Goal: Task Accomplishment & Management: Use online tool/utility

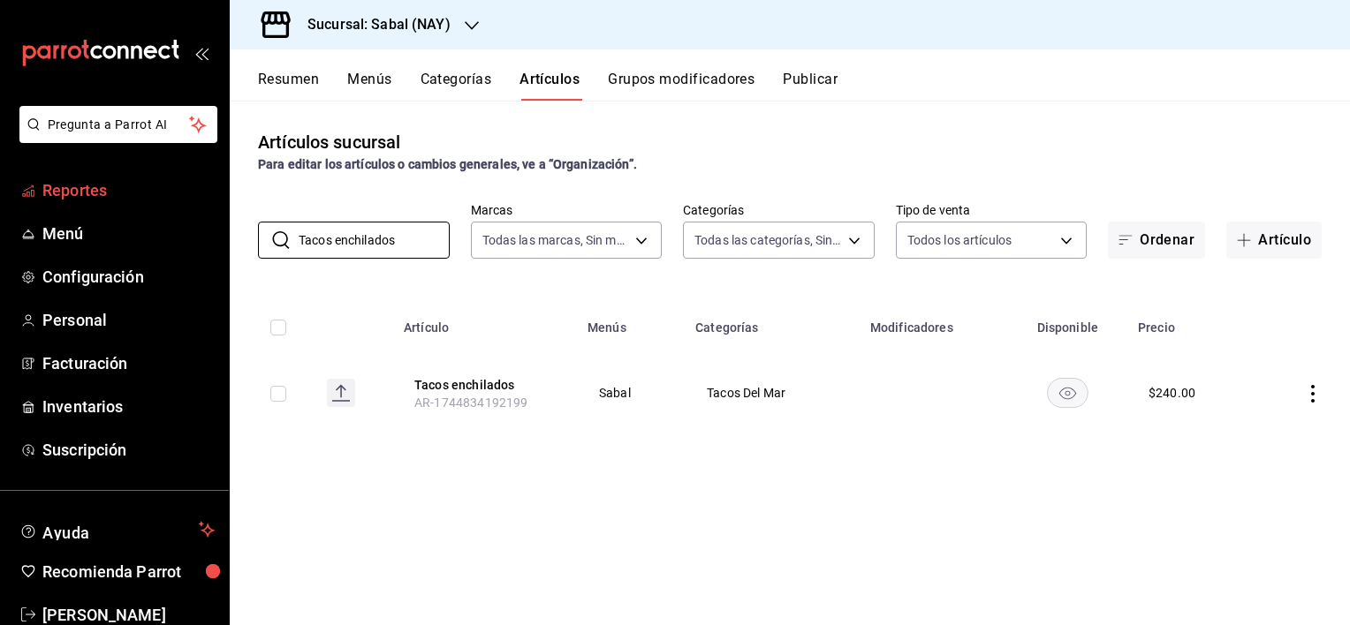
click at [95, 188] on span "Reportes" at bounding box center [128, 190] width 172 height 24
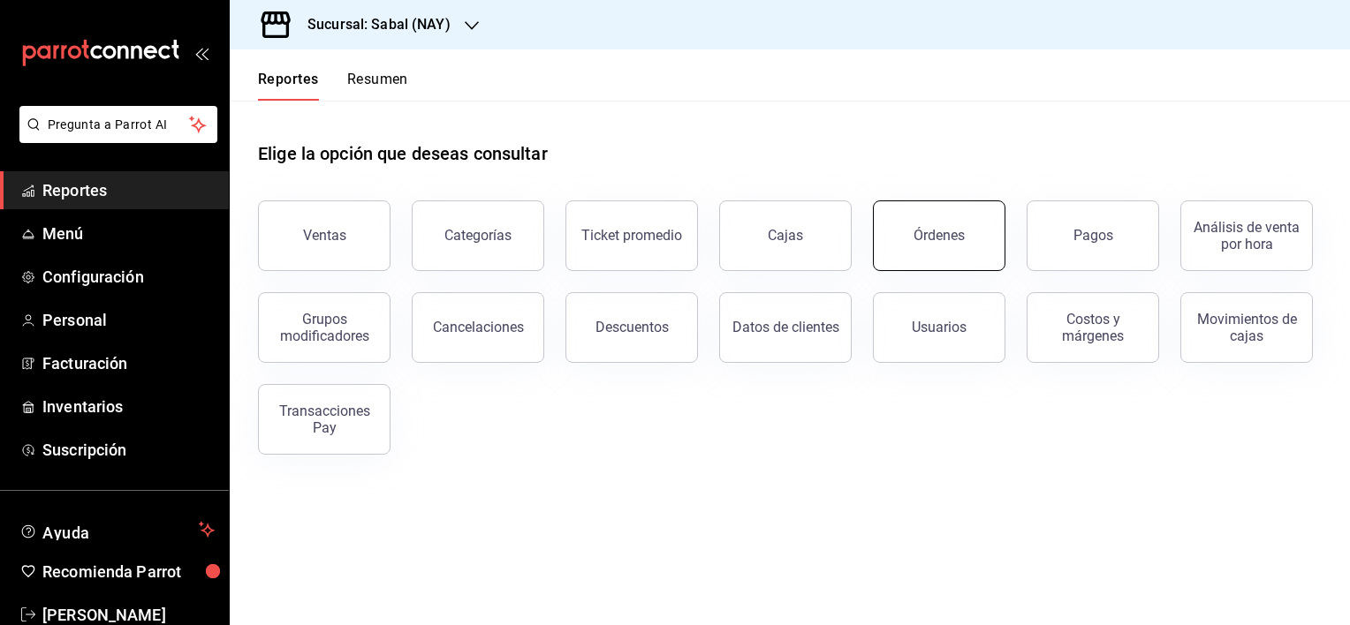
click at [933, 244] on button "Órdenes" at bounding box center [939, 236] width 133 height 71
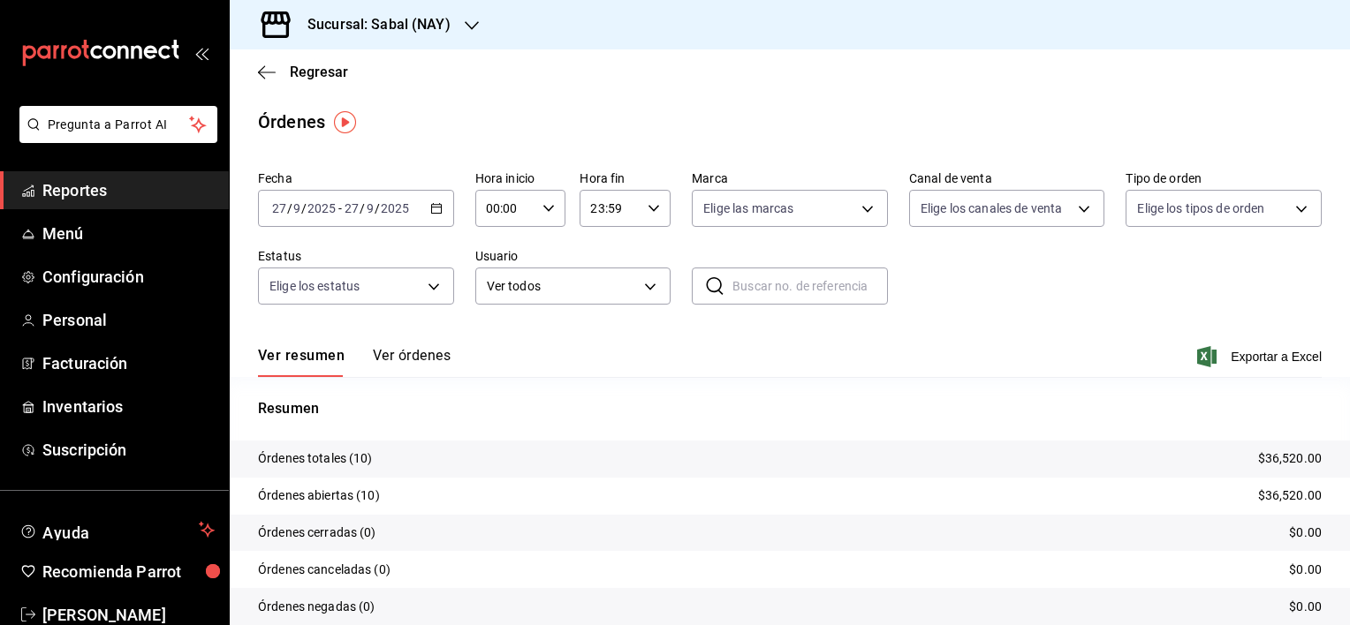
click at [413, 358] on button "Ver órdenes" at bounding box center [412, 362] width 78 height 30
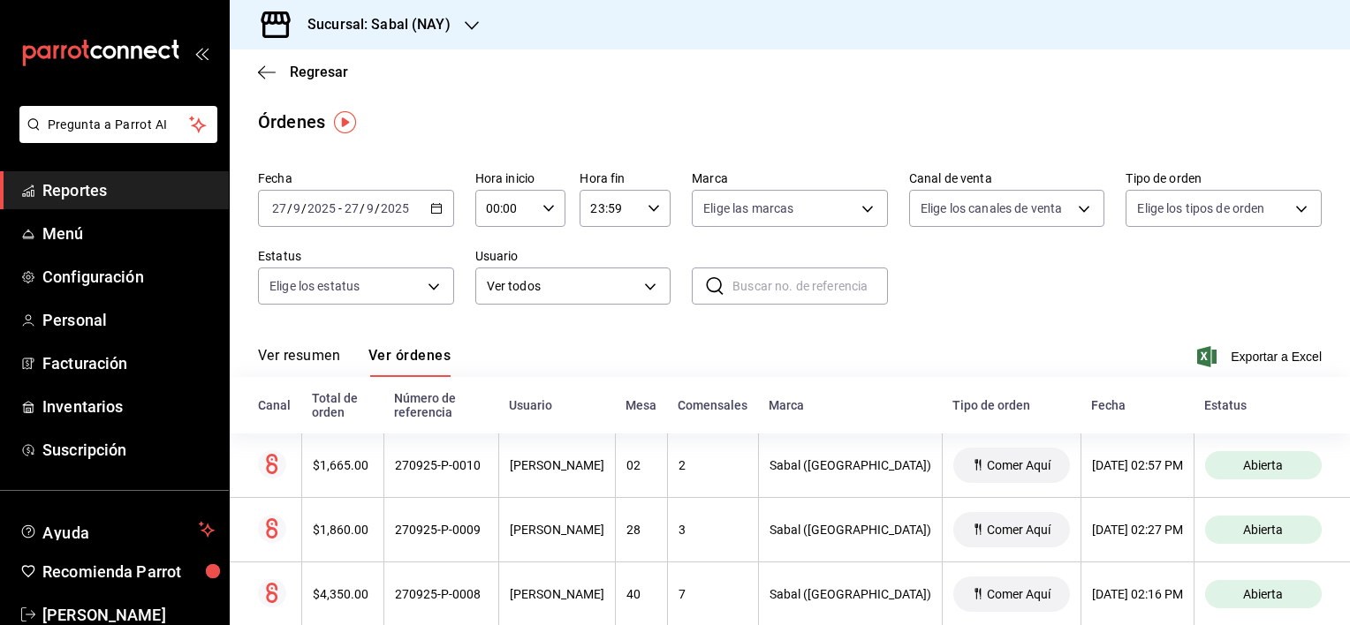
click at [304, 355] on button "Ver resumen" at bounding box center [299, 362] width 82 height 30
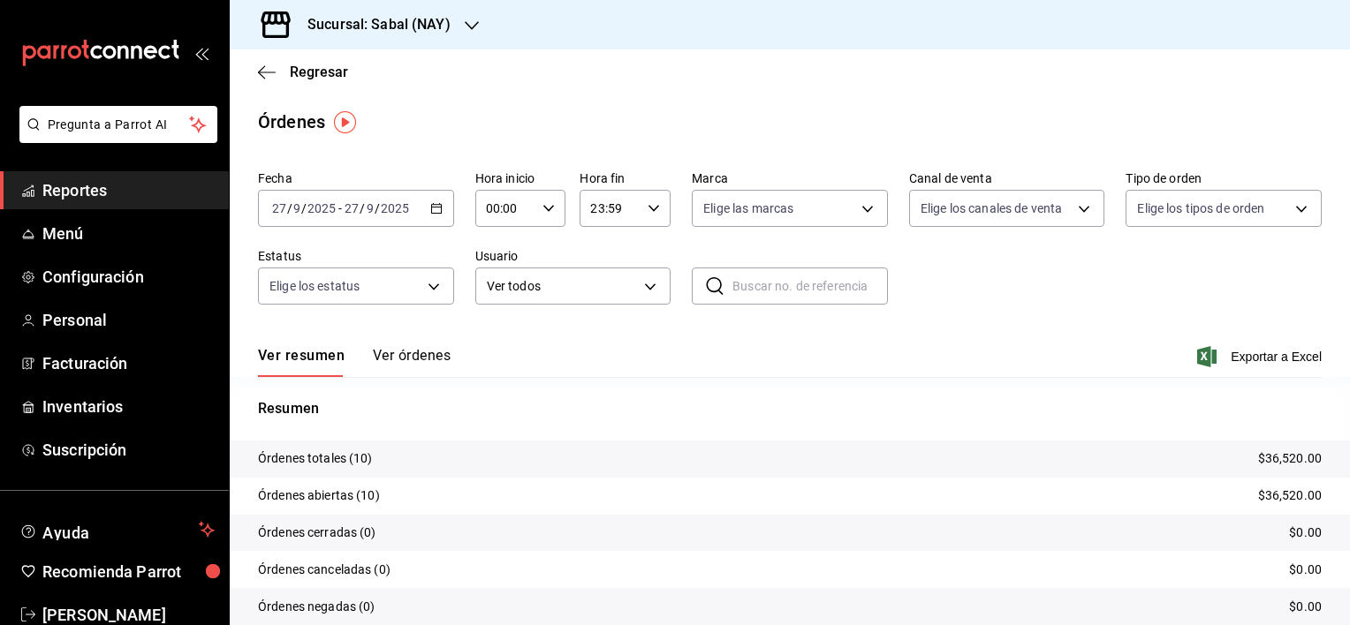
click at [412, 352] on button "Ver órdenes" at bounding box center [412, 362] width 78 height 30
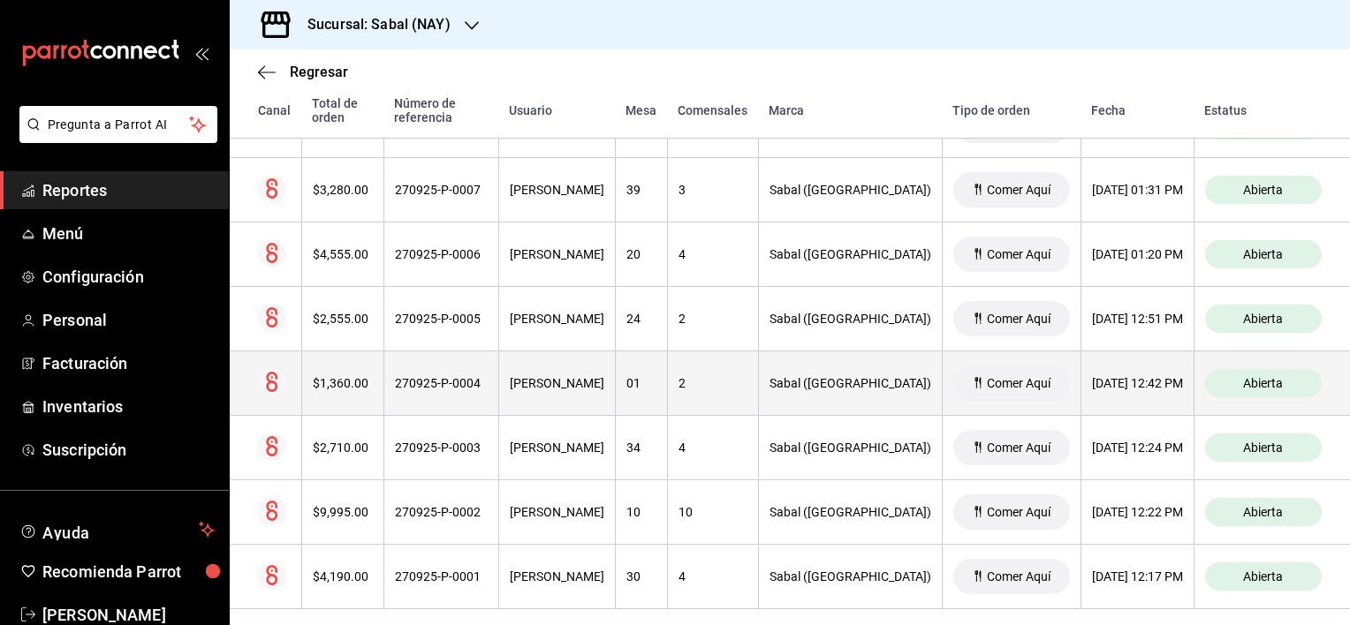
scroll to position [520, 0]
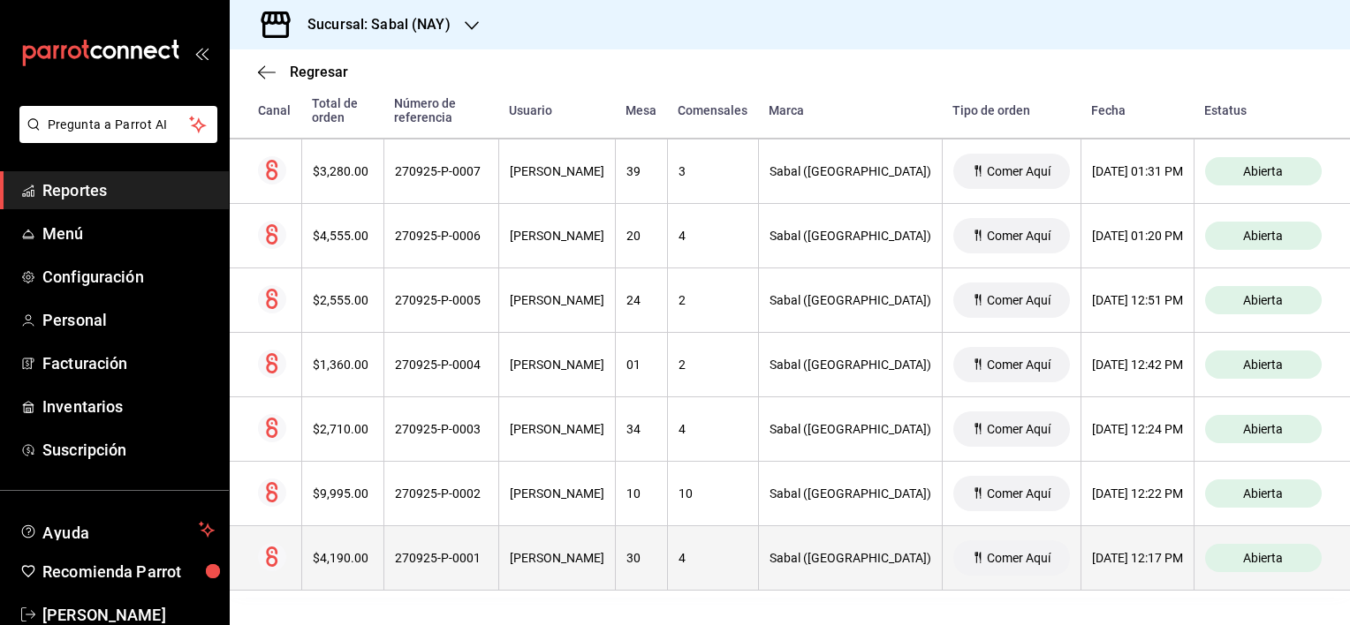
click at [473, 563] on div "270925-P-0001" at bounding box center [441, 558] width 93 height 14
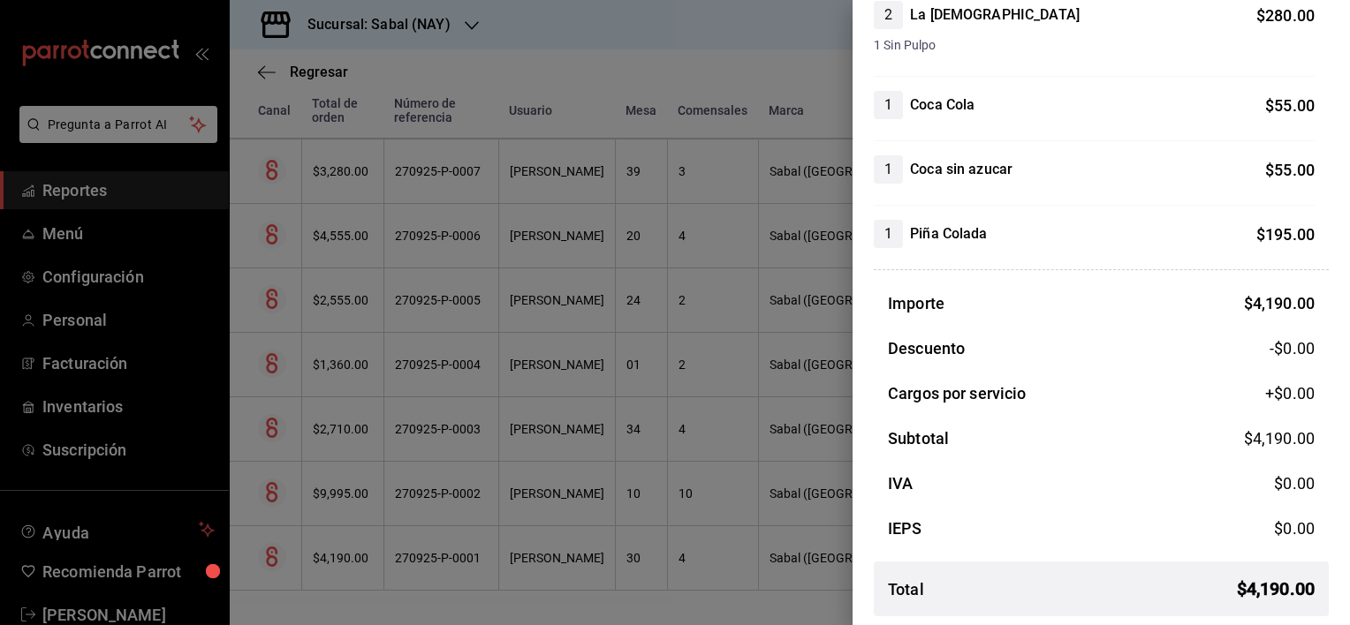
scroll to position [1164, 0]
click at [614, 511] on div at bounding box center [675, 312] width 1350 height 625
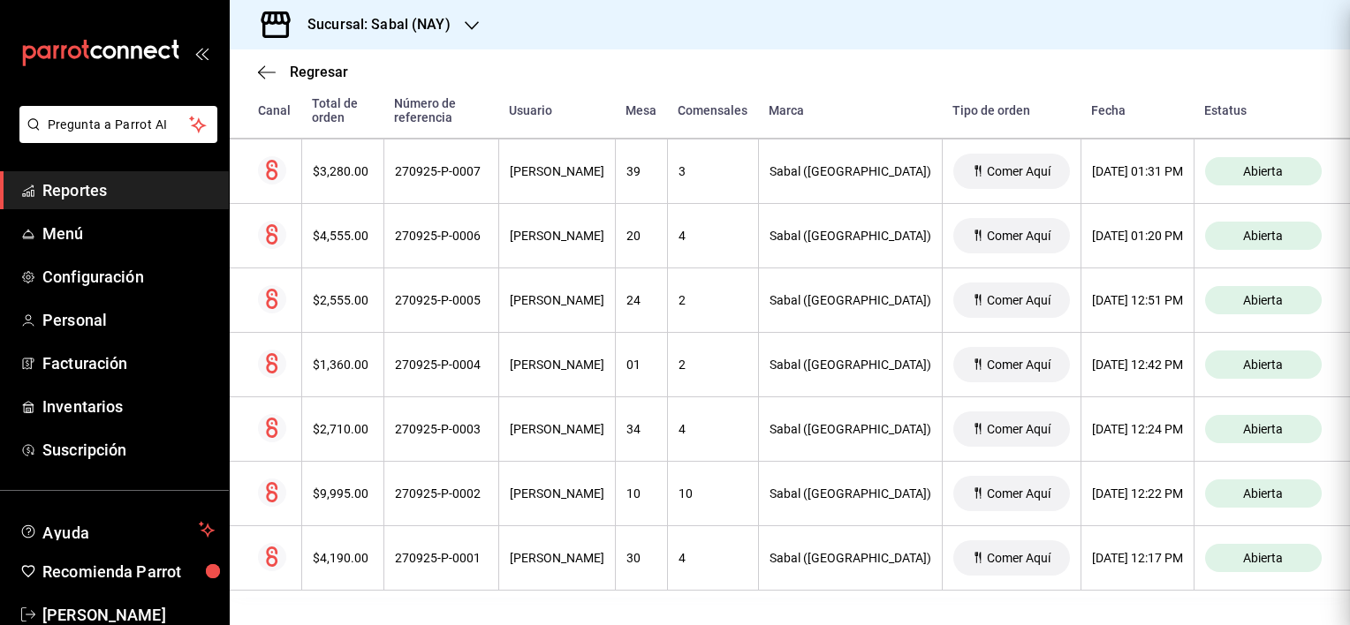
scroll to position [0, 0]
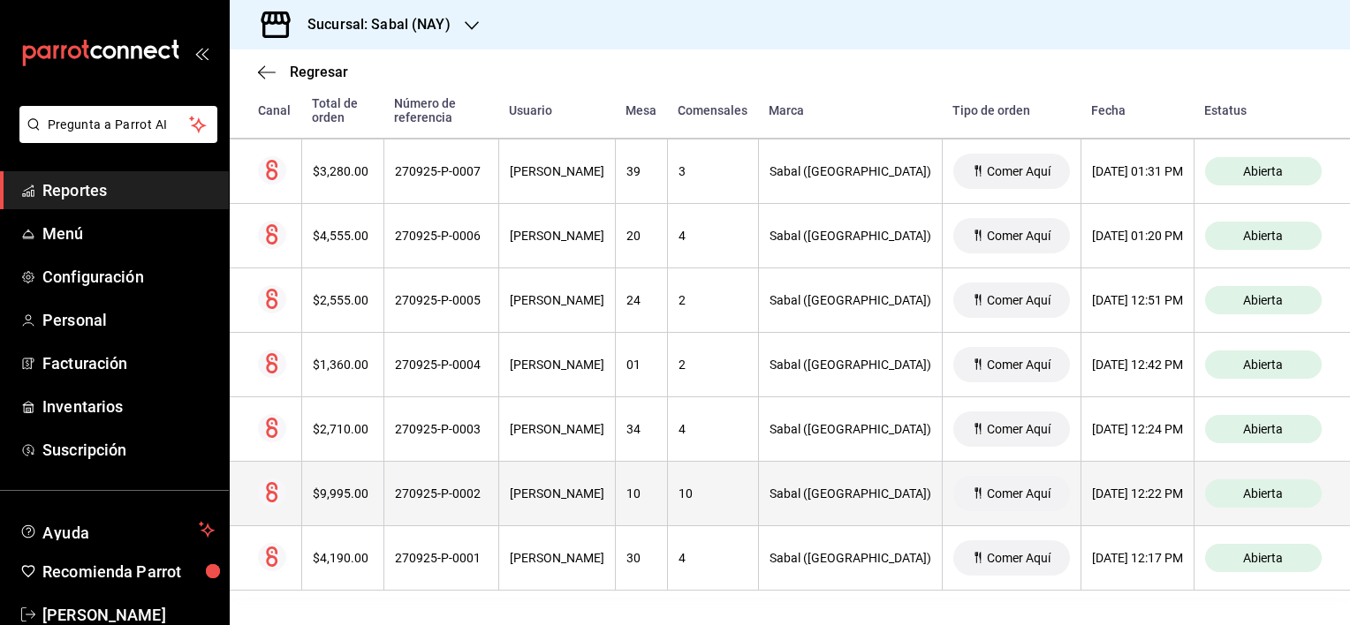
click at [611, 505] on th "Abigail Huerta Velázquez" at bounding box center [556, 494] width 117 height 64
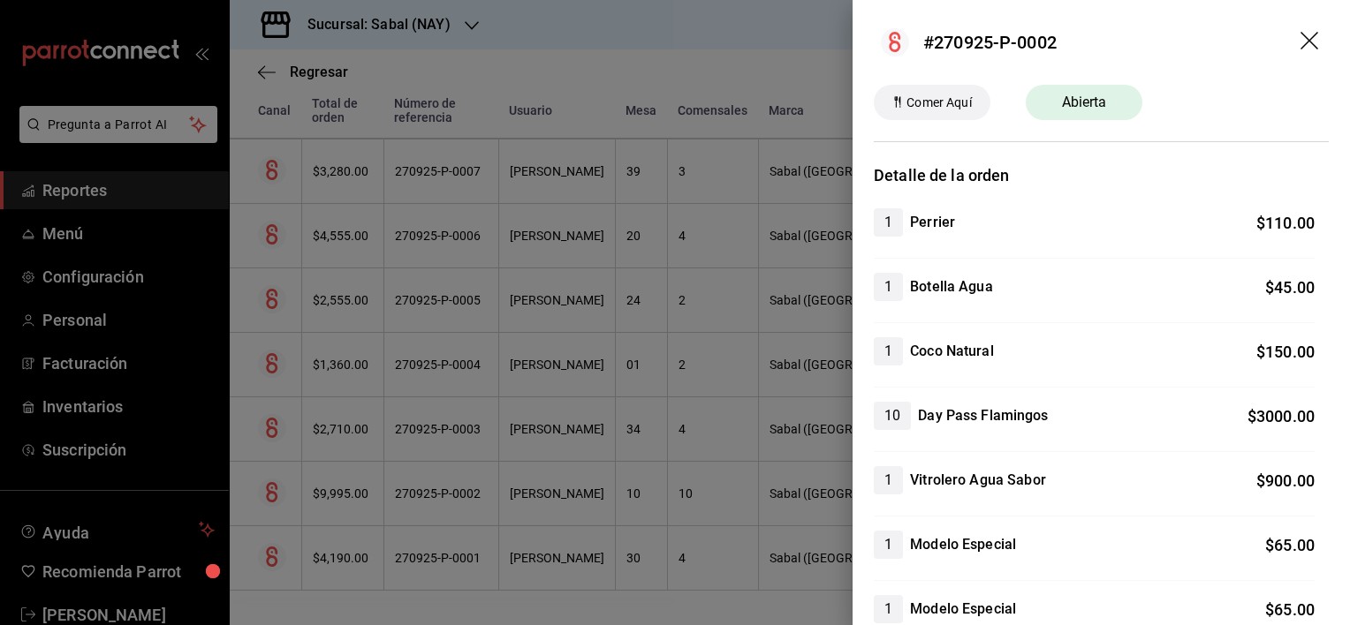
click at [1300, 44] on icon "drag" at bounding box center [1310, 42] width 21 height 21
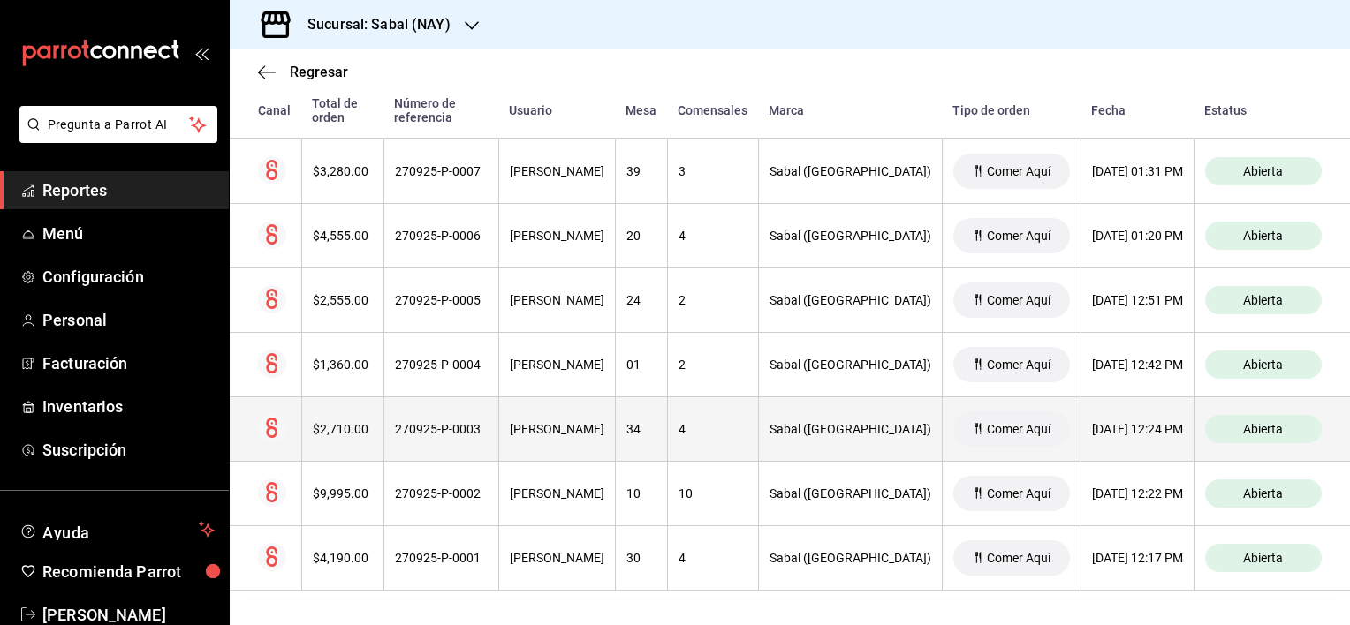
click at [484, 435] on div "270925-P-0003" at bounding box center [441, 429] width 93 height 14
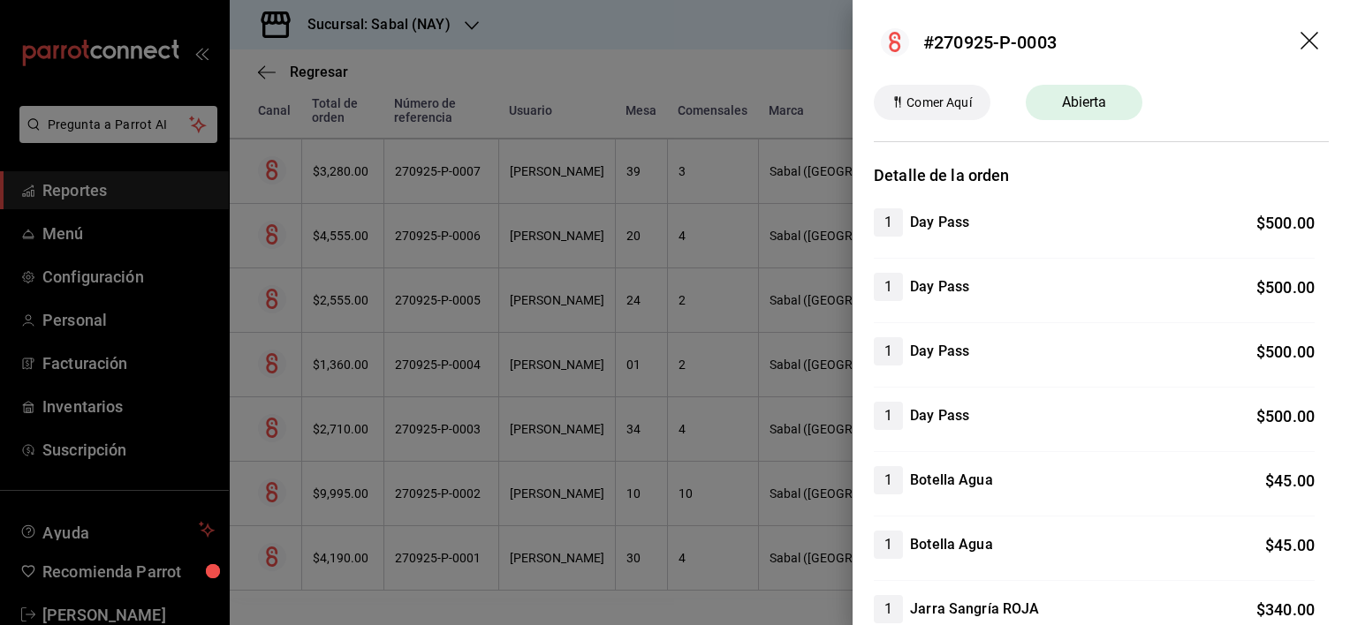
click at [1311, 28] on header "#270925-P-0003" at bounding box center [1100, 42] width 497 height 85
click at [1300, 42] on icon "drag" at bounding box center [1310, 42] width 21 height 21
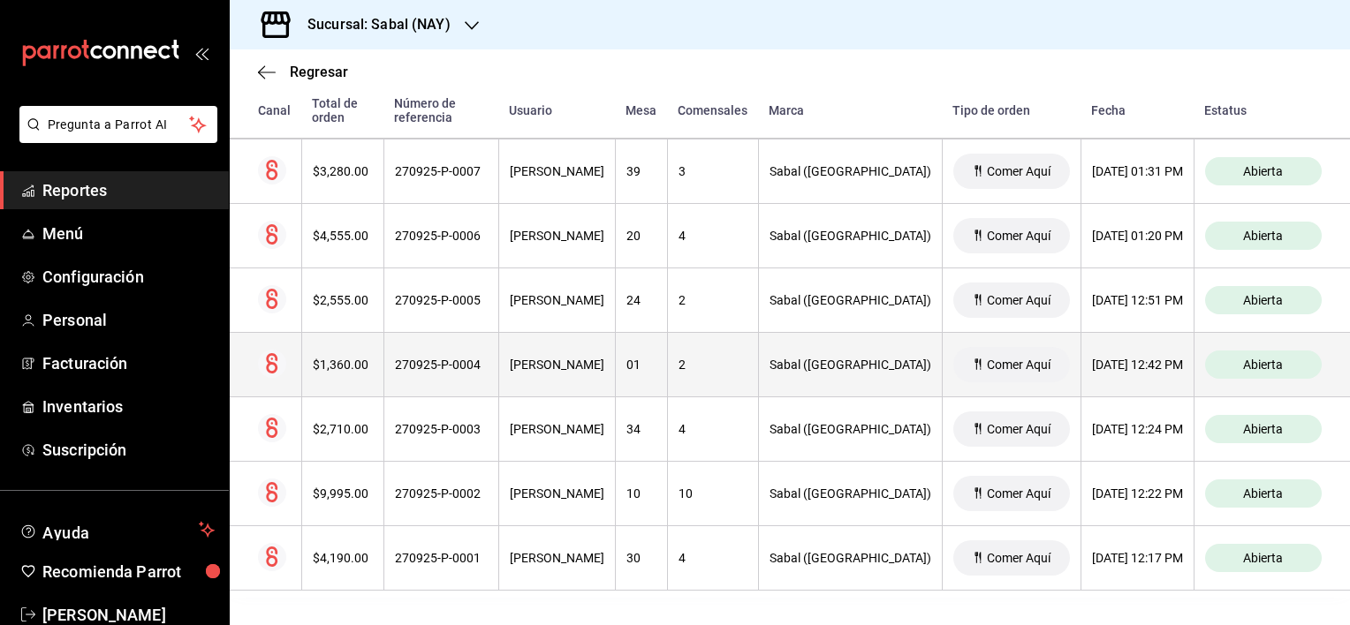
click at [469, 364] on div "270925-P-0004" at bounding box center [441, 365] width 93 height 14
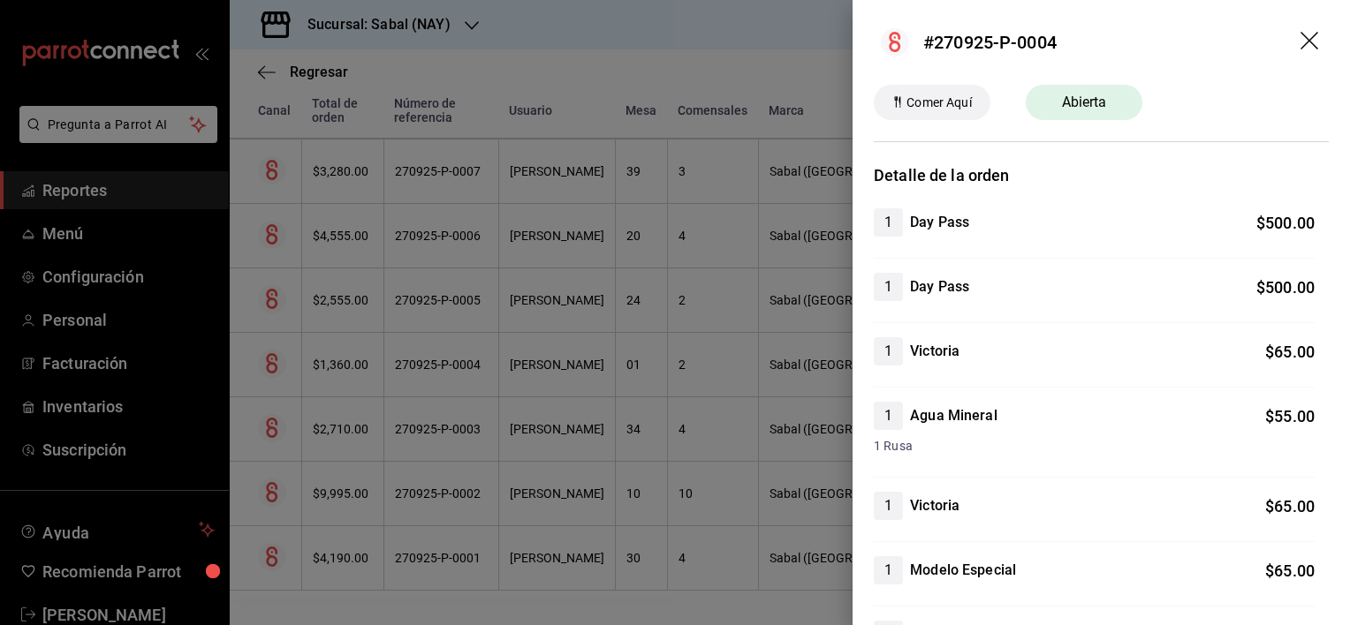
click at [1300, 39] on icon "drag" at bounding box center [1309, 41] width 18 height 18
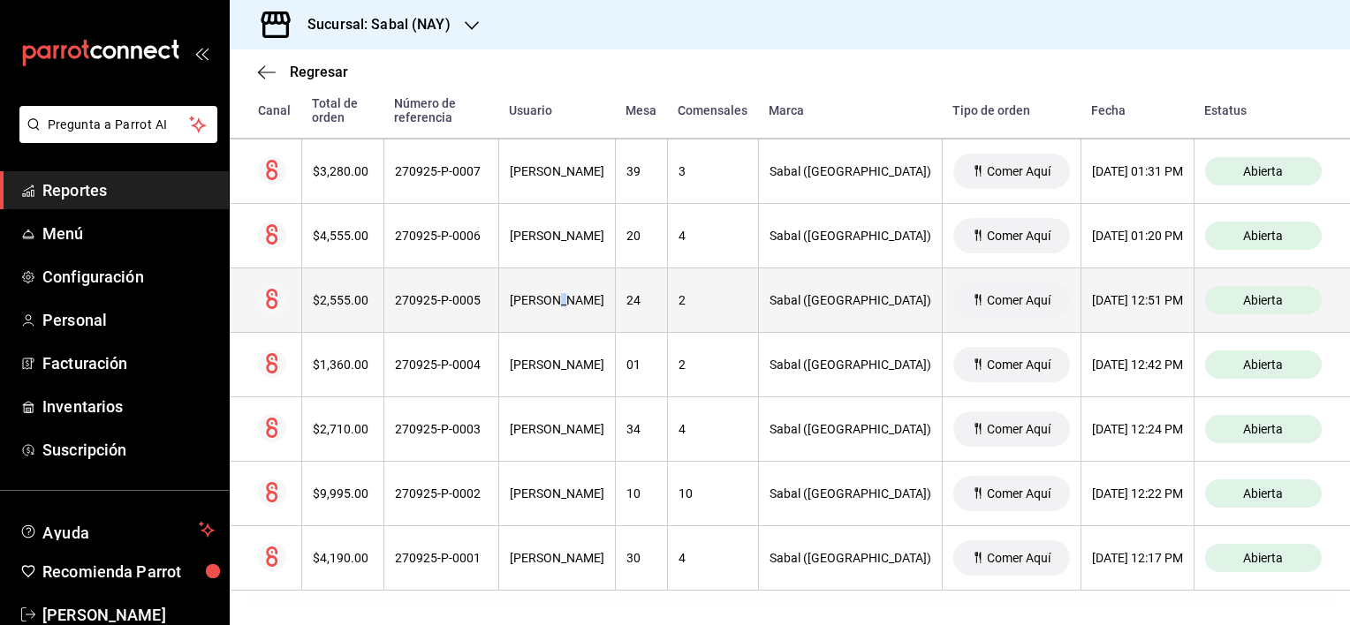
click at [562, 310] on th "Juan Carlos Barrón" at bounding box center [556, 301] width 117 height 64
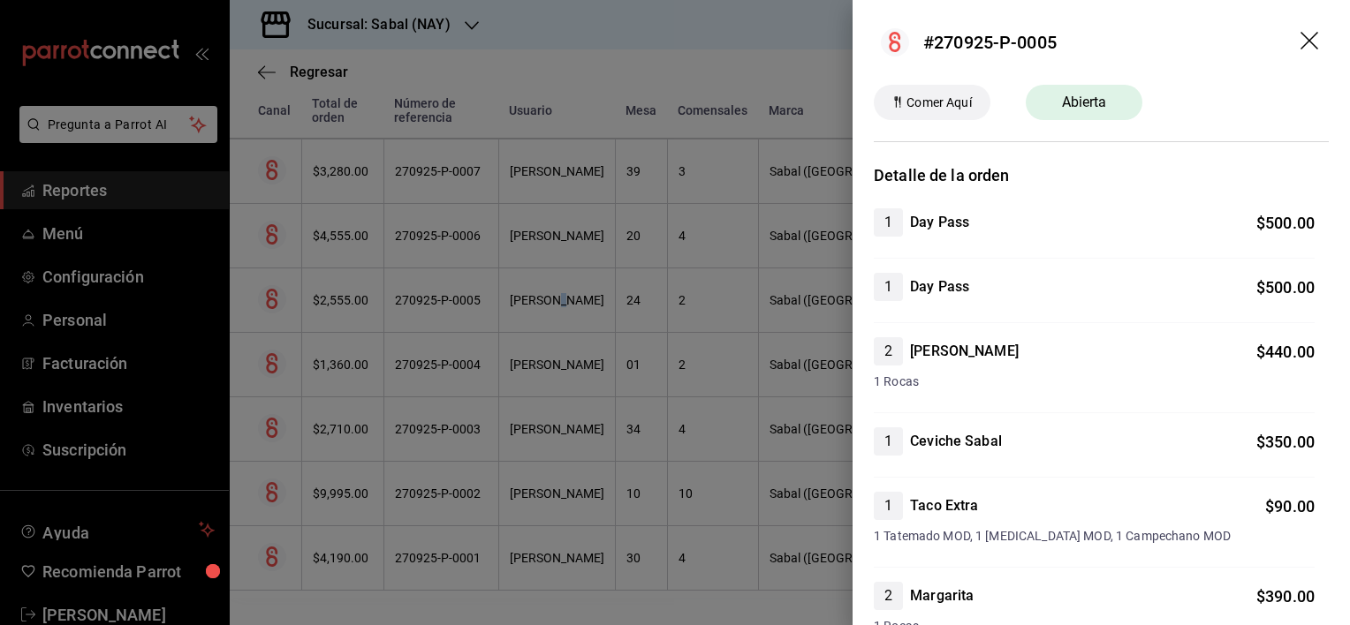
click at [1300, 45] on icon "drag" at bounding box center [1310, 42] width 21 height 21
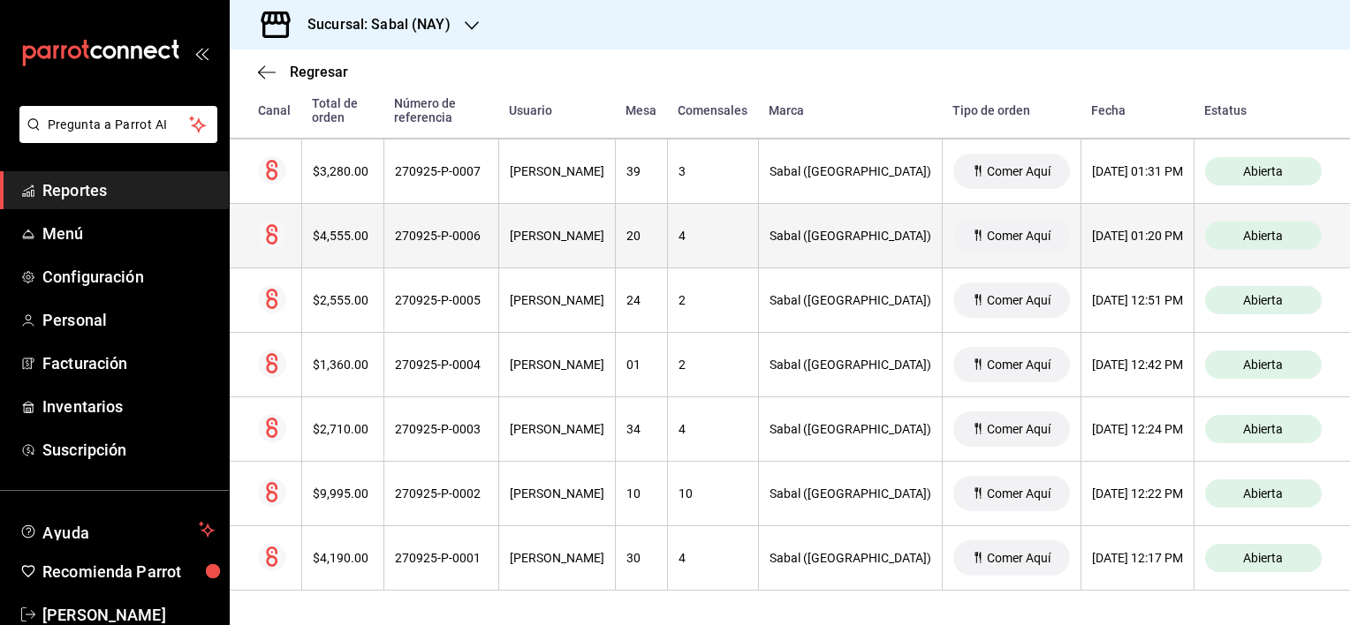
click at [590, 249] on th "Juan Carlos Barrón" at bounding box center [556, 236] width 117 height 64
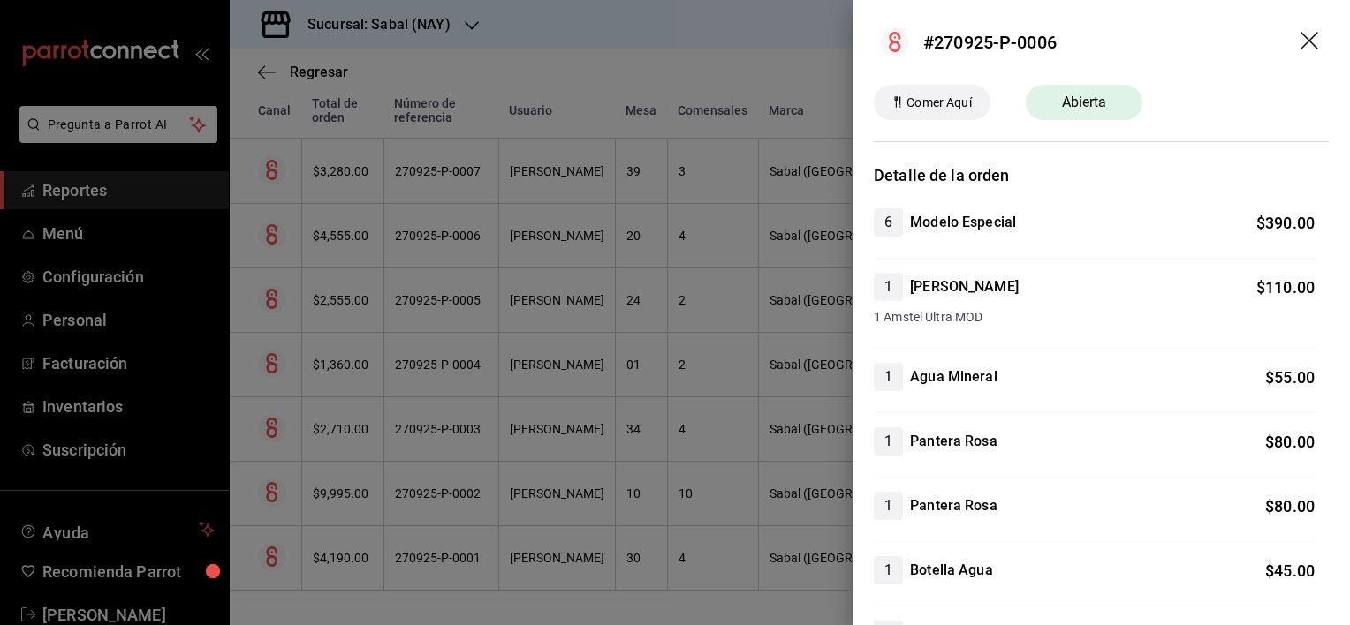
click at [1300, 42] on icon "drag" at bounding box center [1310, 42] width 21 height 21
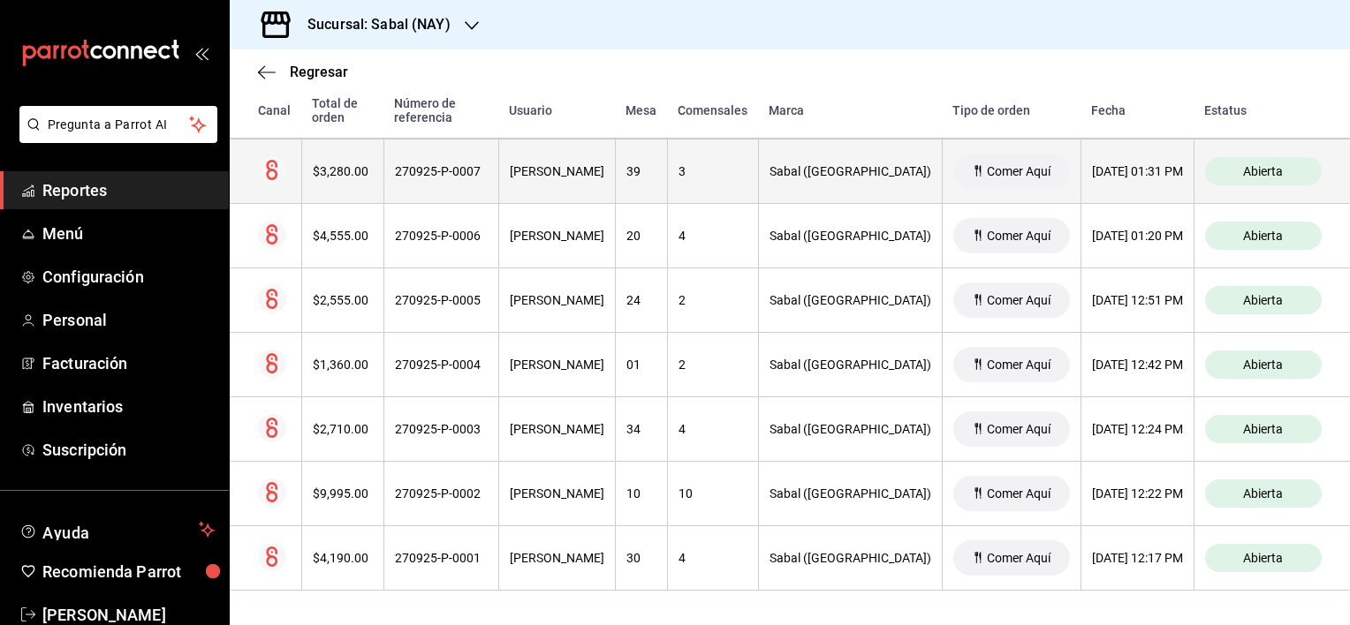
click at [498, 189] on th "270925-P-0007" at bounding box center [440, 172] width 115 height 64
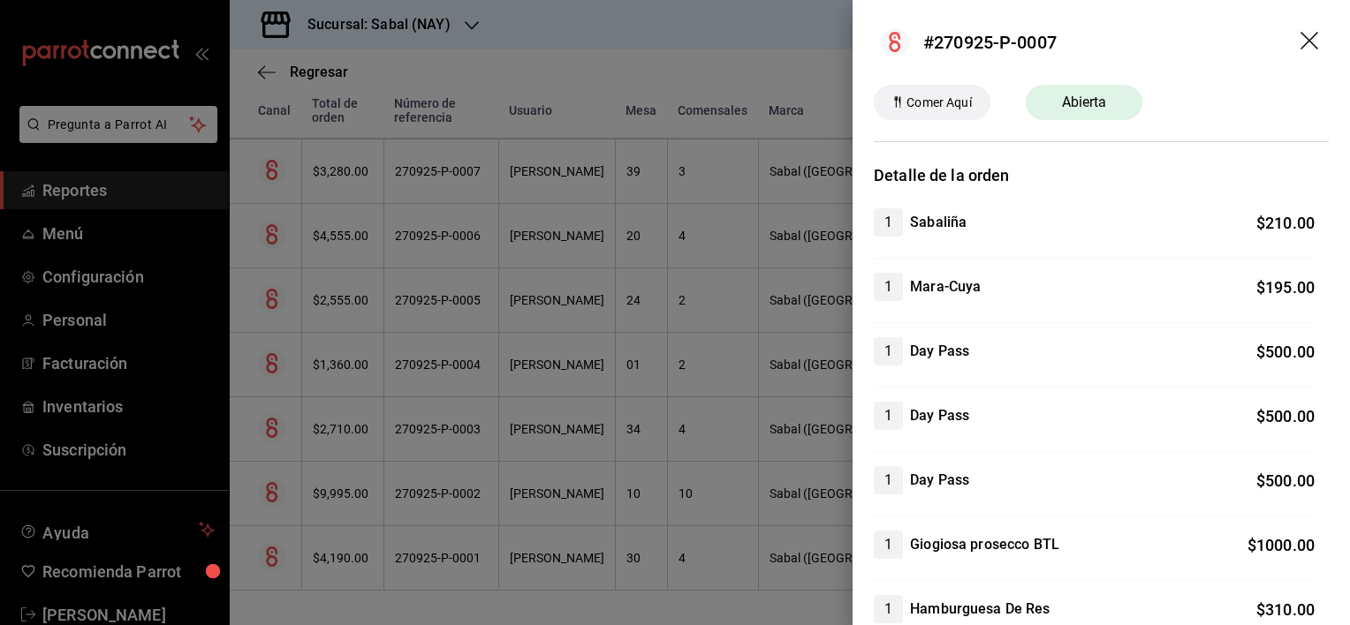
click at [1300, 40] on icon "drag" at bounding box center [1310, 42] width 21 height 21
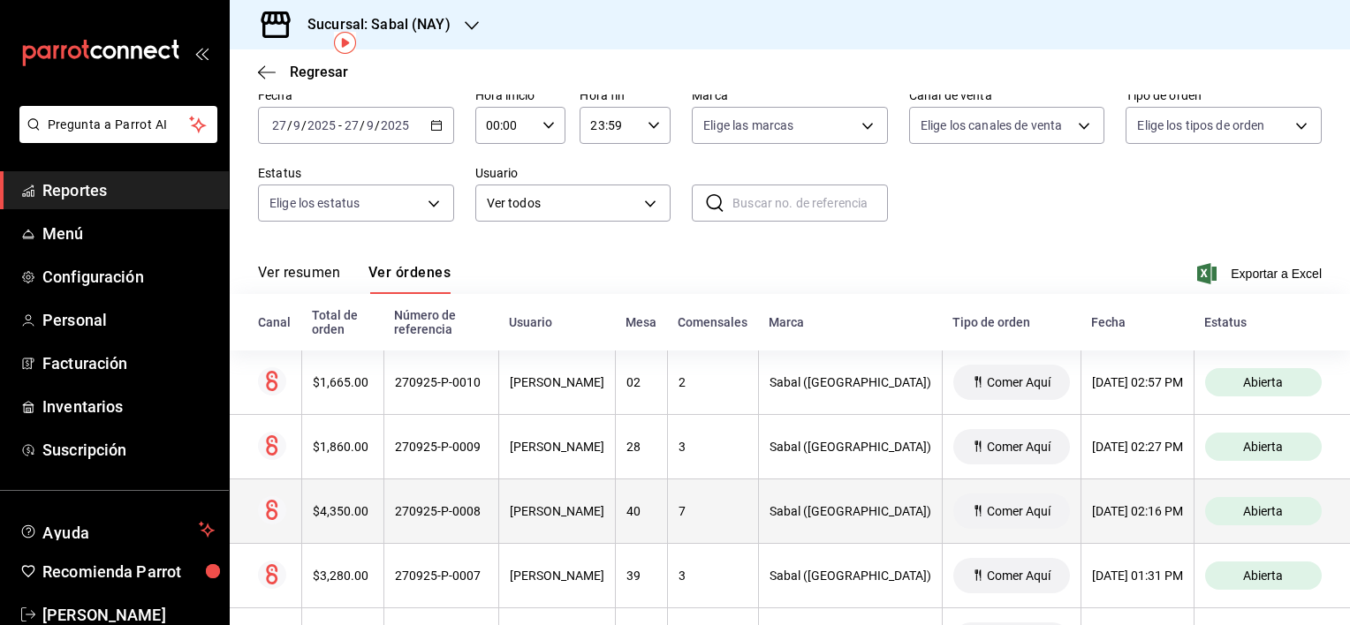
scroll to position [79, 0]
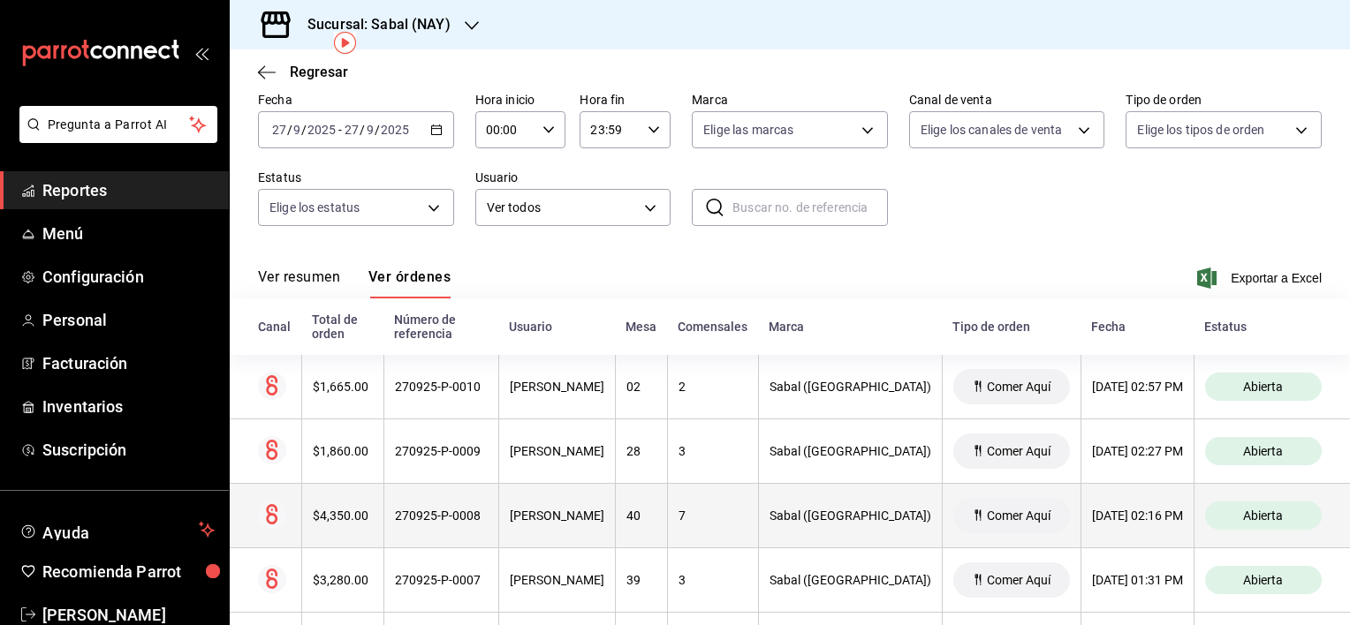
click at [463, 527] on th "270925-P-0008" at bounding box center [440, 516] width 115 height 64
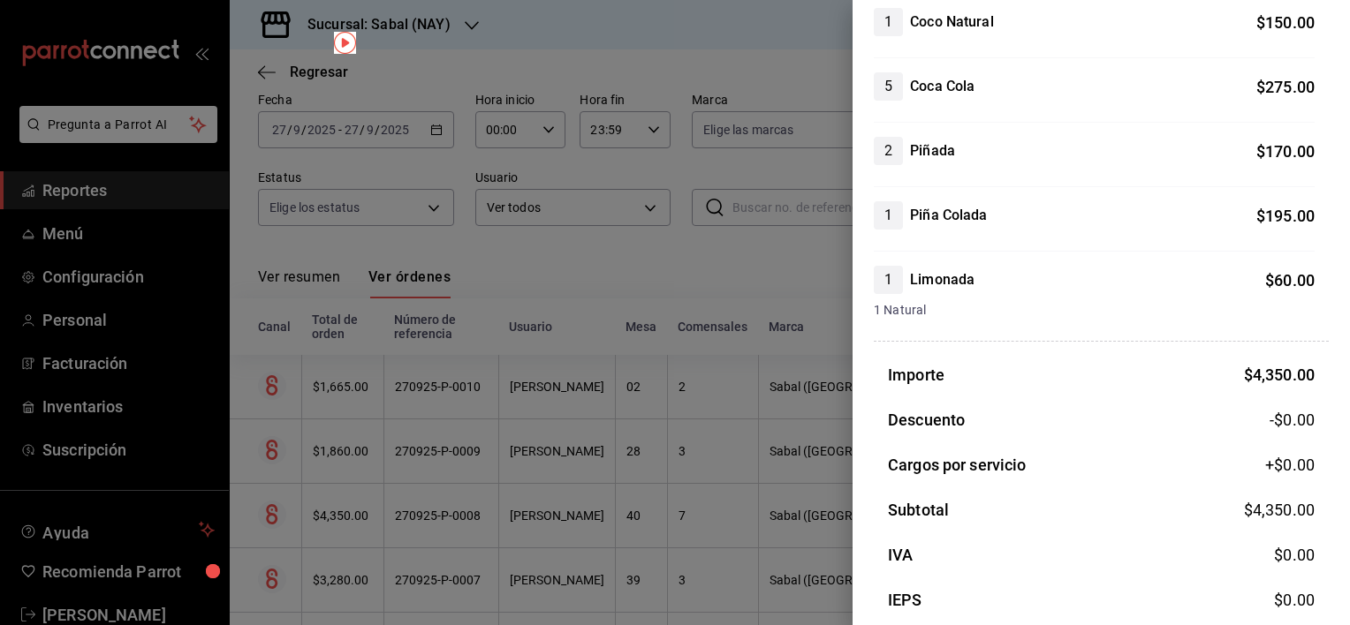
scroll to position [0, 0]
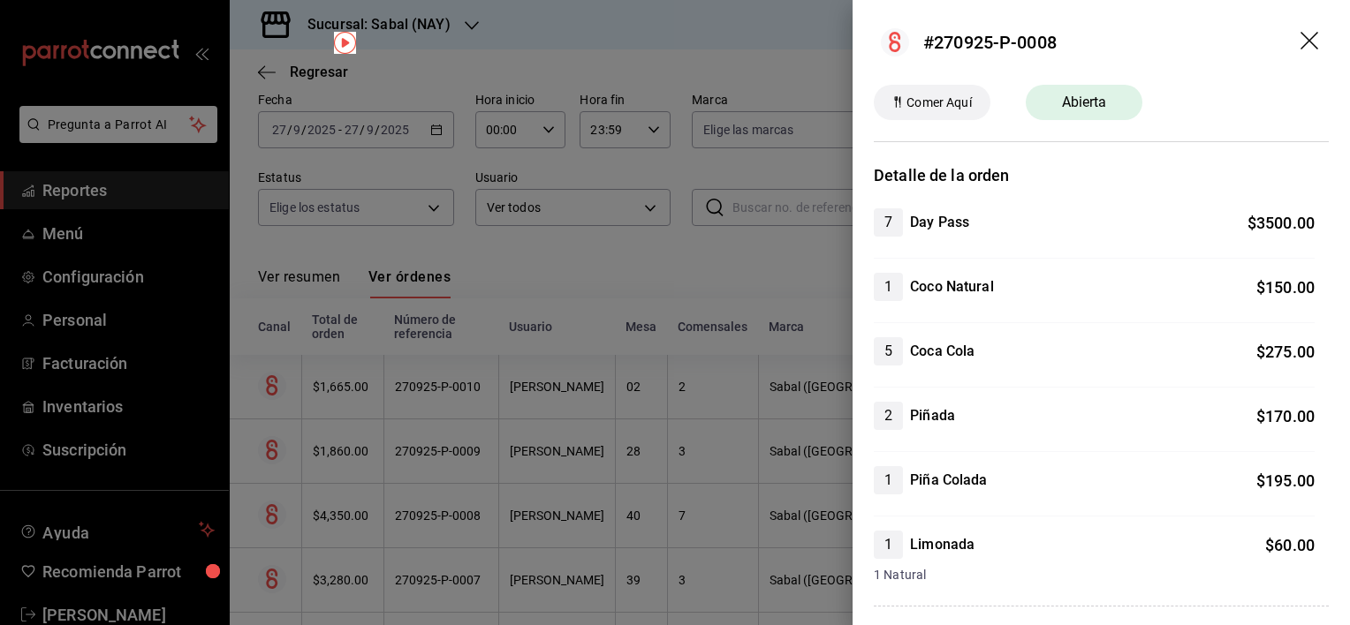
click at [1300, 48] on icon "drag" at bounding box center [1310, 42] width 21 height 21
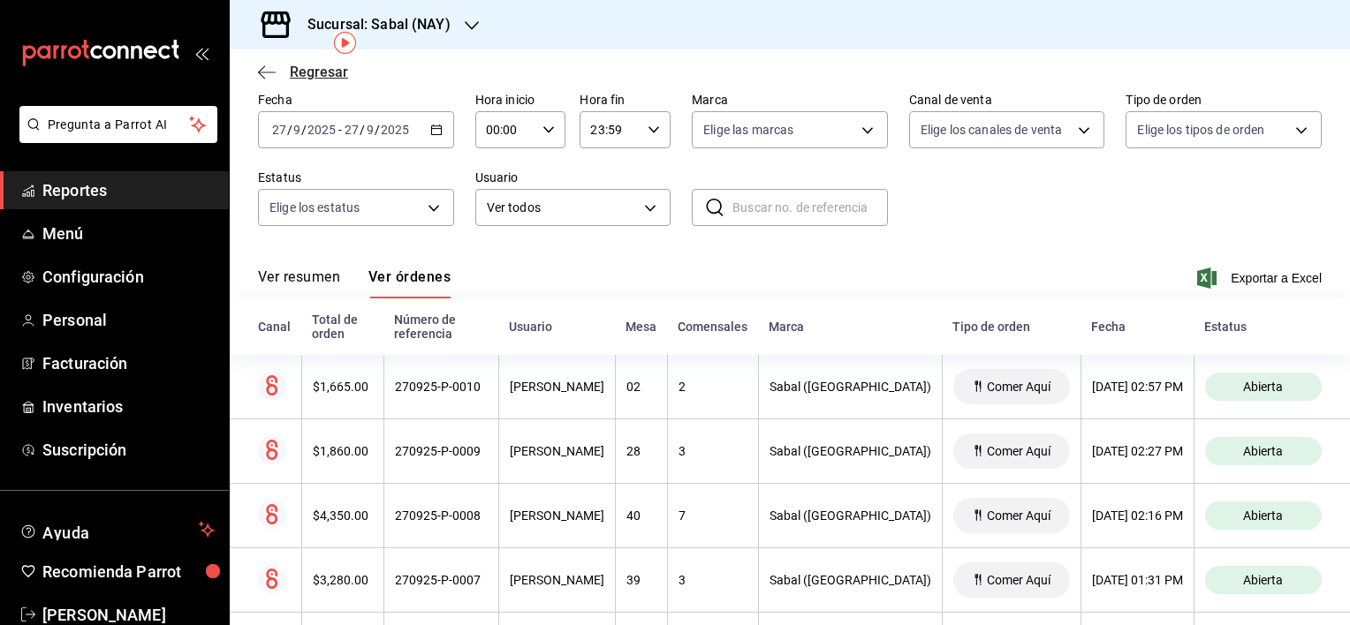
click at [265, 67] on icon "button" at bounding box center [267, 72] width 18 height 16
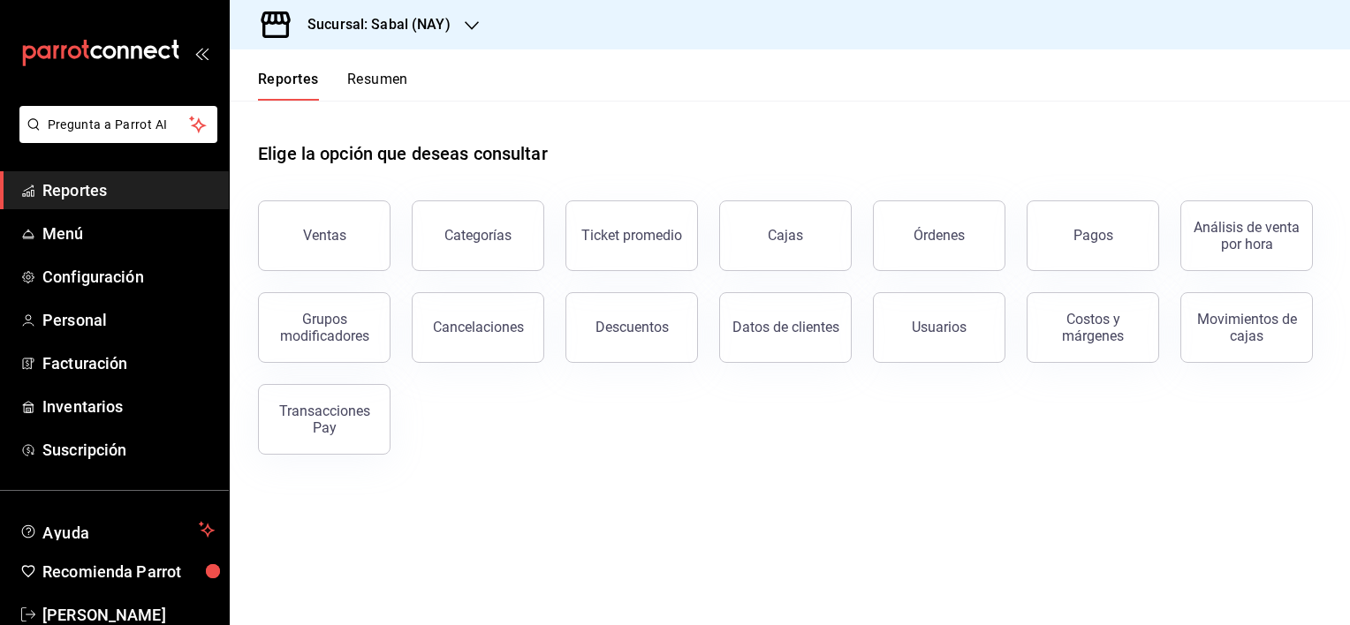
click at [640, 509] on main "Elige la opción que deseas consultar Ventas Categorías Ticket promedio Cajas Ór…" at bounding box center [790, 363] width 1120 height 525
click at [92, 406] on span "Inventarios" at bounding box center [128, 407] width 172 height 24
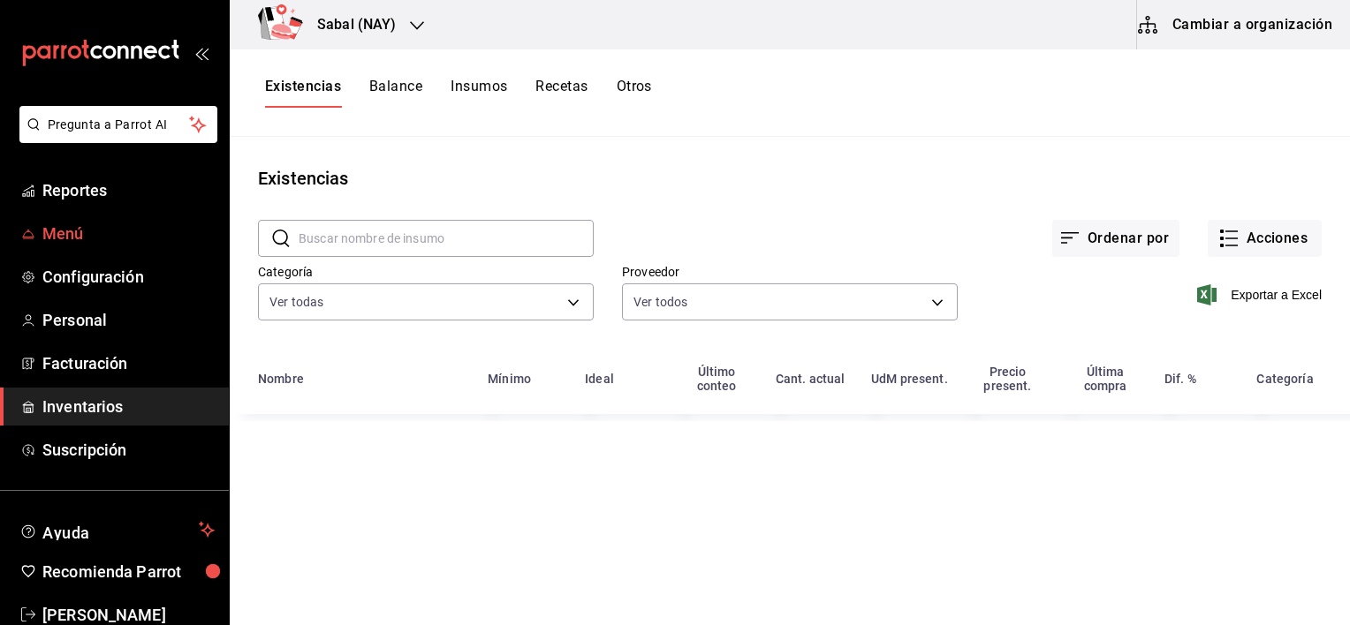
click at [83, 227] on span "Menú" at bounding box center [128, 234] width 172 height 24
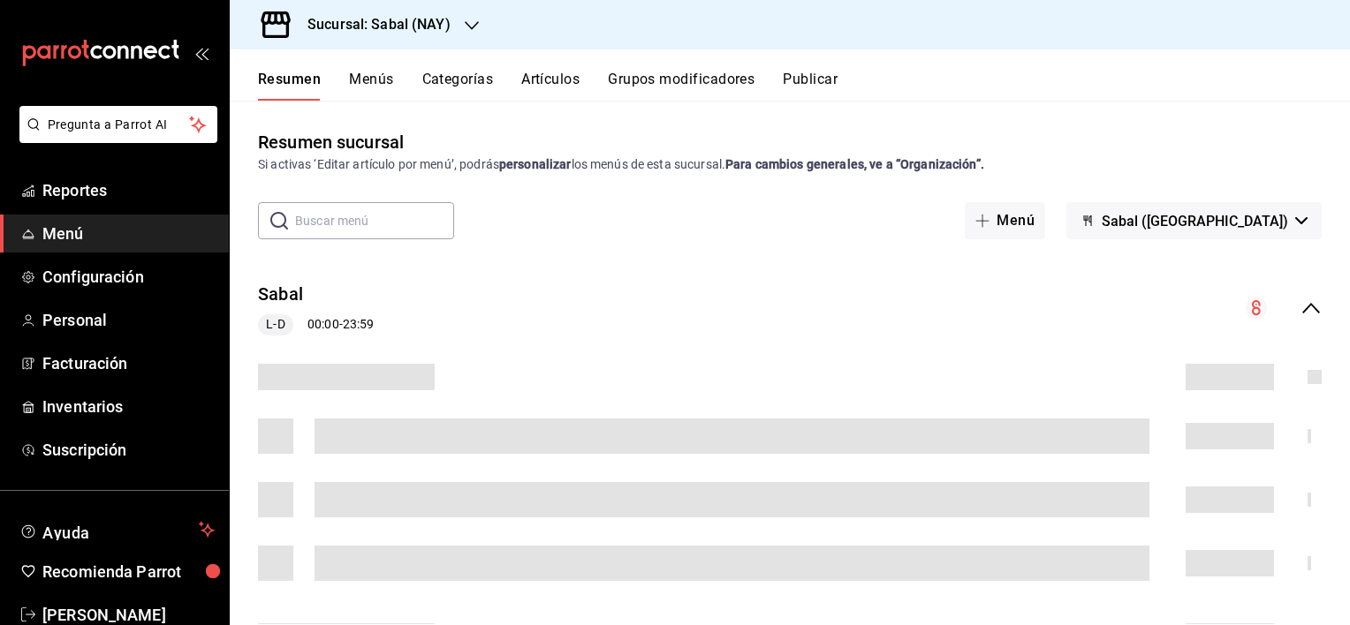
click at [541, 82] on button "Artículos" at bounding box center [550, 86] width 58 height 30
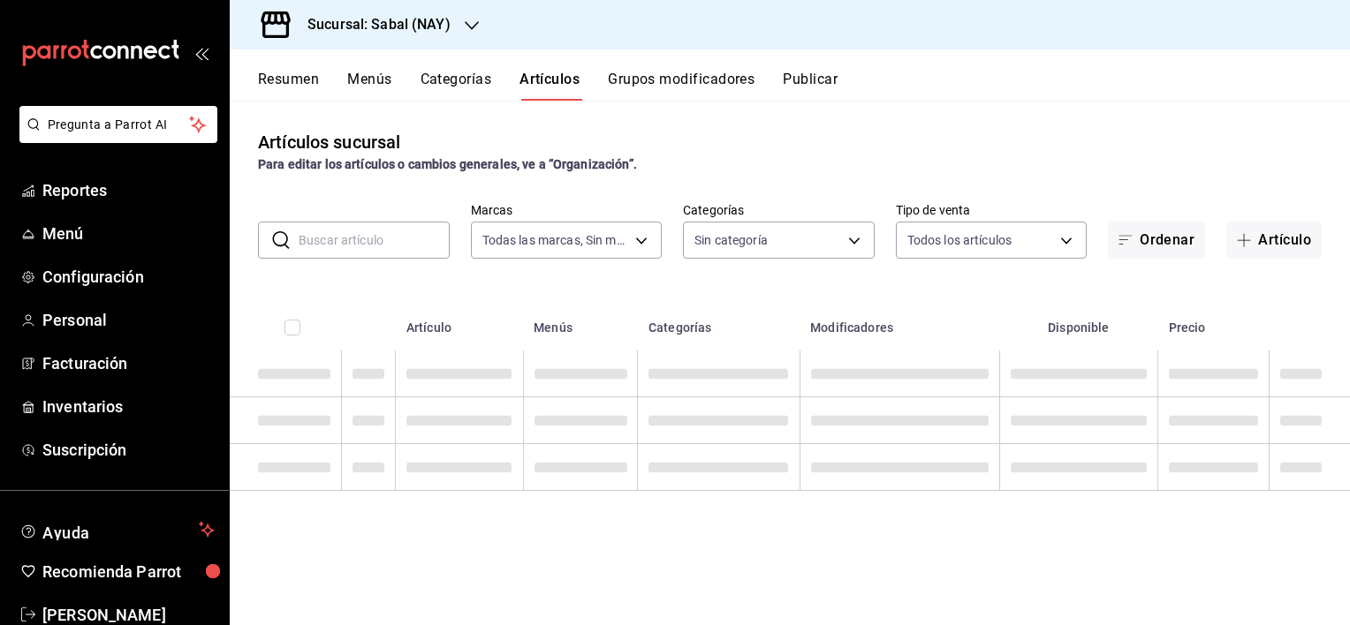
type input "7bb9fc4a-963e-4e00-9402-9ac56289446f"
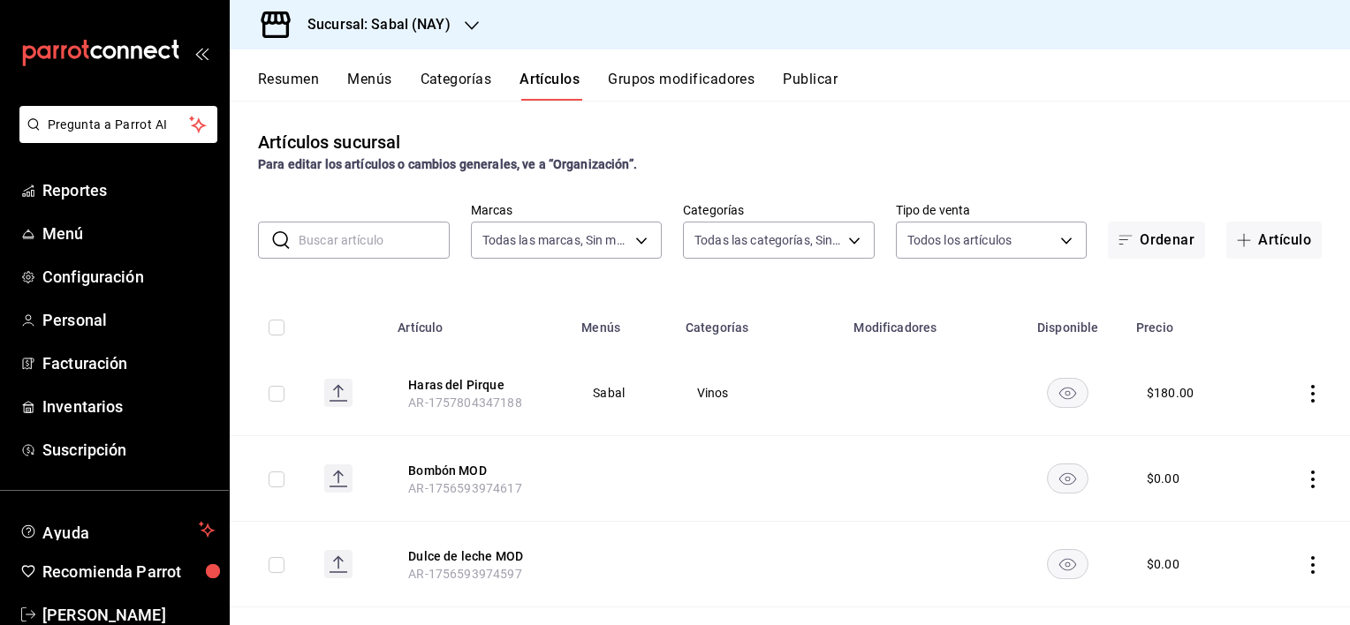
type input "bed2594b-a15d-4bd4-87ff-97f97ee034ef,89ba1751-3de3-413f-a6d3-d357b79ae5de,3a12d…"
click at [379, 251] on input "text" at bounding box center [374, 240] width 151 height 35
type input "a"
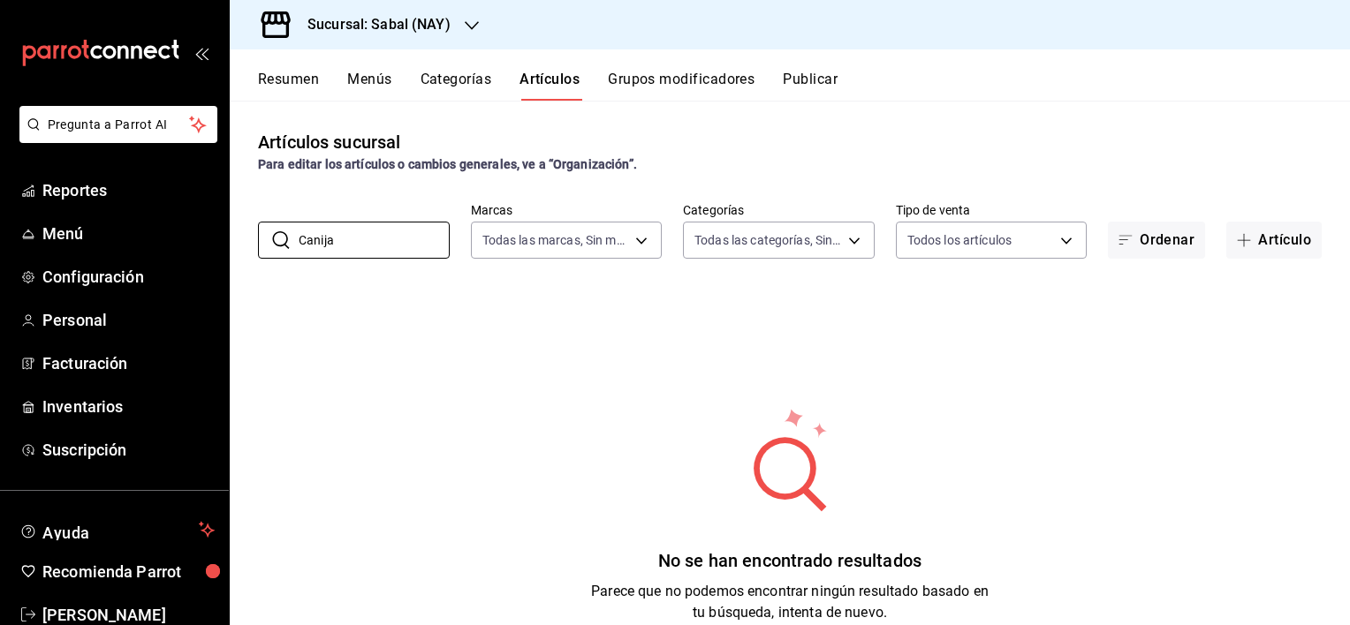
type input "Canija"
click at [548, 387] on div "No se han encontrado resultados Parece que no podemos encontrar ningún resultad…" at bounding box center [790, 515] width 1120 height 442
click at [1272, 246] on button "Artículo" at bounding box center [1273, 240] width 95 height 37
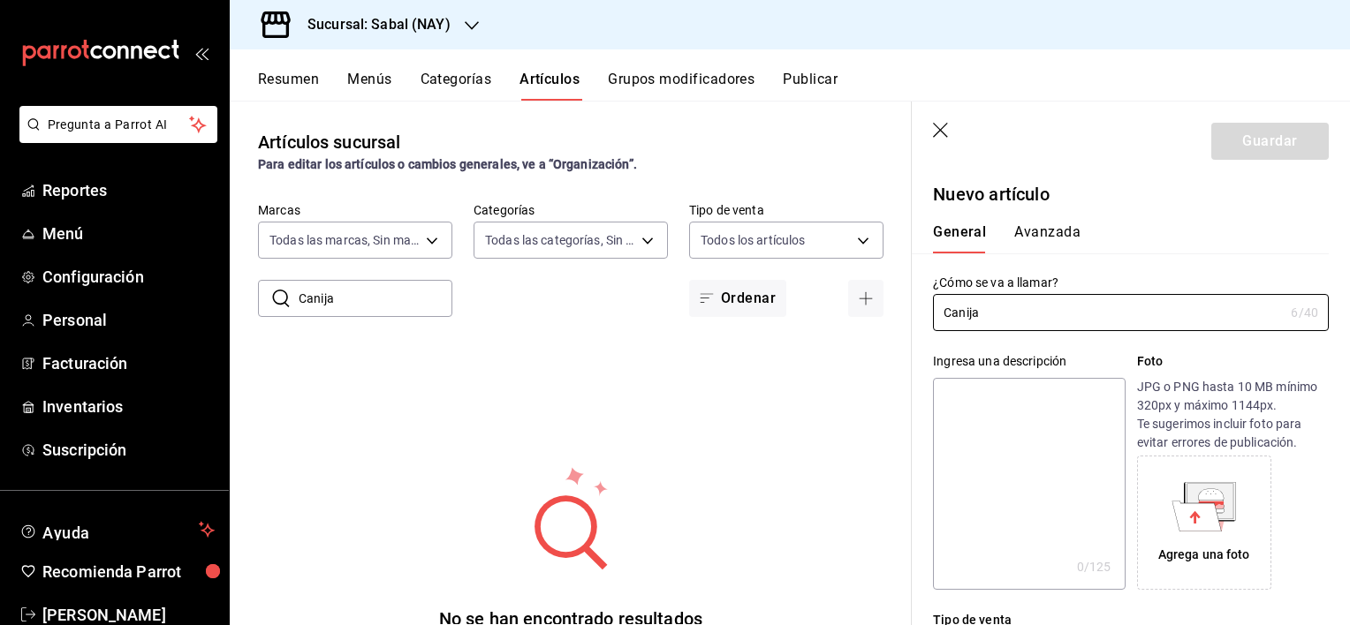
type input "Canija"
click at [1085, 144] on header "Guardar" at bounding box center [1131, 138] width 438 height 72
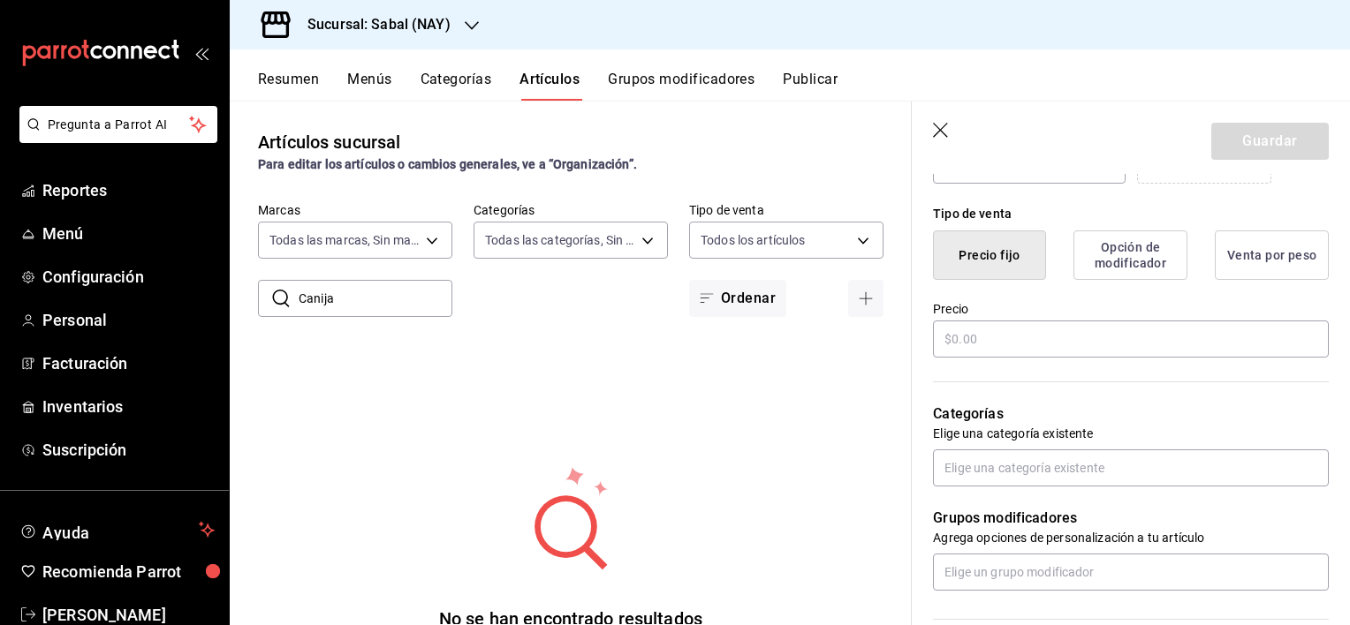
scroll to position [442, 0]
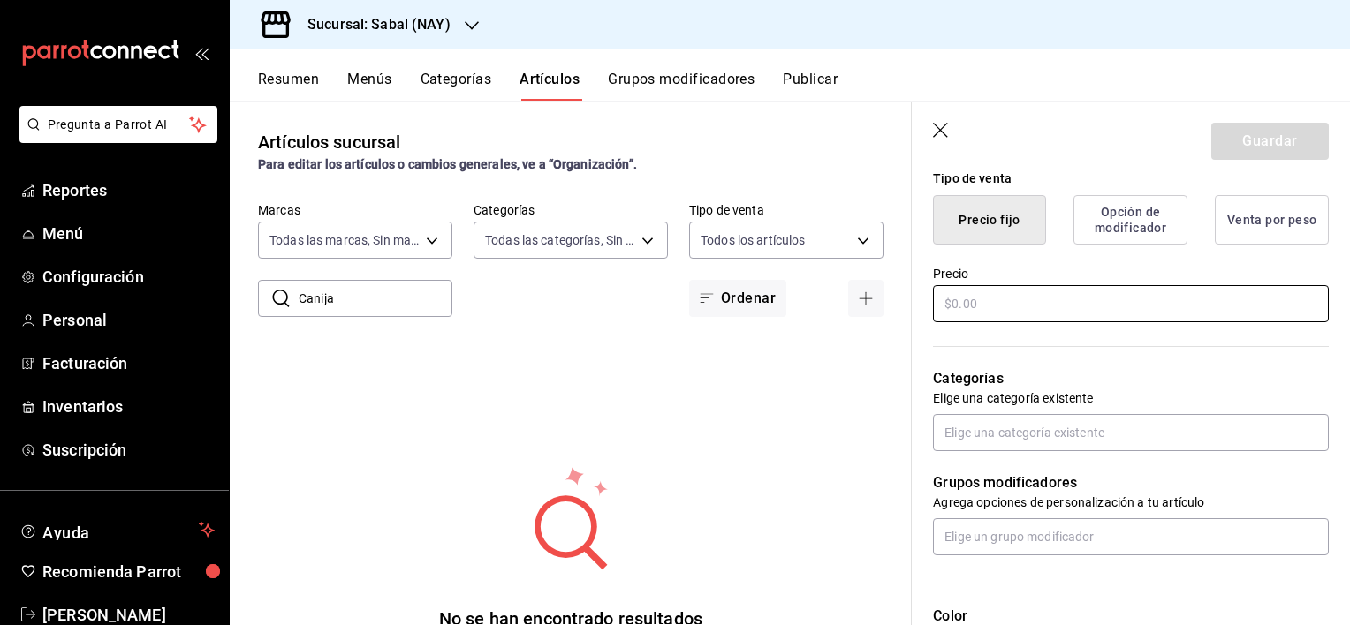
click at [983, 311] on input "text" at bounding box center [1131, 303] width 396 height 37
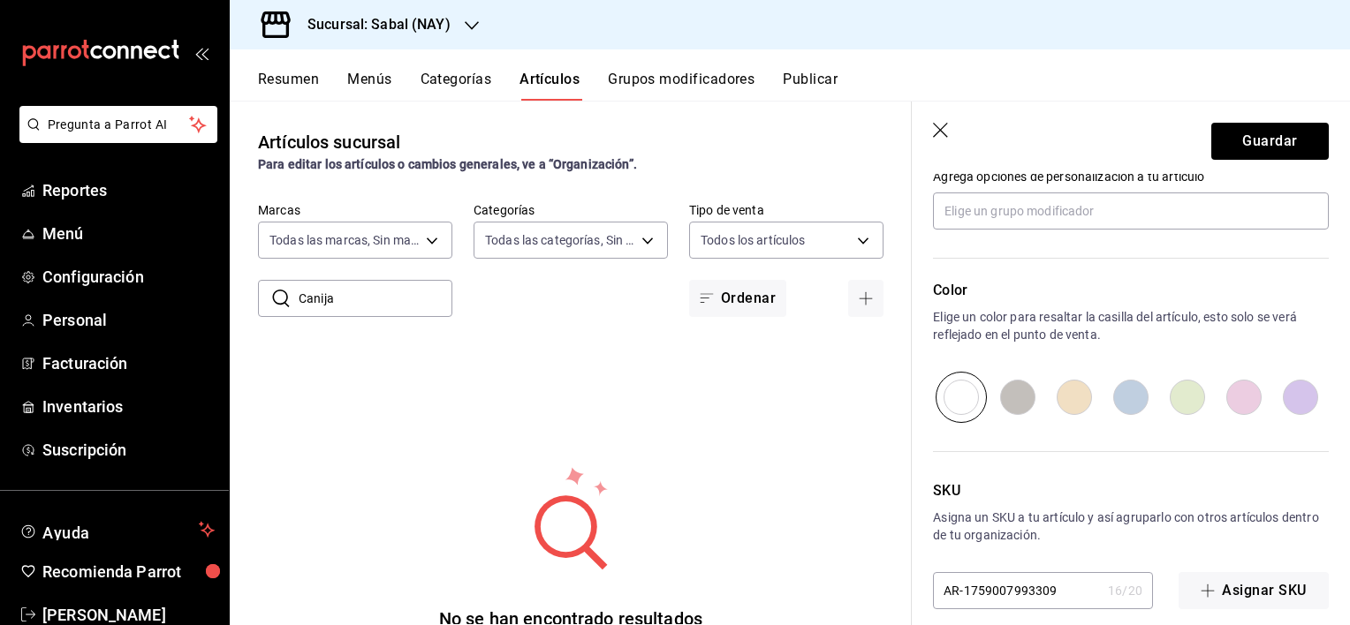
scroll to position [786, 0]
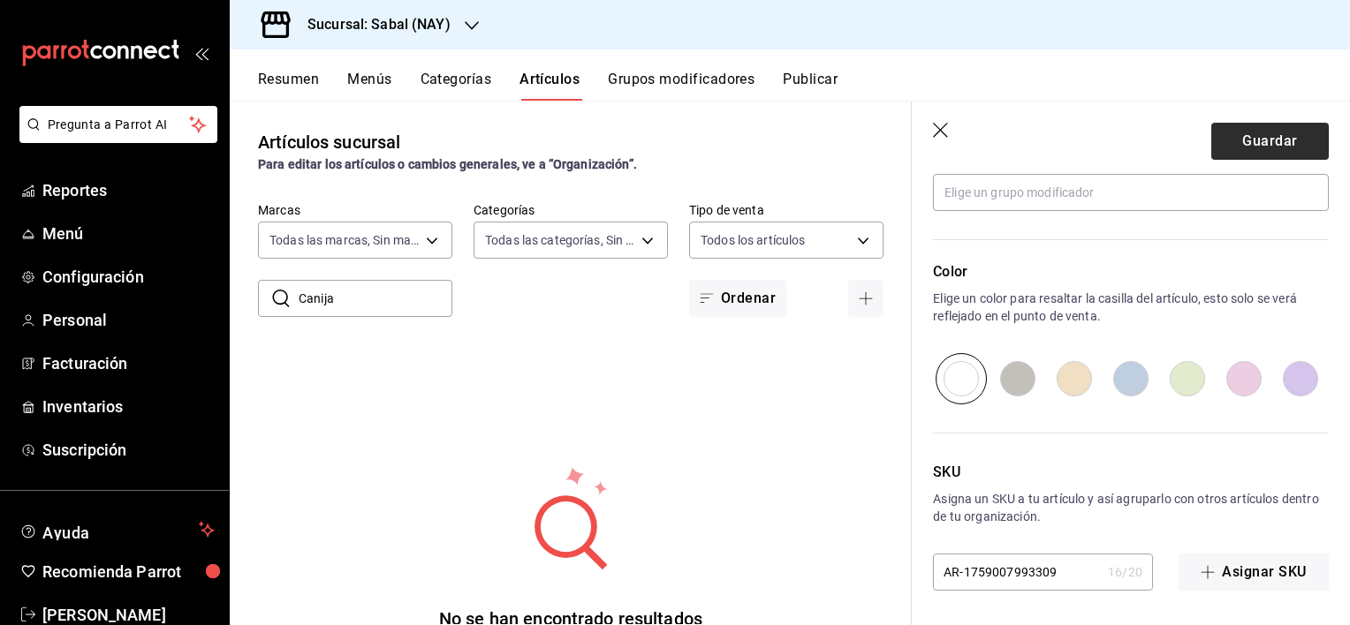
type input "$220.00"
click at [1272, 147] on button "Guardar" at bounding box center [1269, 141] width 117 height 37
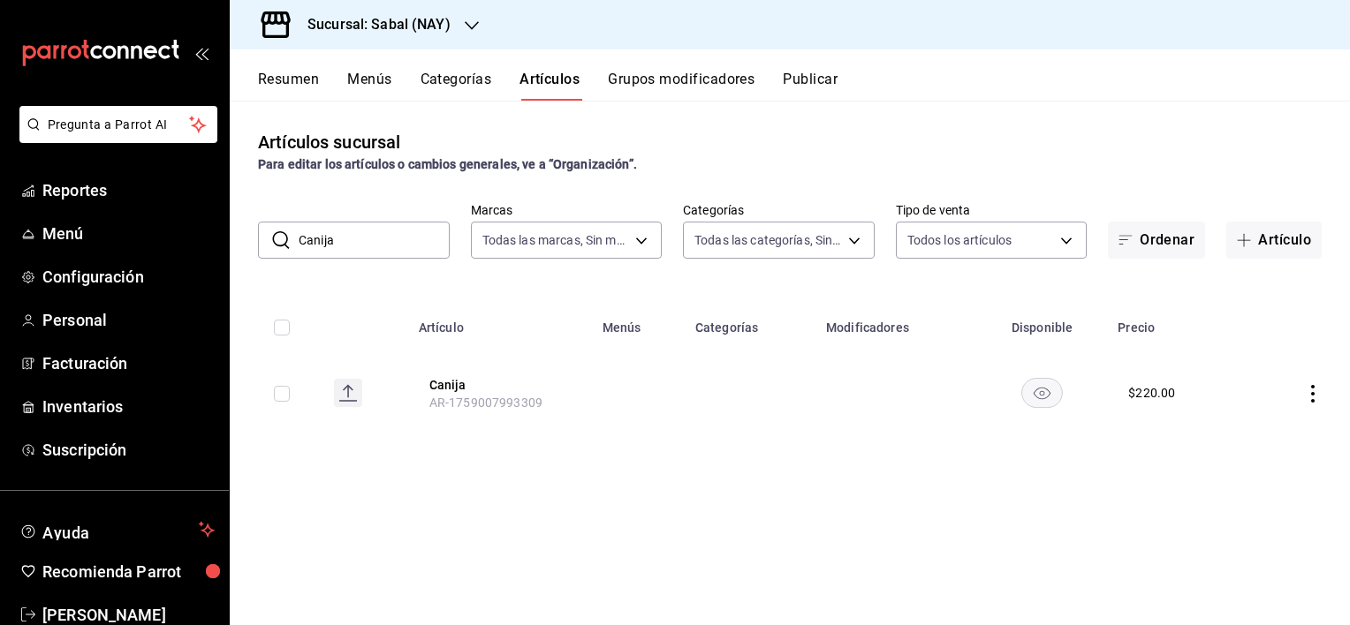
click at [279, 401] on input "checkbox" at bounding box center [282, 394] width 16 height 16
checkbox input "true"
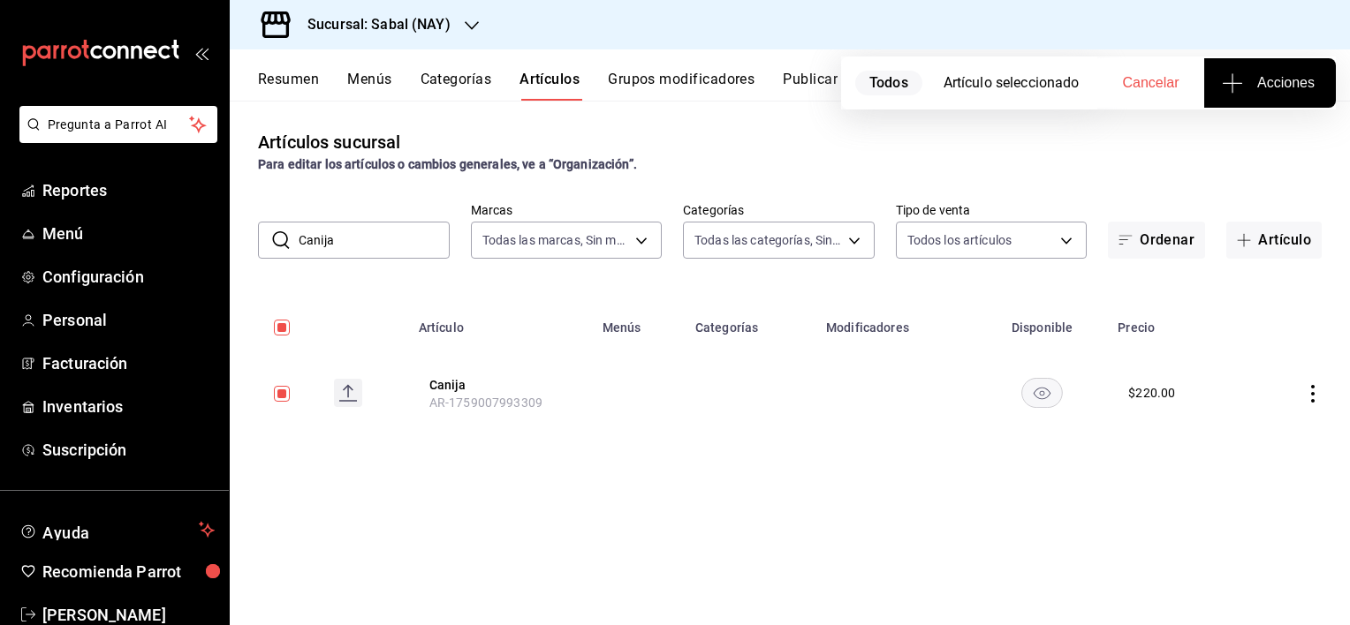
click at [795, 471] on div "Artículos sucursal Para editar los artículos o cambios generales, ve a “Organiz…" at bounding box center [790, 363] width 1120 height 524
click at [478, 396] on span "AR-1759007993309" at bounding box center [485, 403] width 113 height 14
click at [447, 385] on button "Canija" at bounding box center [499, 385] width 141 height 18
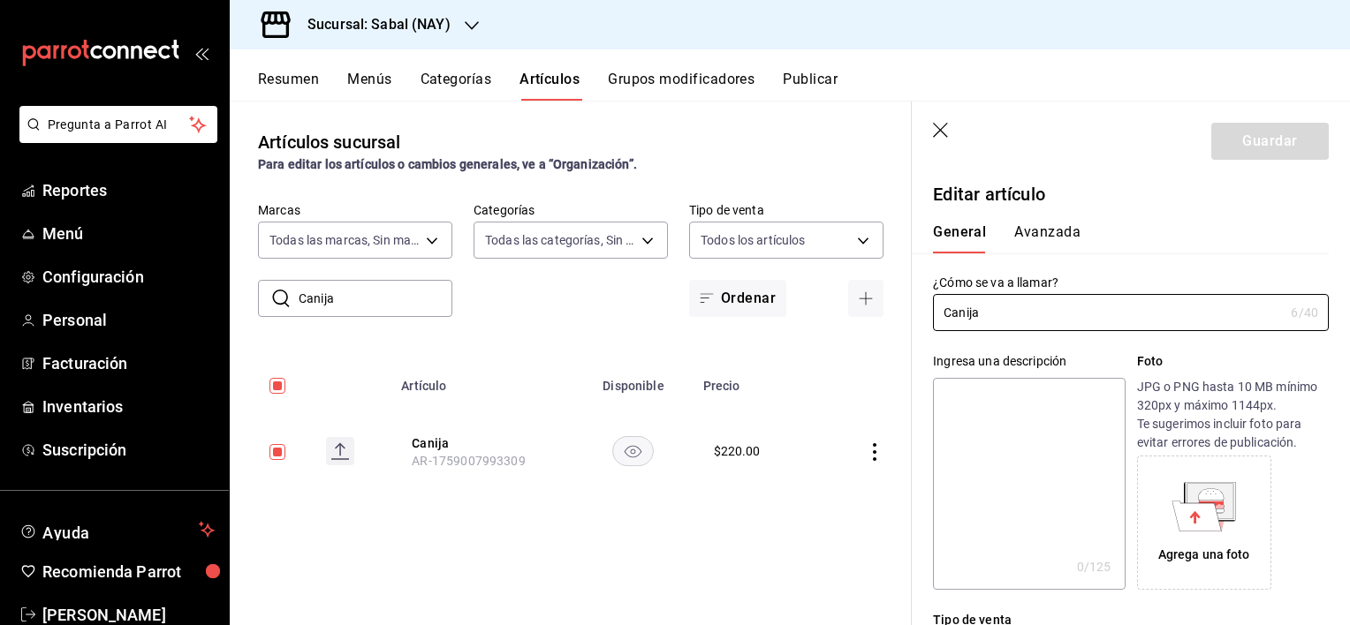
type input "$220.00"
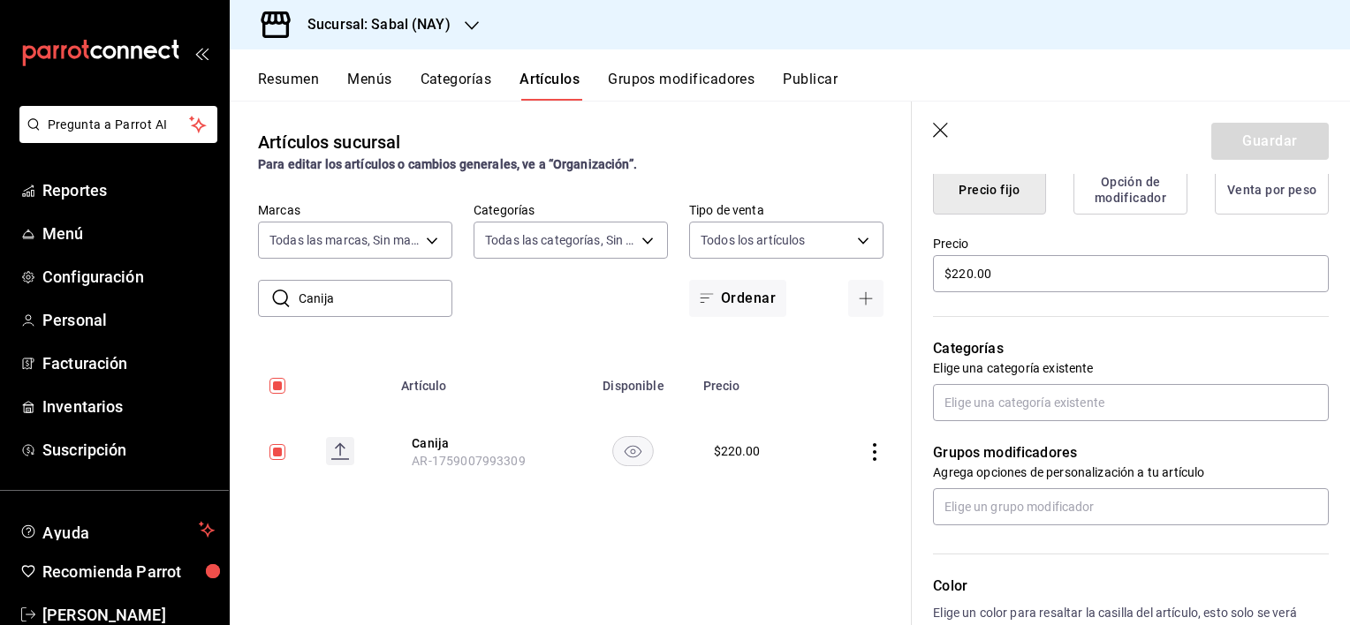
scroll to position [530, 0]
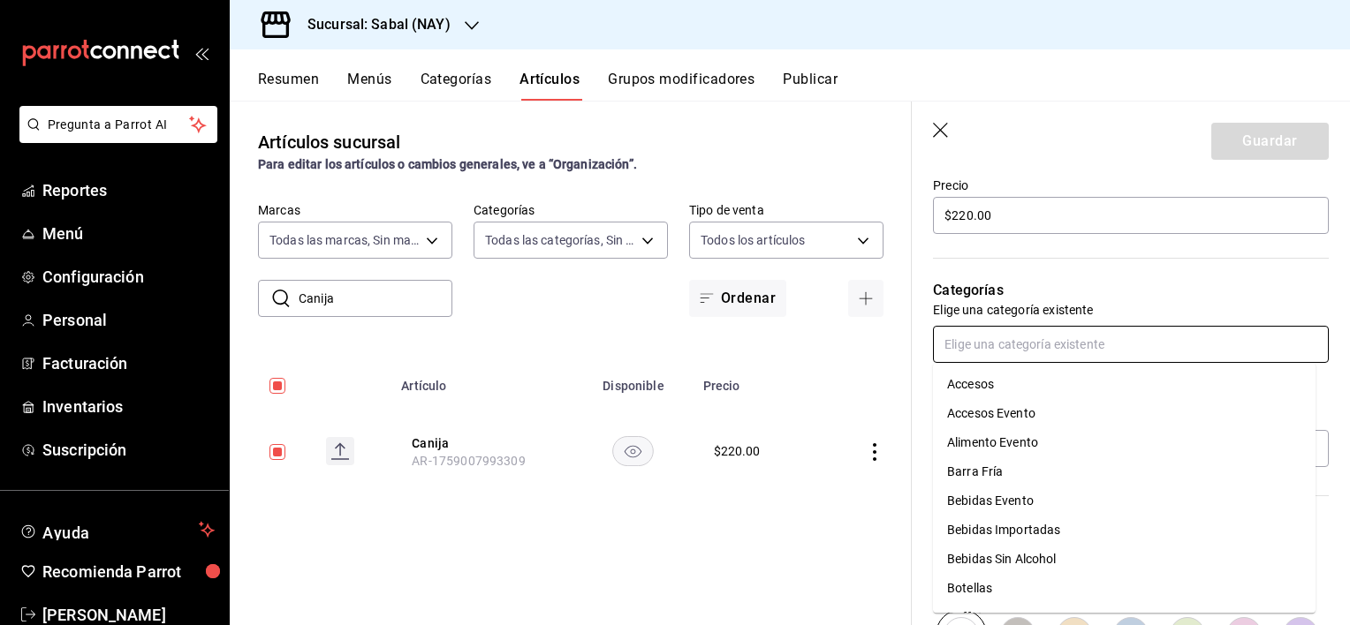
click at [1023, 355] on input "text" at bounding box center [1131, 344] width 396 height 37
type input "co"
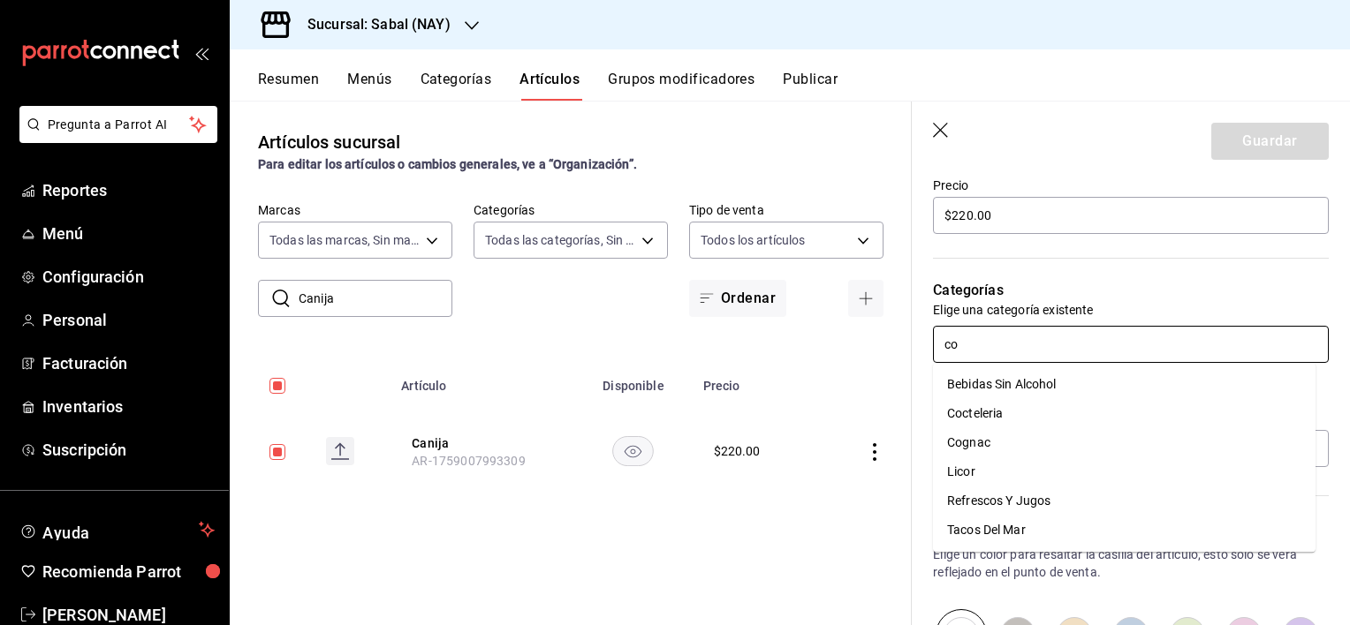
click at [968, 416] on li "Cocteleria" at bounding box center [1124, 413] width 382 height 29
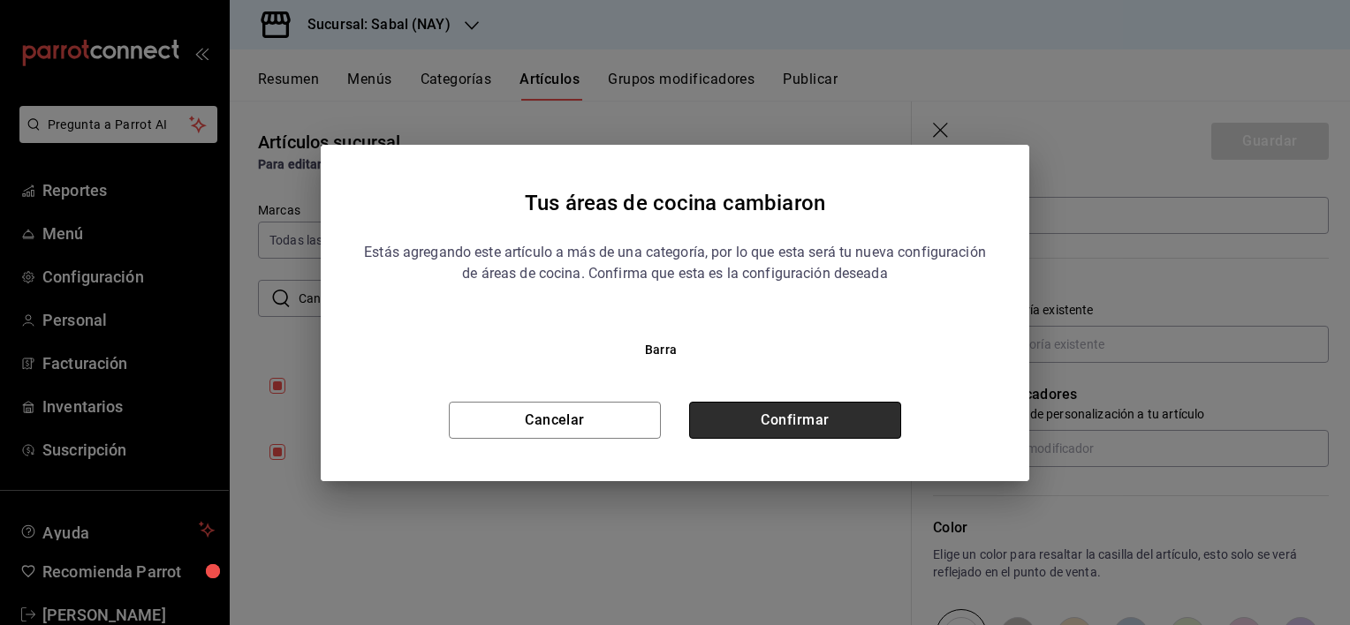
click at [803, 402] on button "Confirmar" at bounding box center [795, 420] width 212 height 37
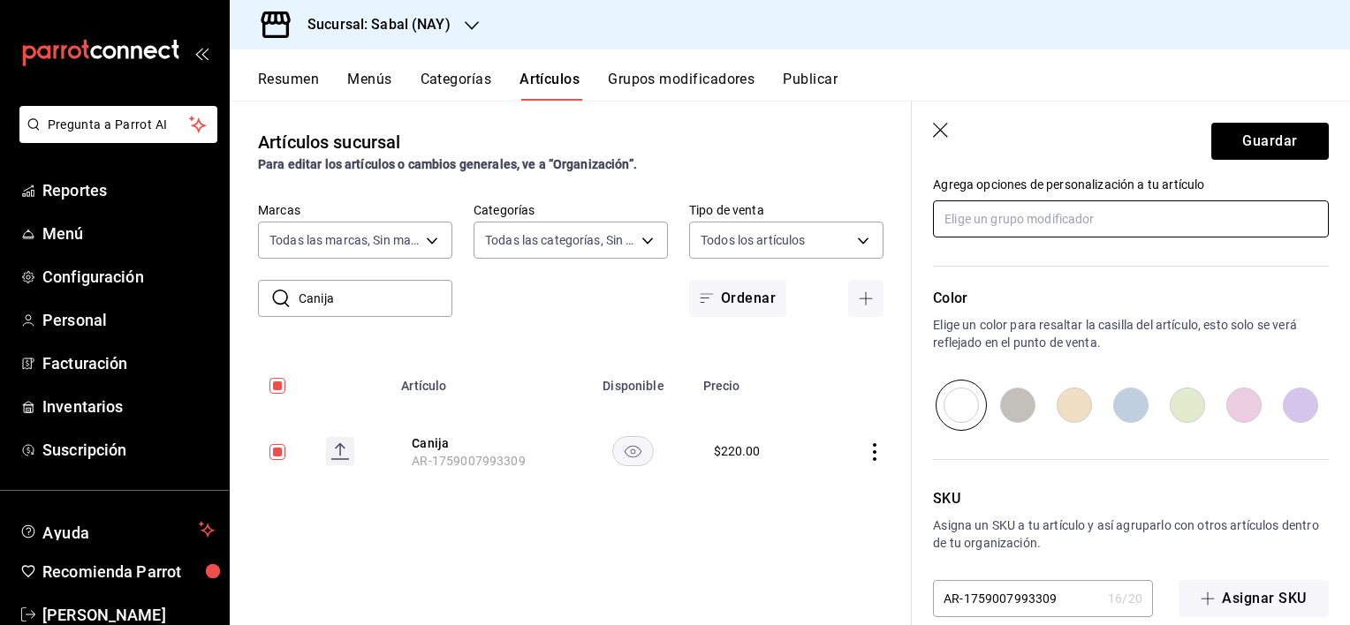
scroll to position [844, 0]
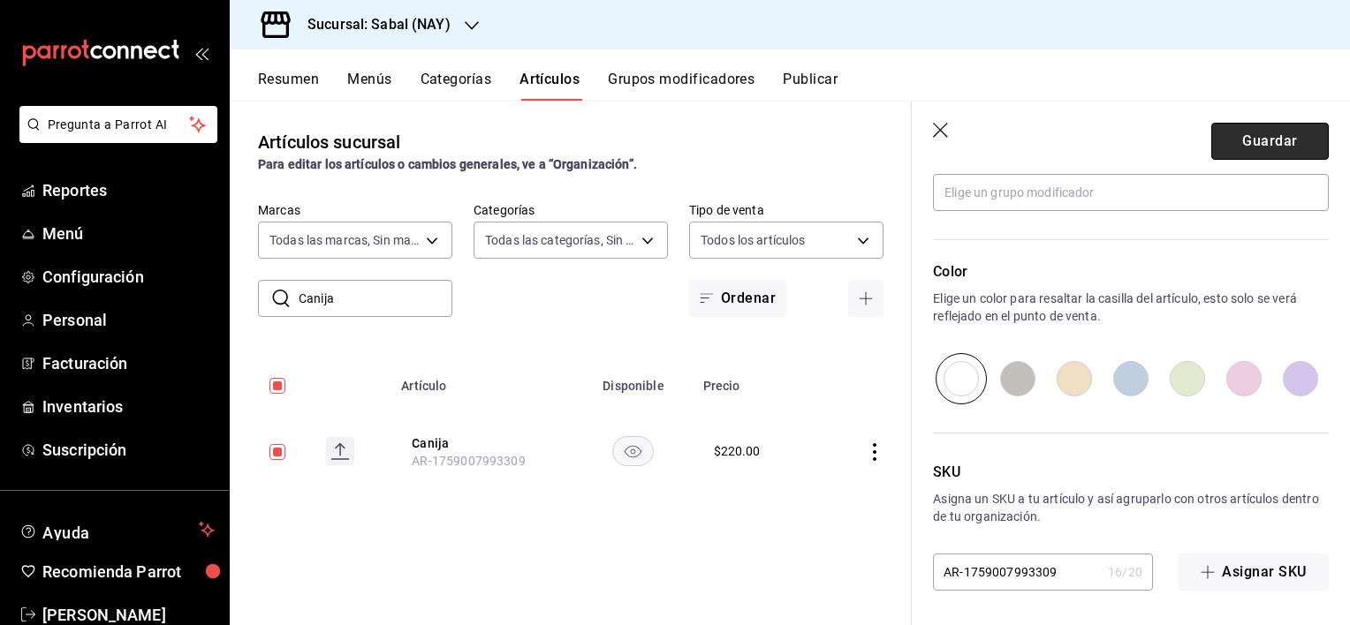
click at [1261, 142] on button "Guardar" at bounding box center [1269, 141] width 117 height 37
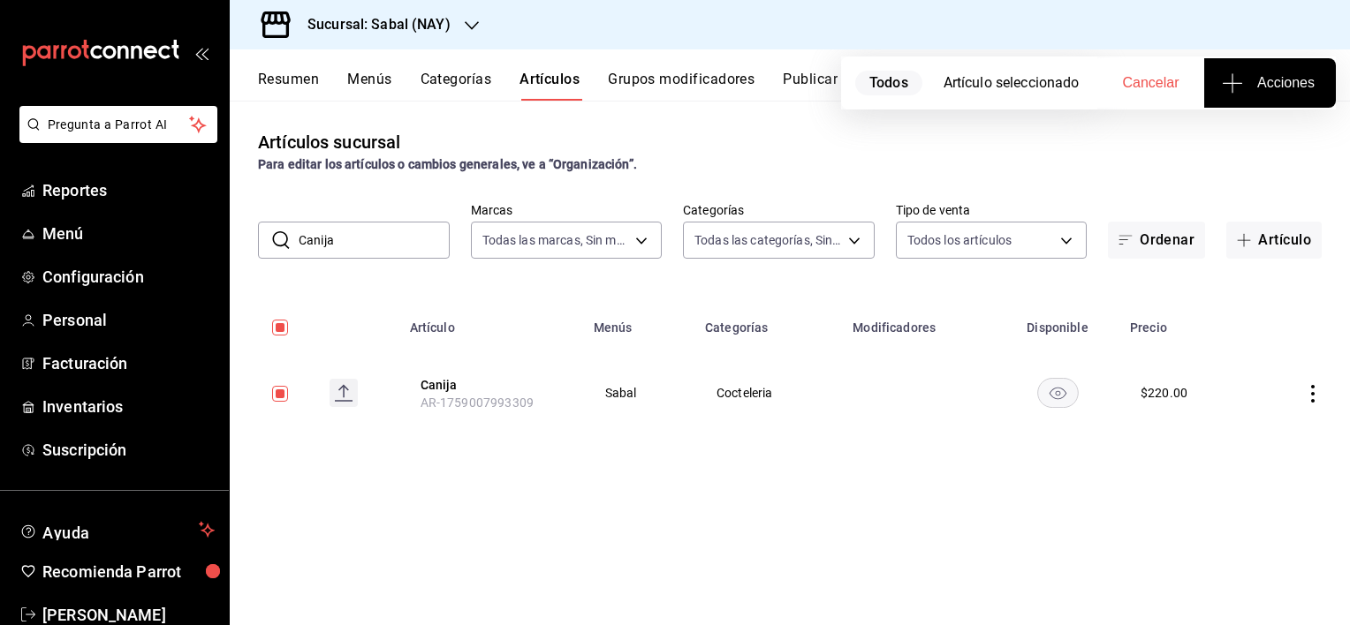
click at [1311, 387] on icon "actions" at bounding box center [1313, 394] width 18 height 18
click at [1249, 435] on span "Editar" at bounding box center [1260, 435] width 46 height 19
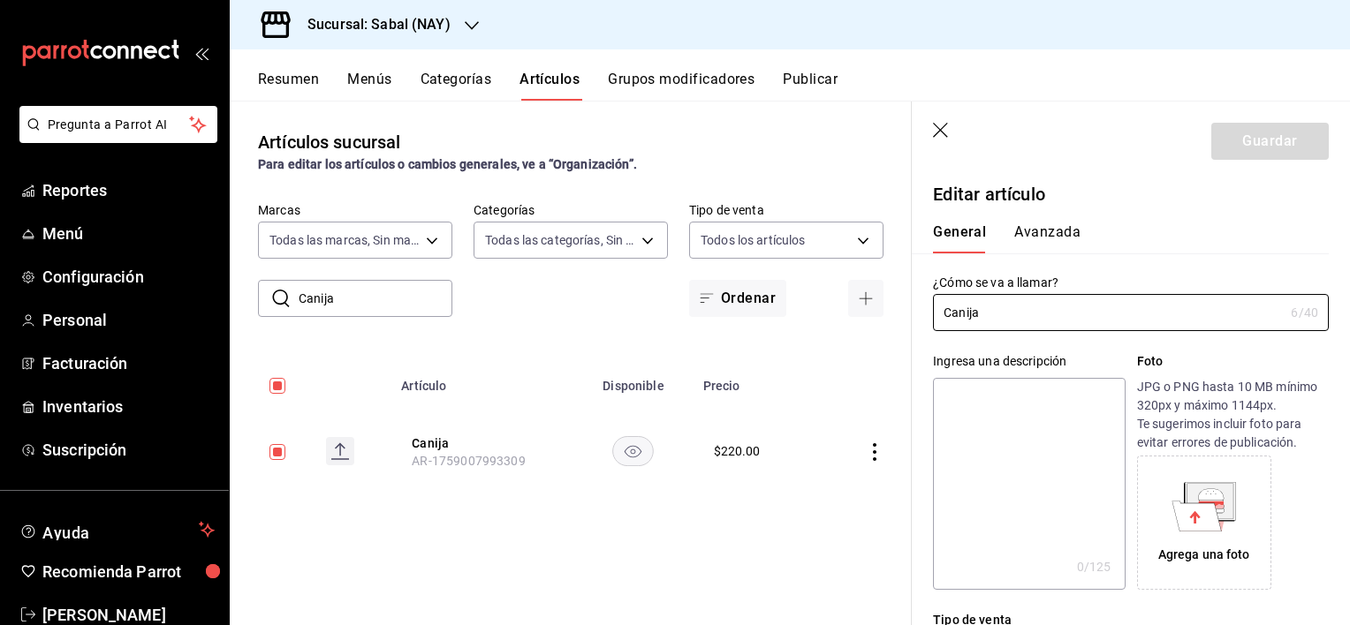
scroll to position [530, 0]
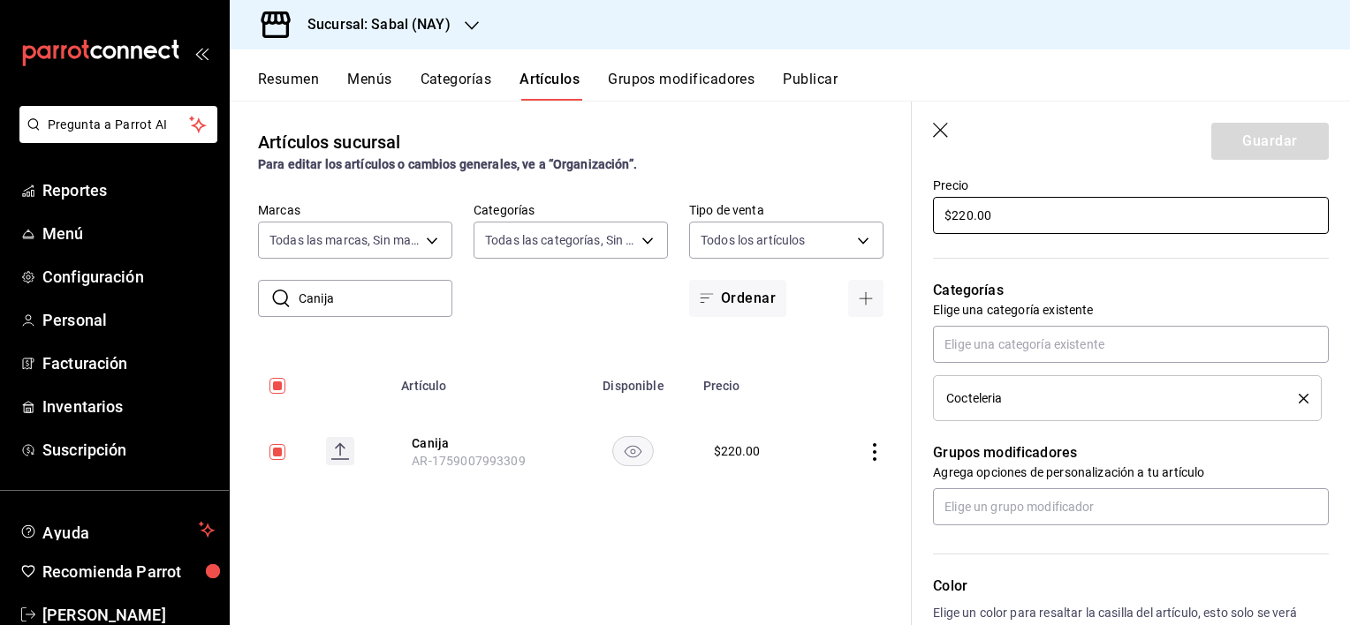
click at [966, 214] on input "$220.00" at bounding box center [1131, 215] width 396 height 37
type input "$240.00"
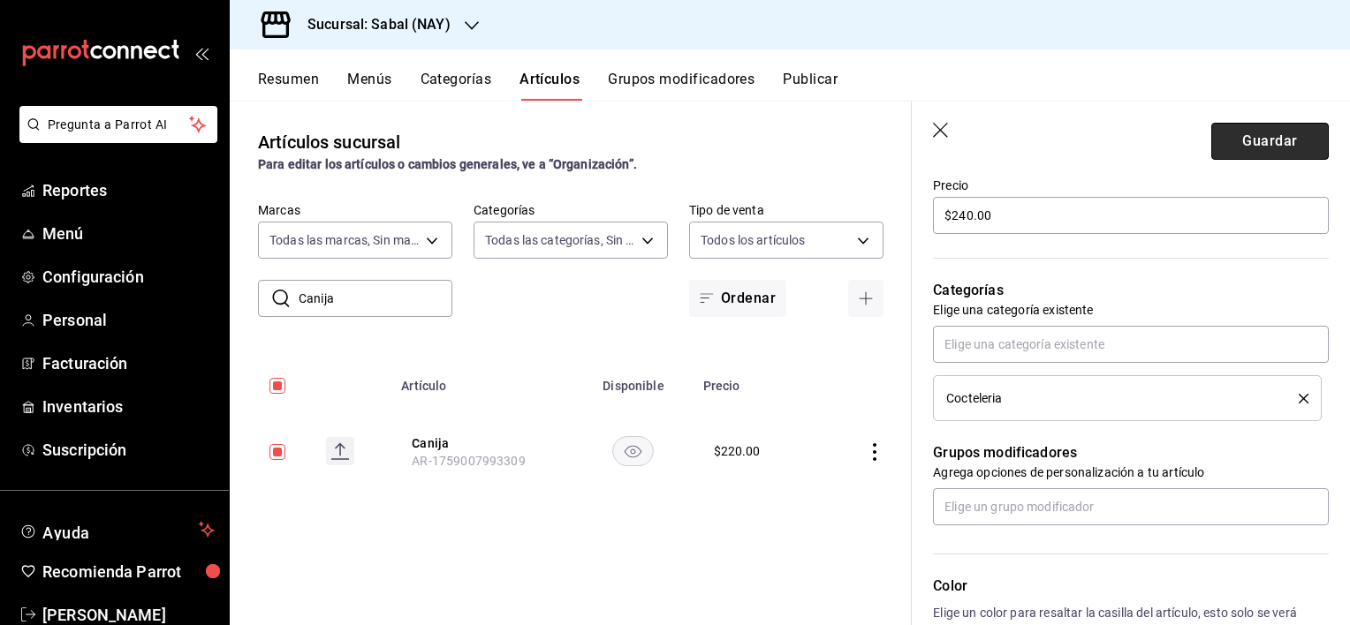
click at [1245, 134] on button "Guardar" at bounding box center [1269, 141] width 117 height 37
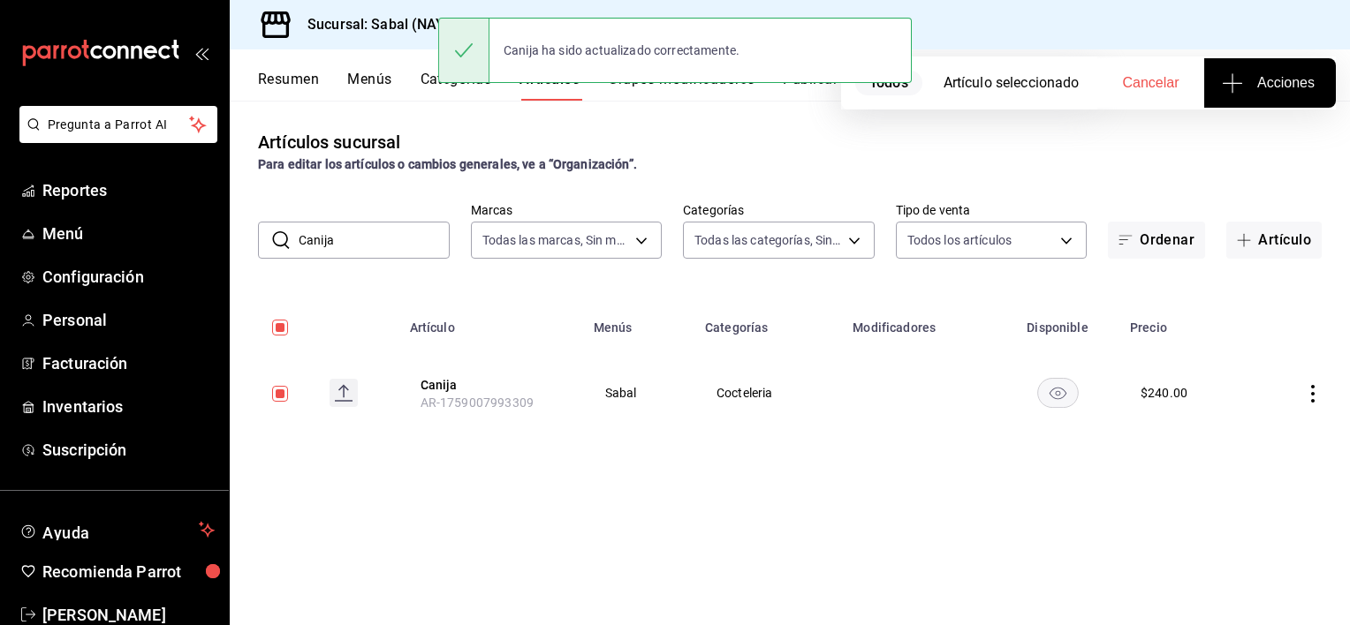
click at [919, 495] on div "Artículos sucursal Para editar los artículos o cambios generales, ve a “Organiz…" at bounding box center [790, 363] width 1120 height 524
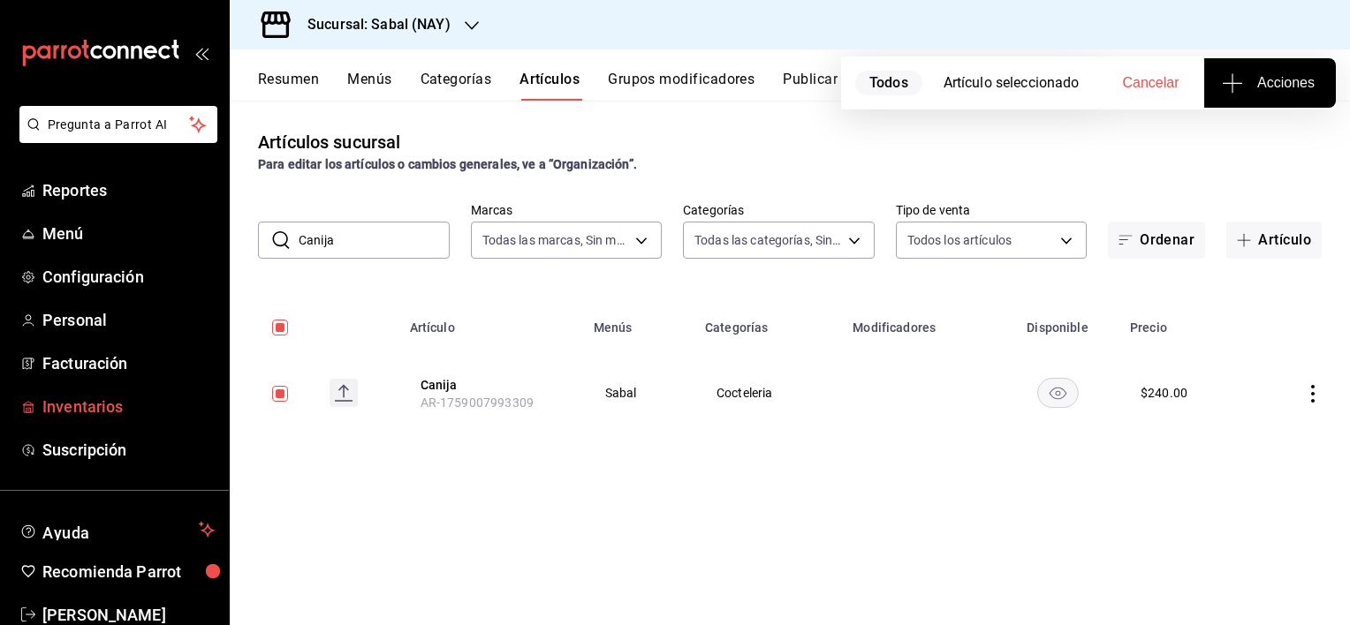
click at [65, 399] on span "Inventarios" at bounding box center [128, 407] width 172 height 24
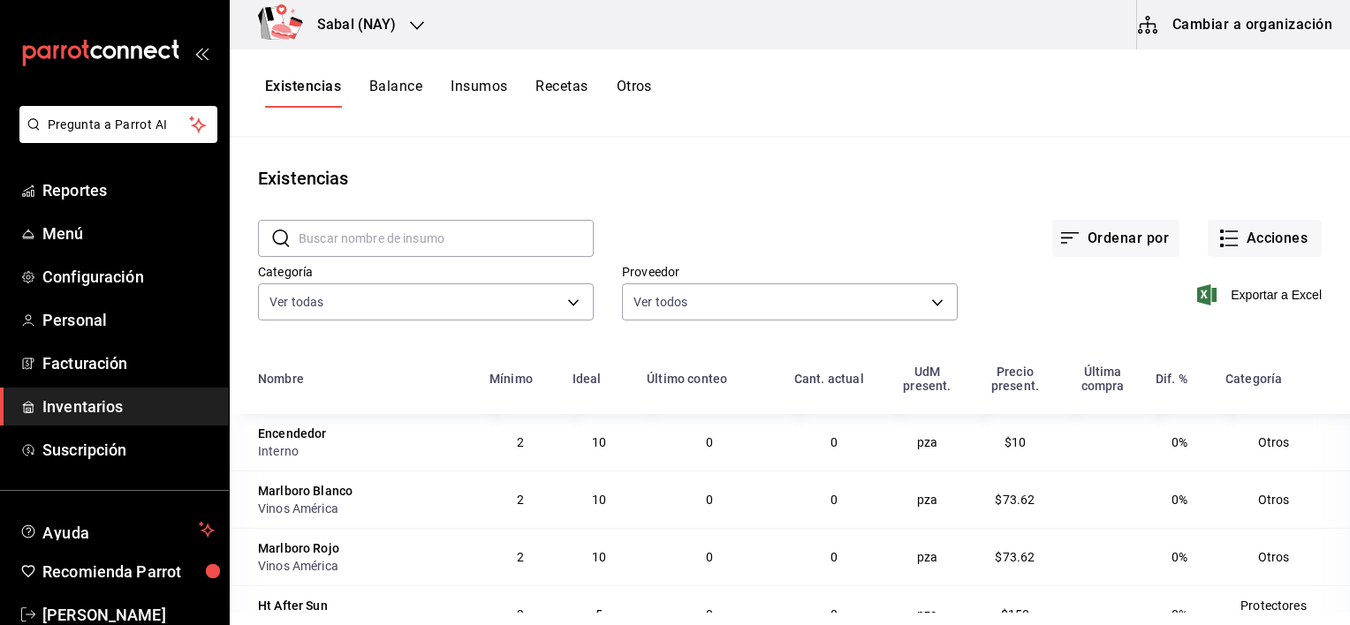
click at [1217, 20] on button "Cambiar a organización" at bounding box center [1236, 24] width 199 height 49
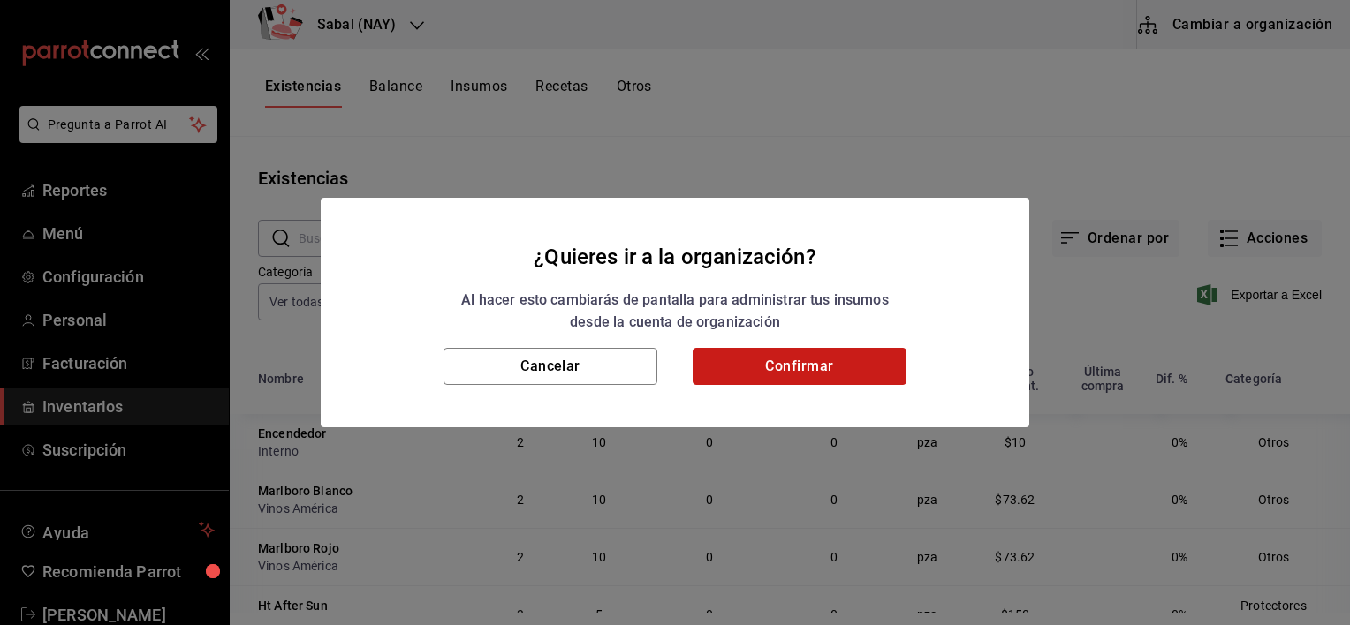
click at [802, 370] on button "Confirmar" at bounding box center [800, 366] width 214 height 37
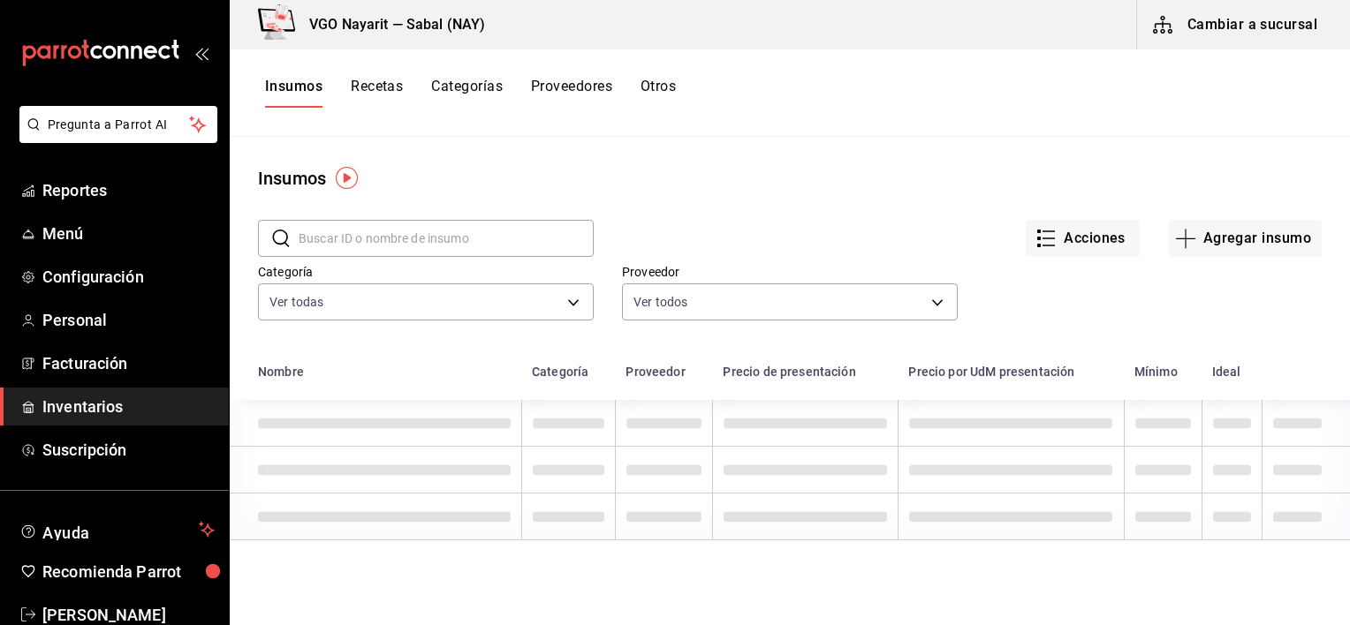
click at [380, 84] on button "Recetas" at bounding box center [377, 93] width 52 height 30
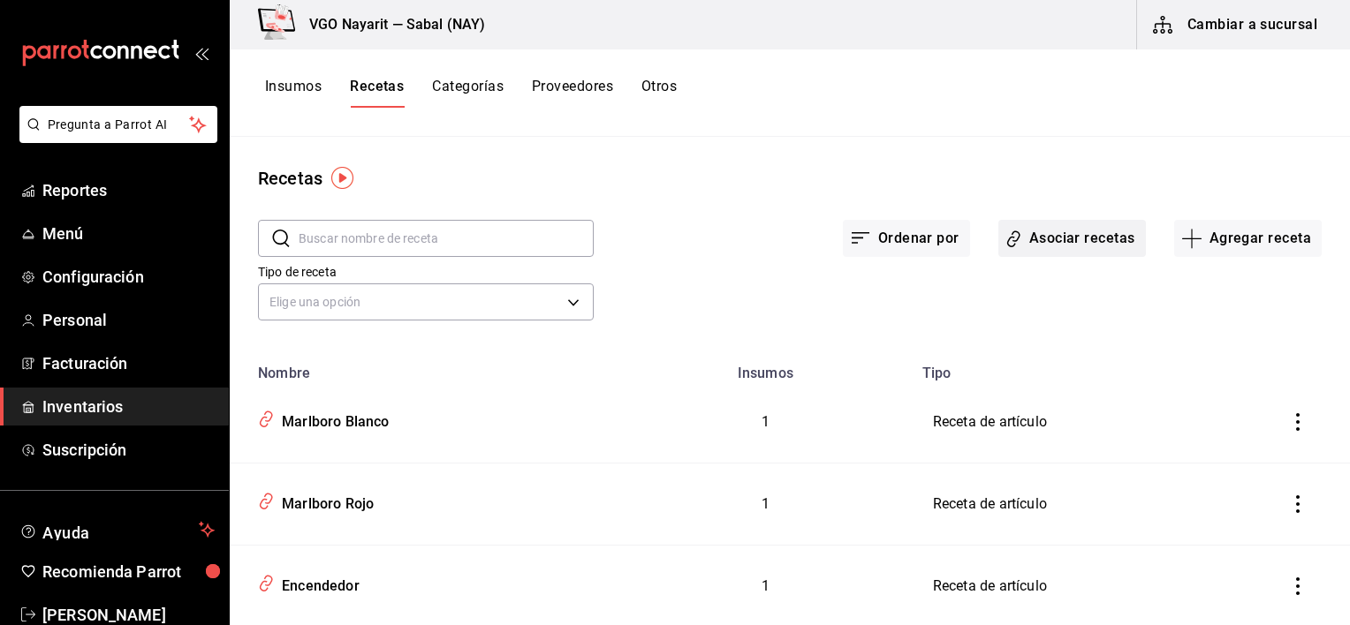
click at [1043, 233] on button "Asociar recetas" at bounding box center [1072, 238] width 148 height 37
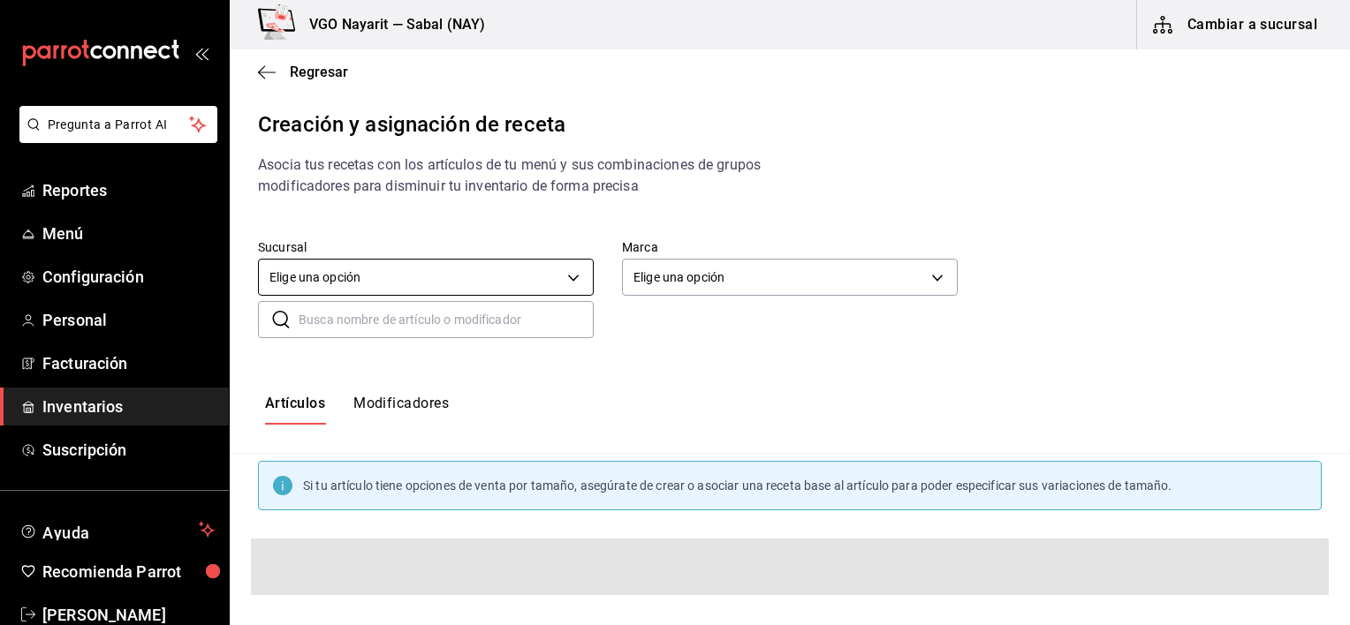
click at [389, 287] on body "Pregunta a Parrot AI Reportes Menú Configuración Personal Facturación Inventari…" at bounding box center [675, 297] width 1350 height 595
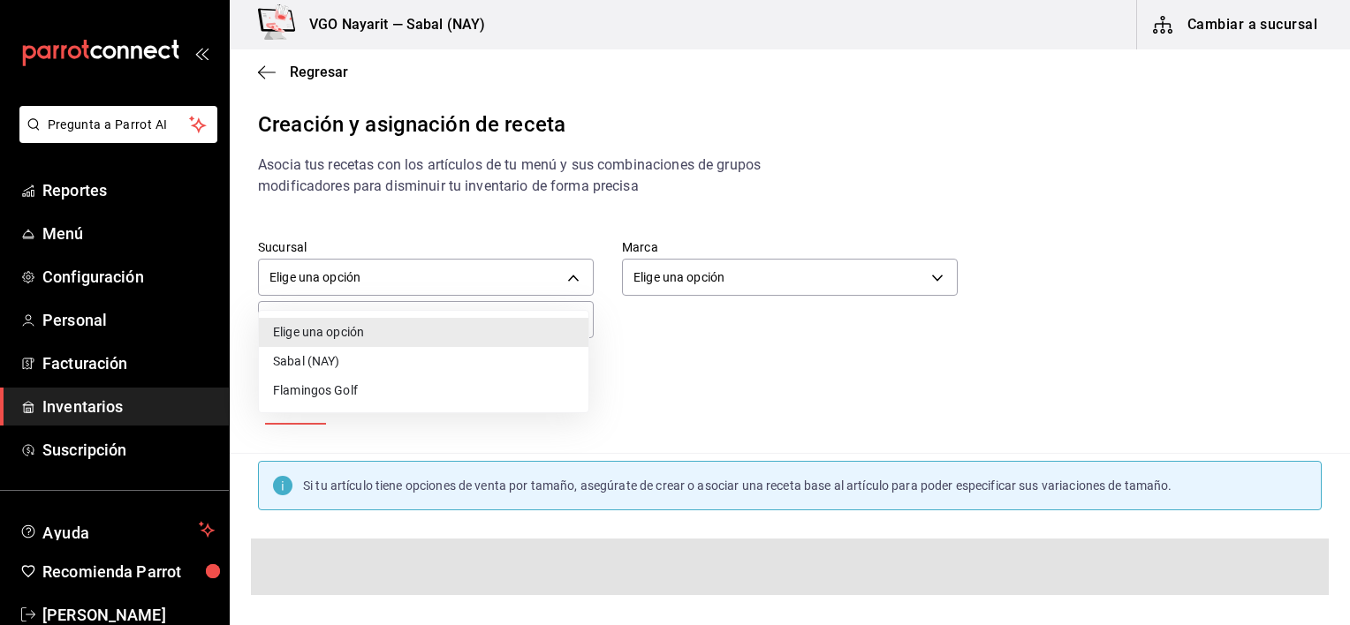
click at [345, 364] on li "Sabal (NAY)" at bounding box center [423, 361] width 329 height 29
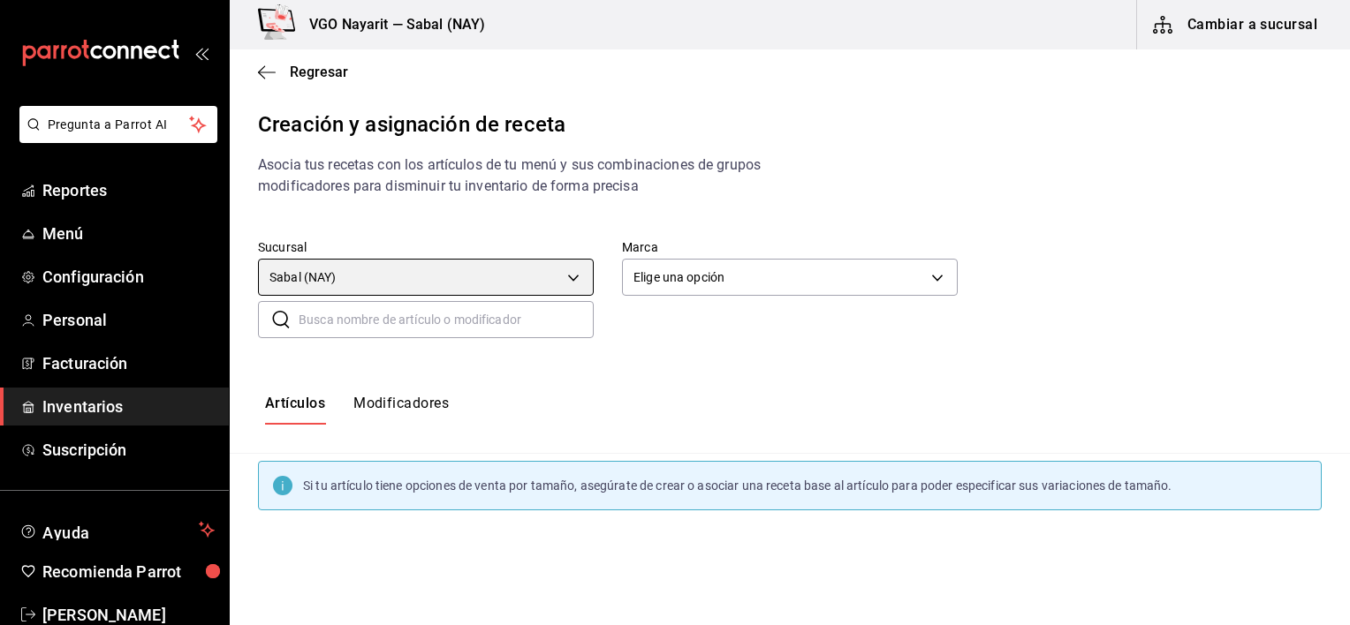
type input "2aba2e4c-8955-4624-a76a-6219a8a60d9c"
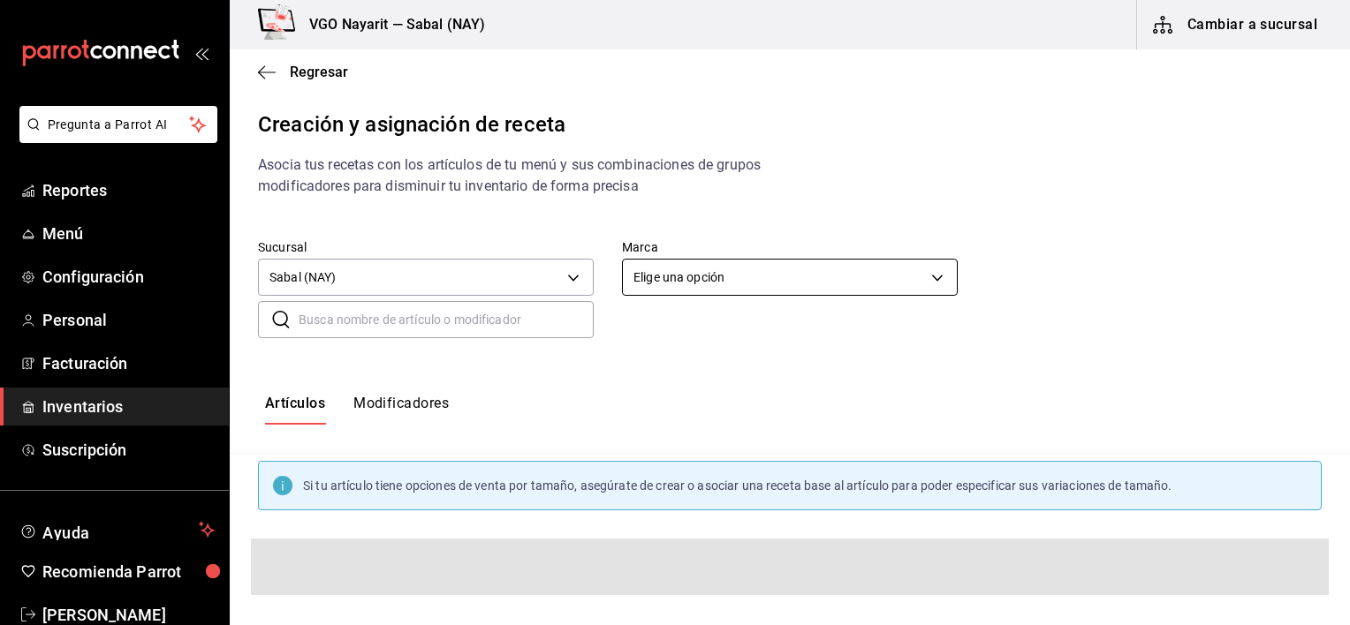
click at [704, 285] on body "Pregunta a Parrot AI Reportes Menú Configuración Personal Facturación Inventari…" at bounding box center [675, 297] width 1350 height 595
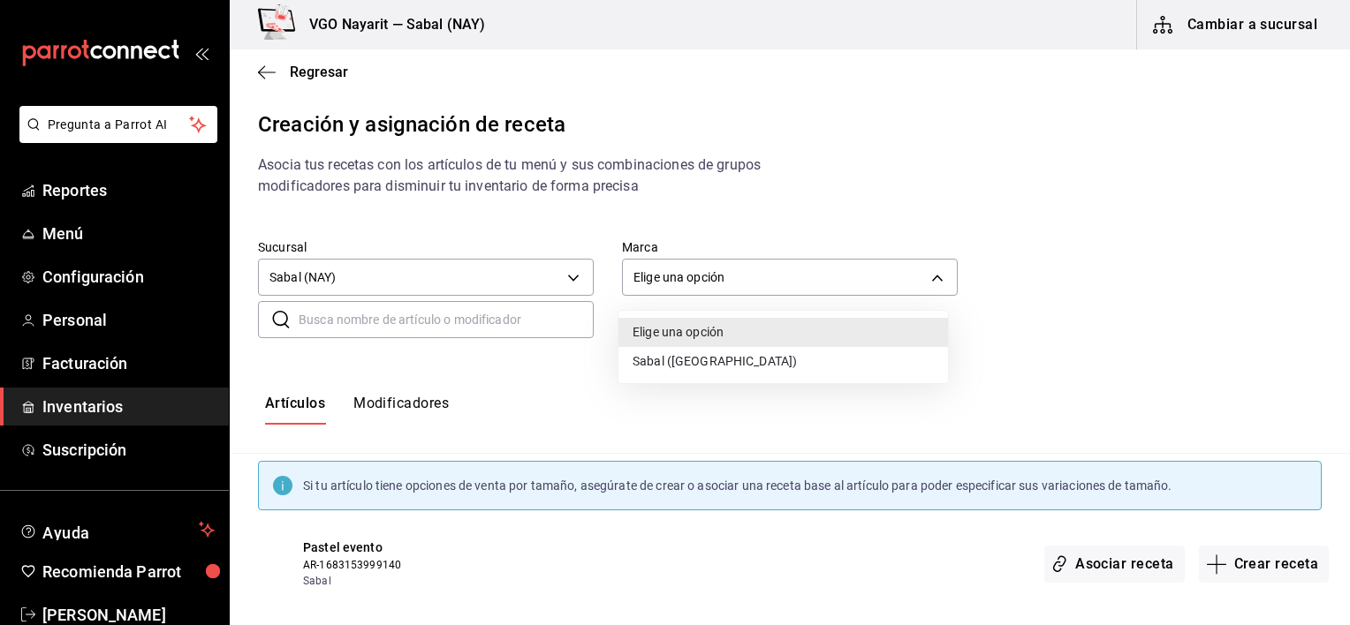
drag, startPoint x: 675, startPoint y: 365, endPoint x: 604, endPoint y: 346, distance: 73.1
click at [673, 367] on li "Sabal (Playa)" at bounding box center [782, 361] width 329 height 29
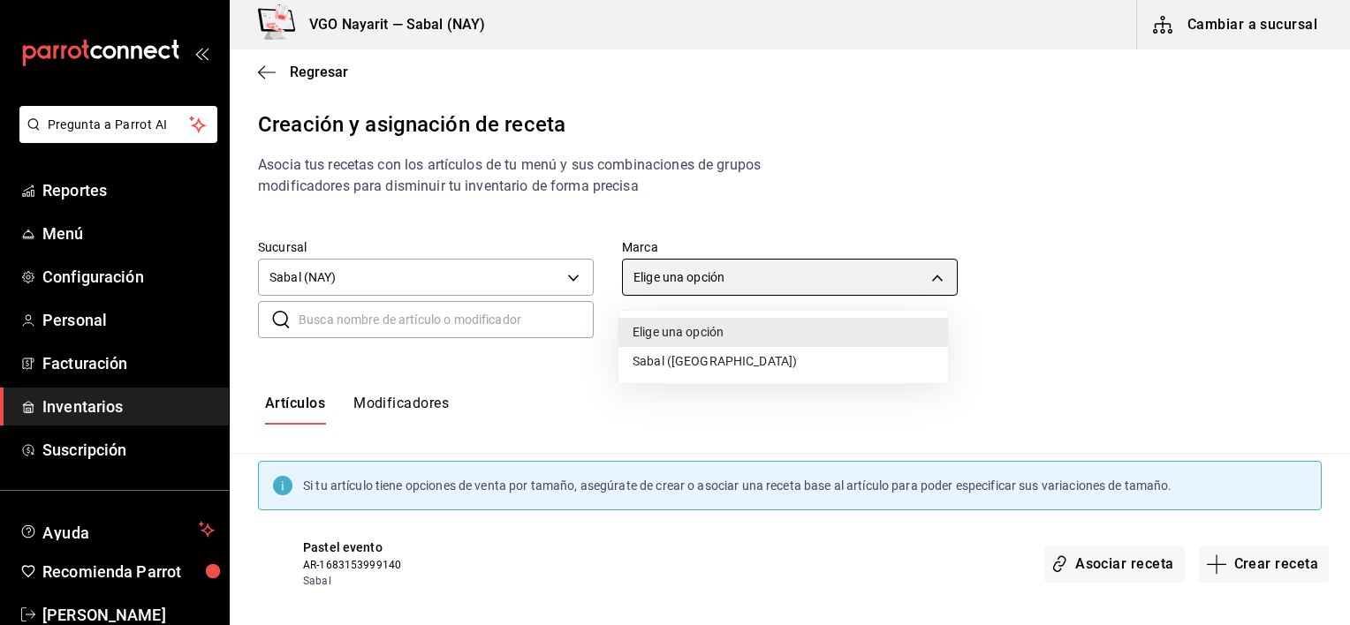
type input "7bb9fc4a-963e-4e00-9402-9ac56289446f"
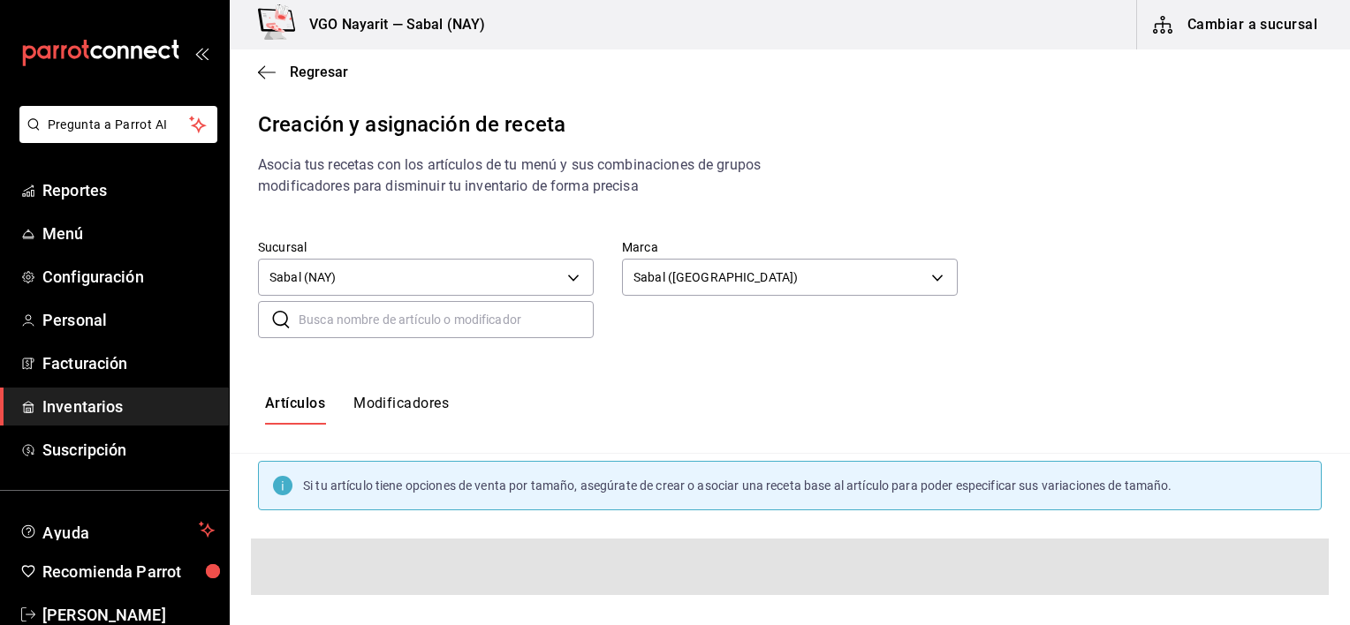
click at [444, 315] on input "text" at bounding box center [446, 319] width 295 height 35
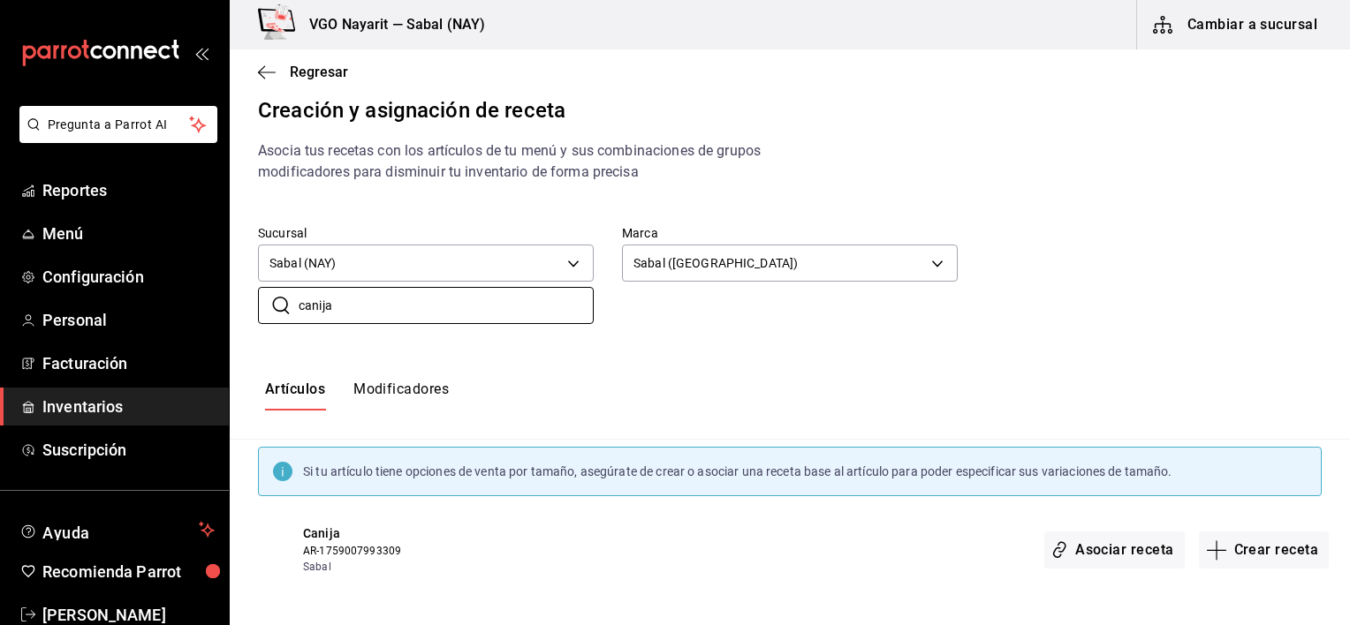
scroll to position [14, 0]
type input "canija"
click at [1240, 544] on button "Crear receta" at bounding box center [1264, 550] width 131 height 37
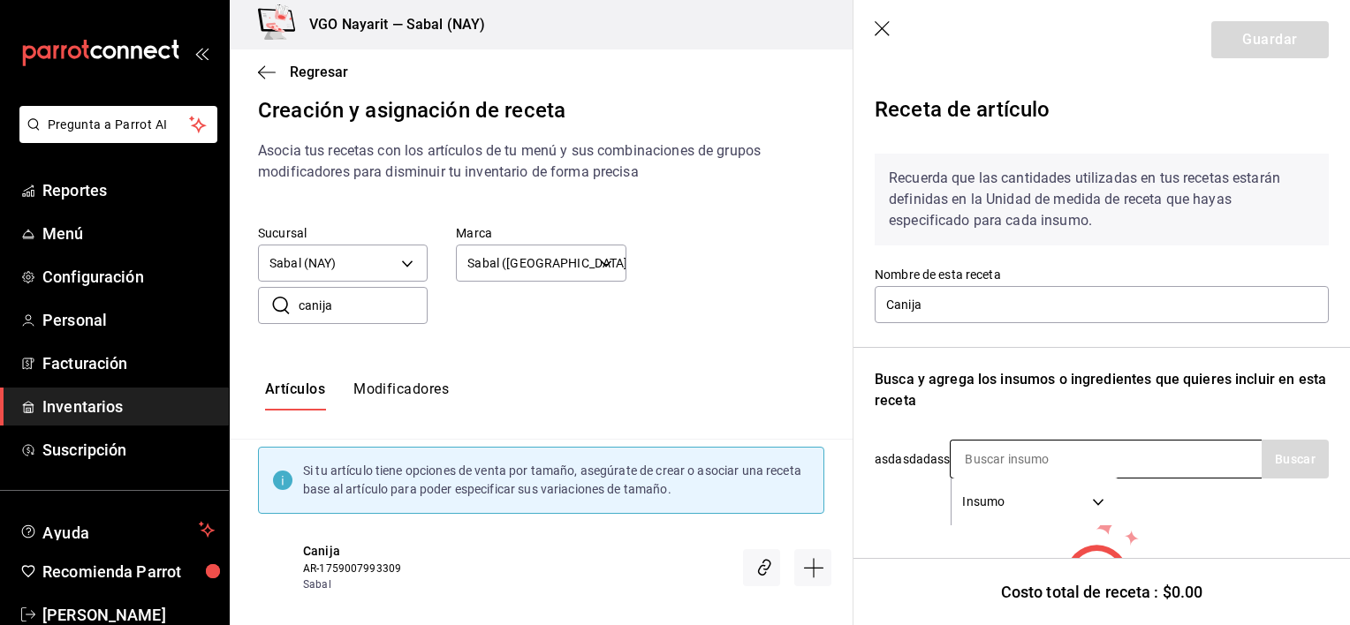
click at [1027, 465] on input at bounding box center [1038, 459] width 177 height 37
type input "bai"
click at [1291, 457] on button "Buscar" at bounding box center [1294, 459] width 67 height 39
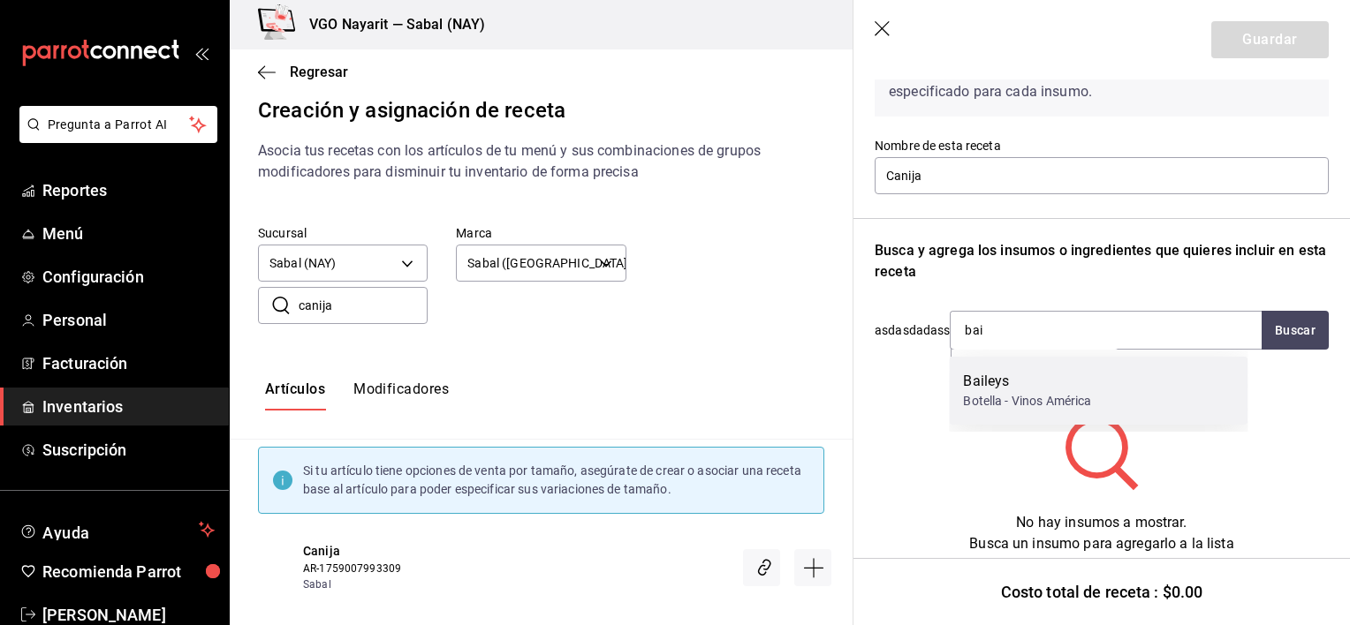
click at [1023, 409] on div "Botella - Vinos América" at bounding box center [1027, 401] width 128 height 19
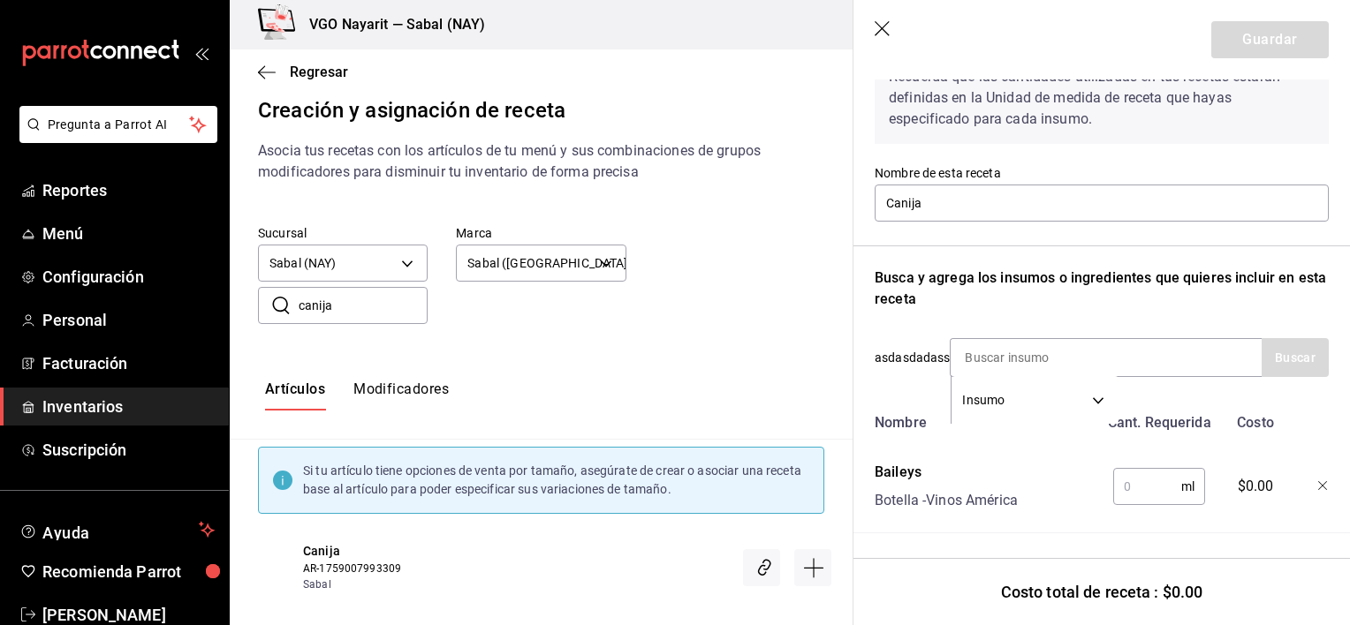
scroll to position [115, 0]
click at [1129, 478] on input "text" at bounding box center [1147, 486] width 68 height 35
type input "60"
click at [1272, 34] on button "Guardar" at bounding box center [1269, 39] width 117 height 37
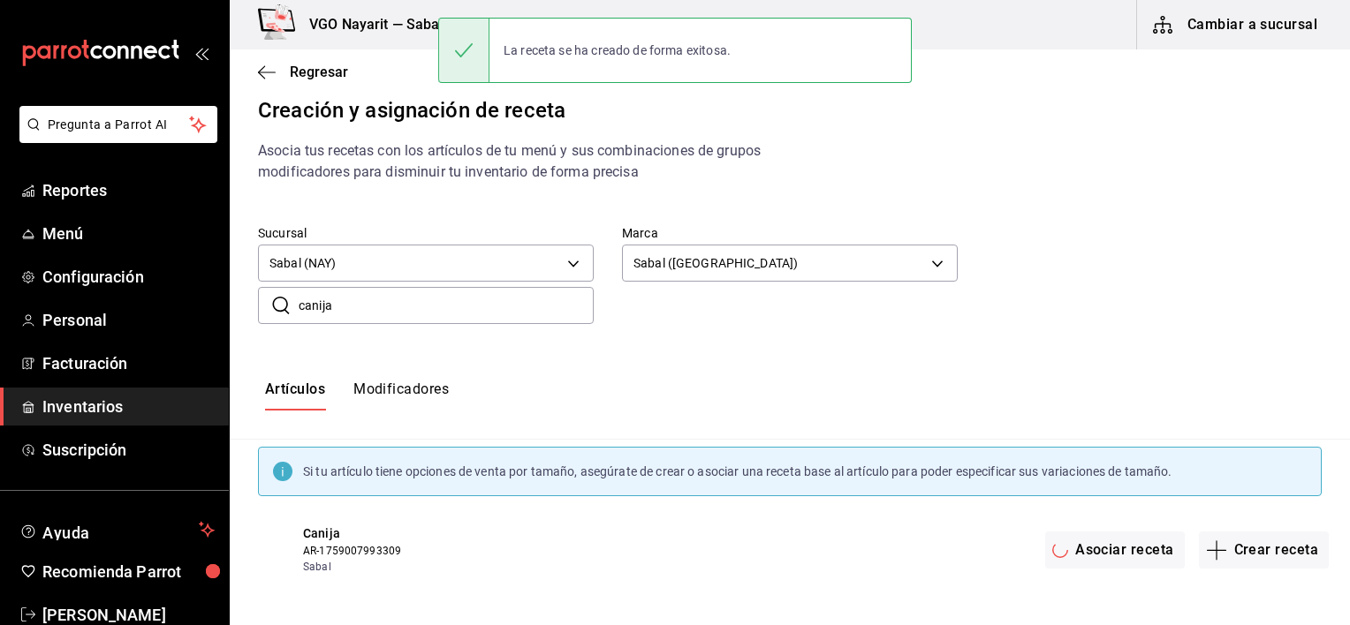
scroll to position [0, 0]
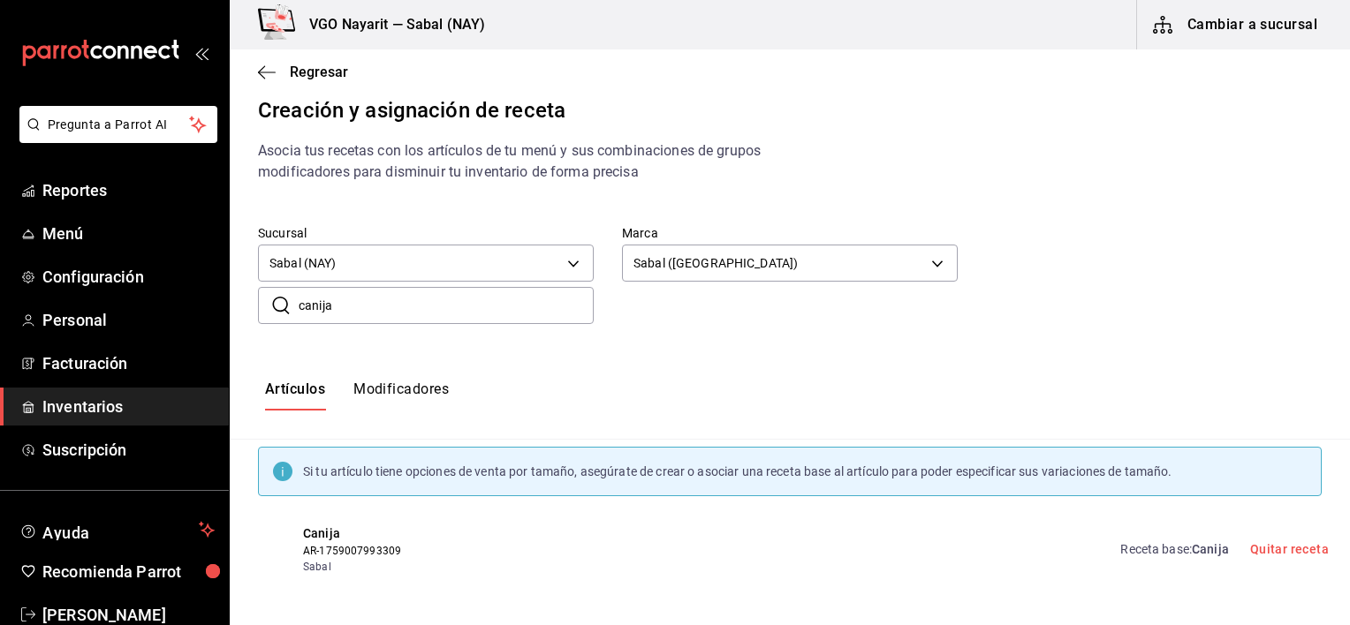
click at [373, 508] on div "Canija AR-1759007993309 Sabal Receta base : Canija Quitar receta" at bounding box center [790, 551] width 1120 height 94
click at [1133, 554] on link "Receta base : Canija" at bounding box center [1174, 550] width 108 height 19
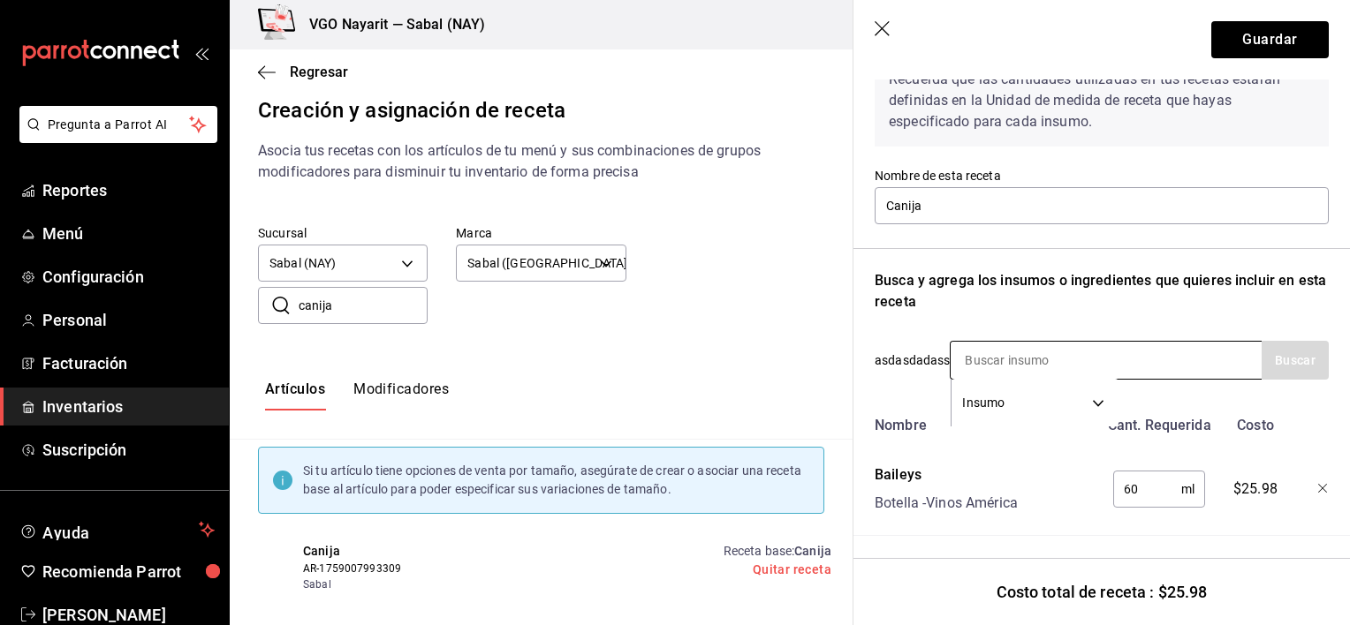
scroll to position [115, 0]
click at [1041, 339] on input at bounding box center [1038, 357] width 177 height 37
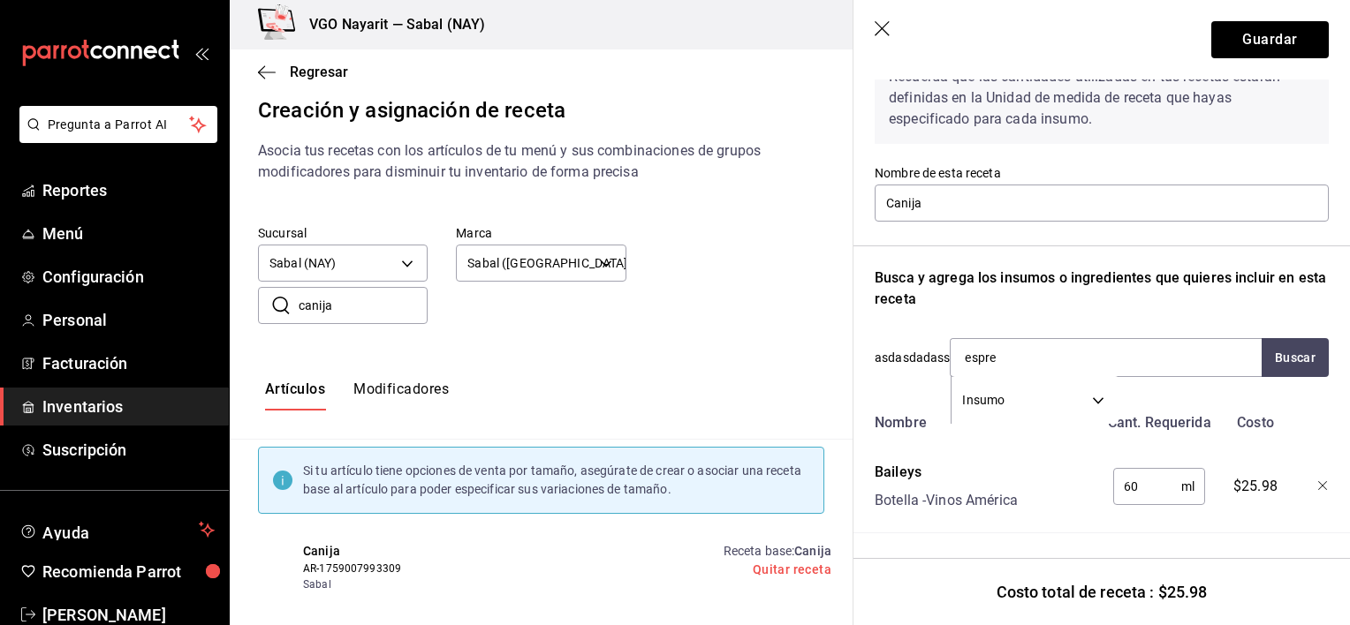
type input "espre"
click at [1240, 290] on div "Busca y agrega los insumos o ingredientes que quieres incluir en esta receta" at bounding box center [1102, 289] width 454 height 42
click at [807, 345] on div "Sucursal Sabal (NAY) 2aba2e4c-8955-4624-a76a-6219a8a60d9c Marca Sabal (Playa) 7…" at bounding box center [541, 274] width 623 height 155
click at [1296, 338] on button "Buscar" at bounding box center [1294, 357] width 67 height 39
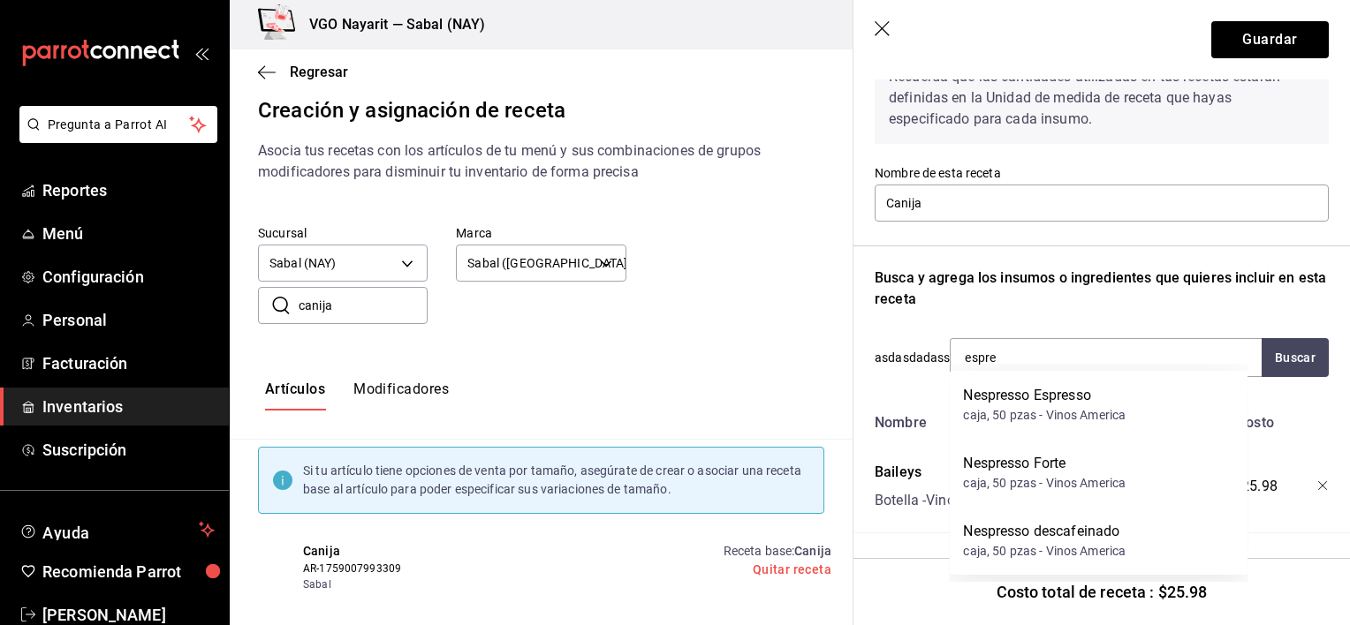
click at [749, 246] on div "Sucursal Sabal (NAY) 2aba2e4c-8955-4624-a76a-6219a8a60d9c Marca Sabal (Playa) 7…" at bounding box center [527, 242] width 594 height 90
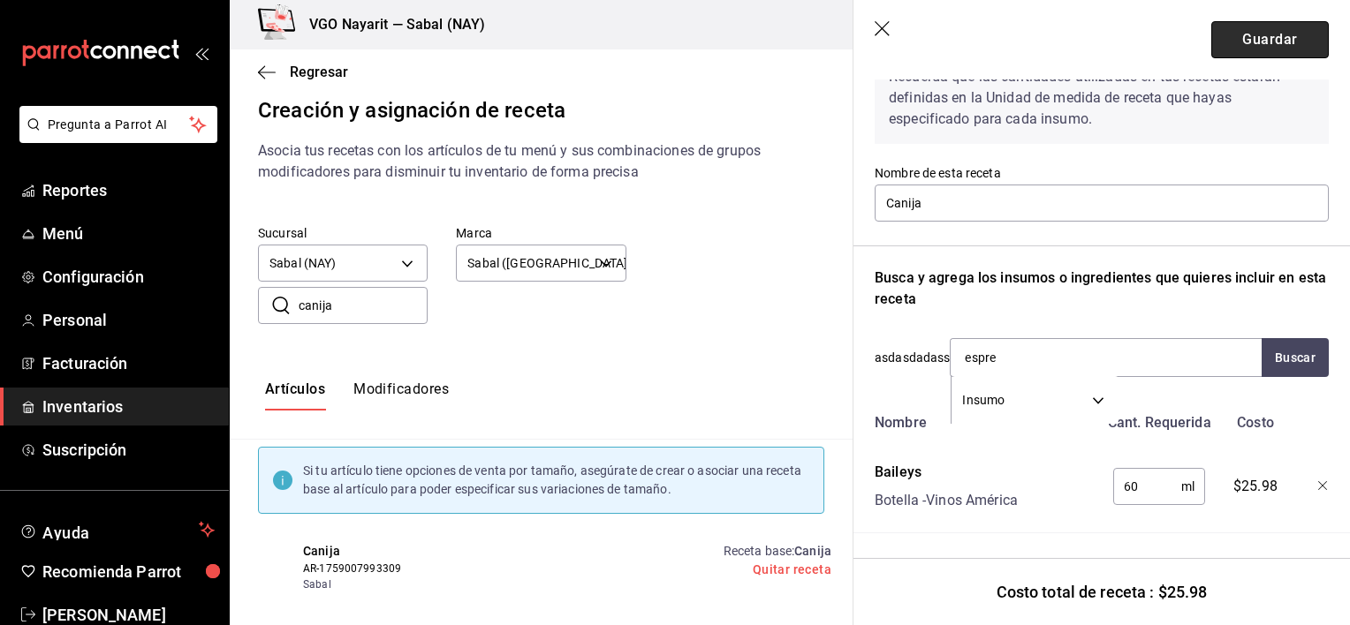
click at [1249, 49] on button "Guardar" at bounding box center [1269, 39] width 117 height 37
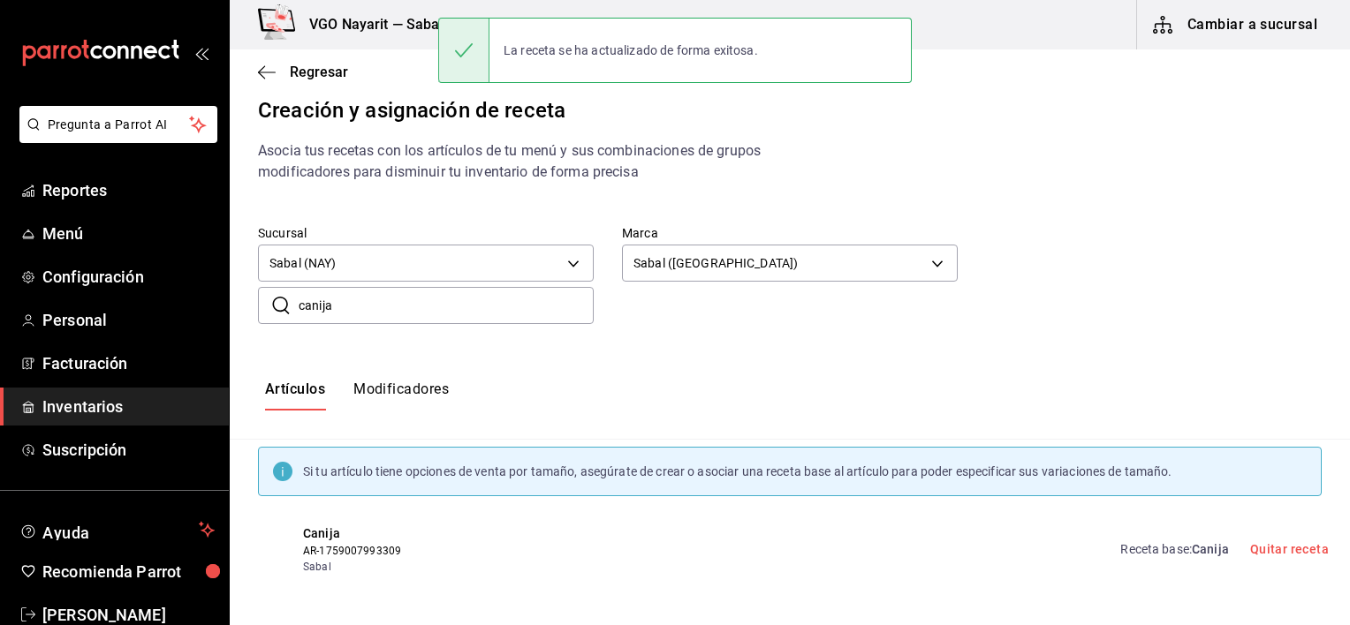
scroll to position [0, 0]
click at [663, 358] on div "Artículos Modificadores" at bounding box center [790, 395] width 1120 height 87
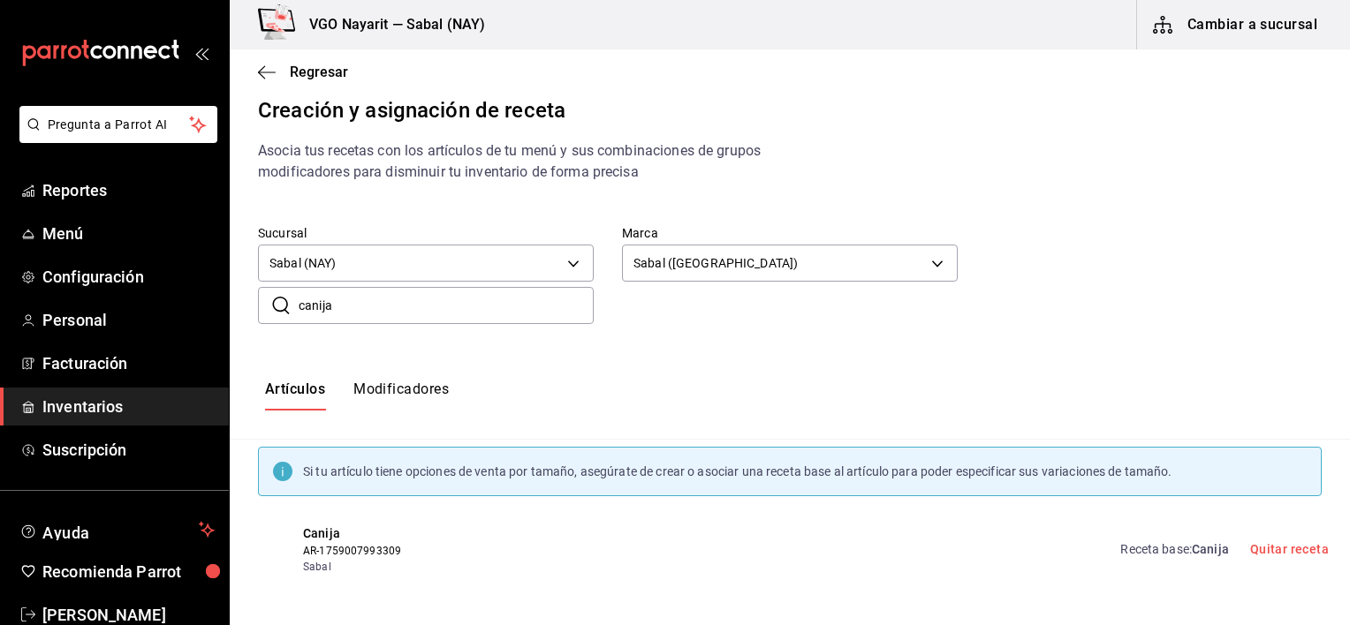
click at [1109, 213] on div "Sucursal Sabal (NAY) 2aba2e4c-8955-4624-a76a-6219a8a60d9c Marca Sabal (Playa) 7…" at bounding box center [776, 242] width 1092 height 90
click at [260, 69] on icon "button" at bounding box center [267, 72] width 18 height 16
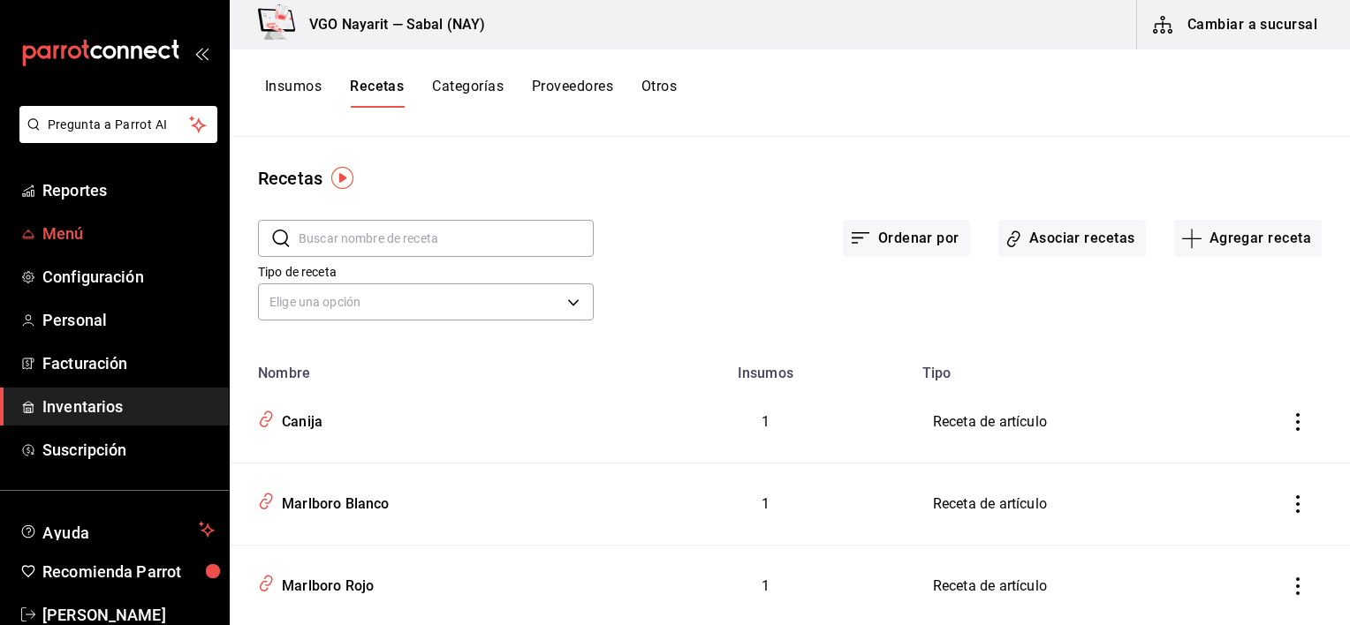
click at [69, 232] on span "Menú" at bounding box center [128, 234] width 172 height 24
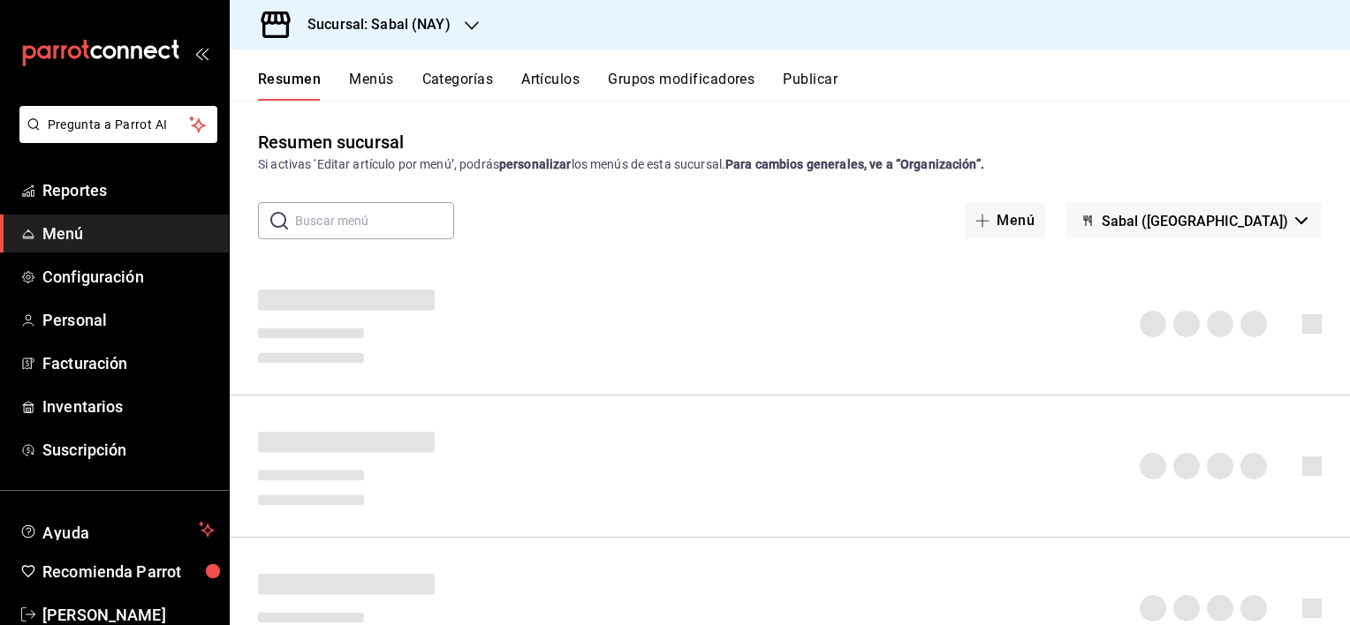
click at [643, 79] on button "Grupos modificadores" at bounding box center [681, 86] width 147 height 30
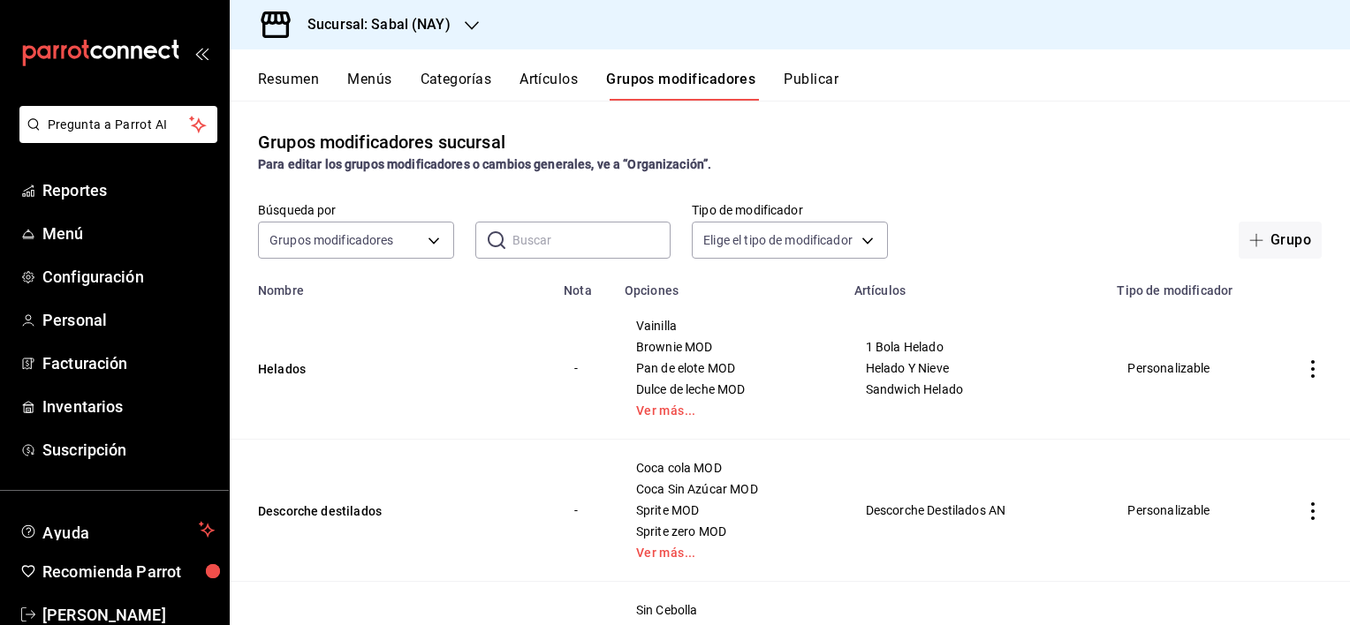
click at [557, 237] on input "text" at bounding box center [591, 240] width 159 height 35
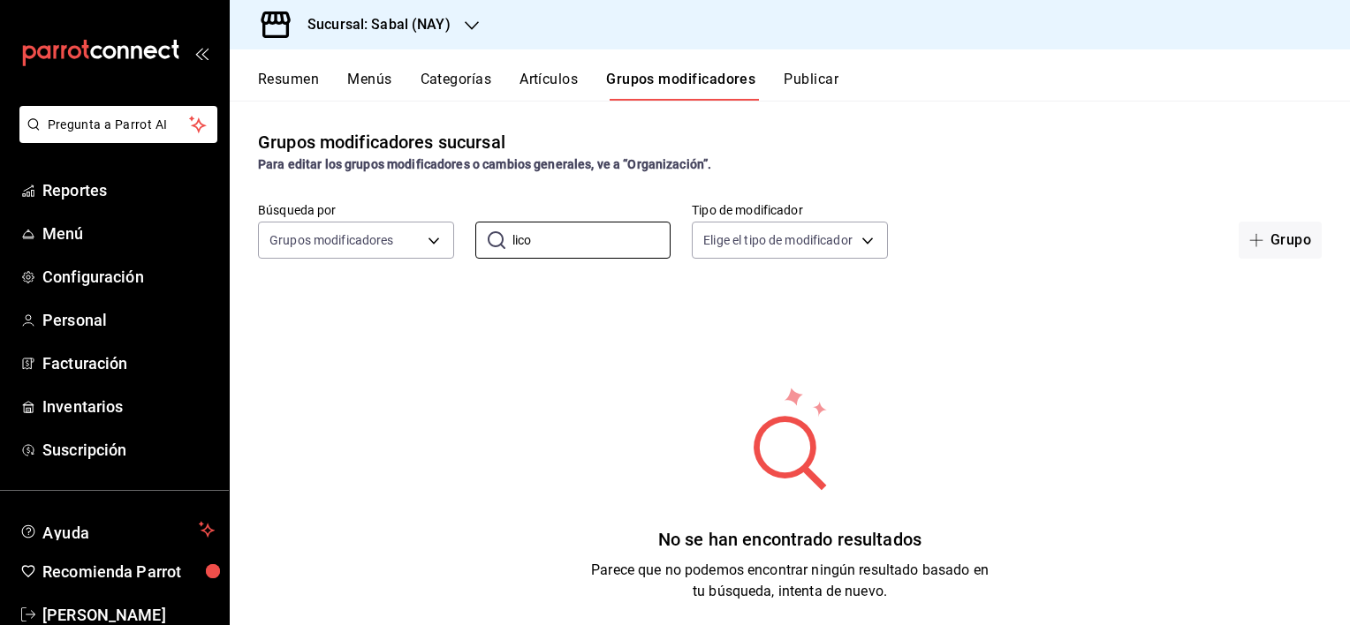
scroll to position [89, 0]
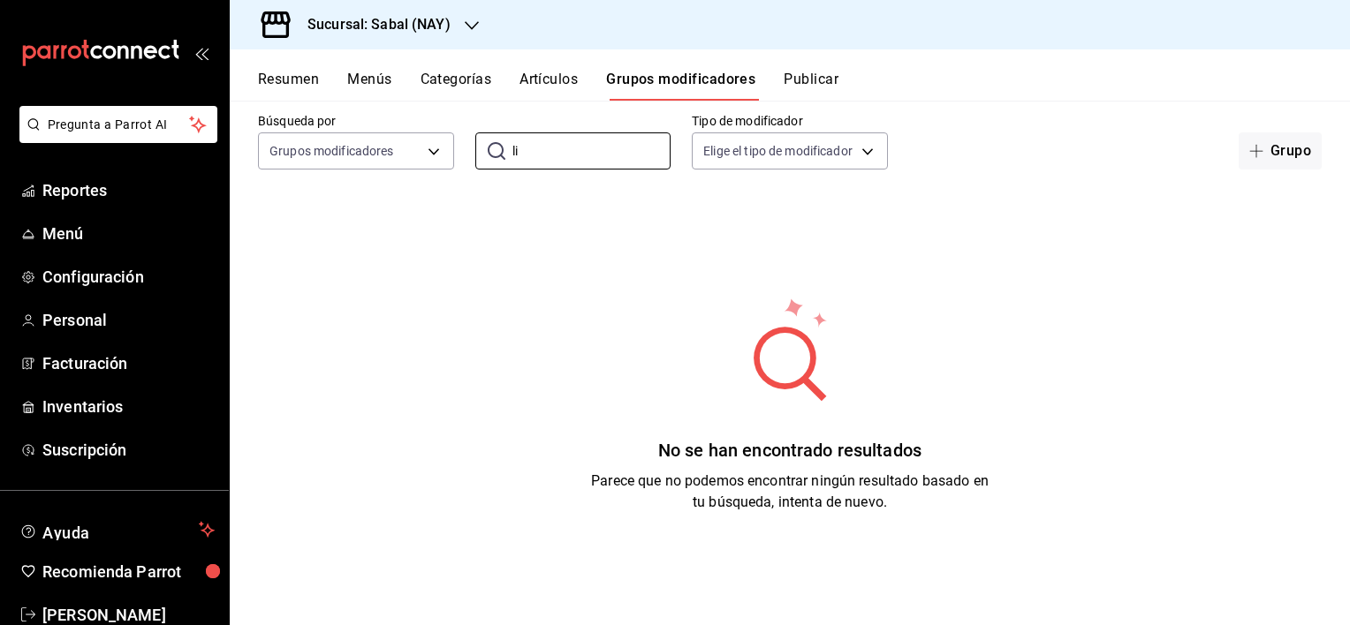
type input "l"
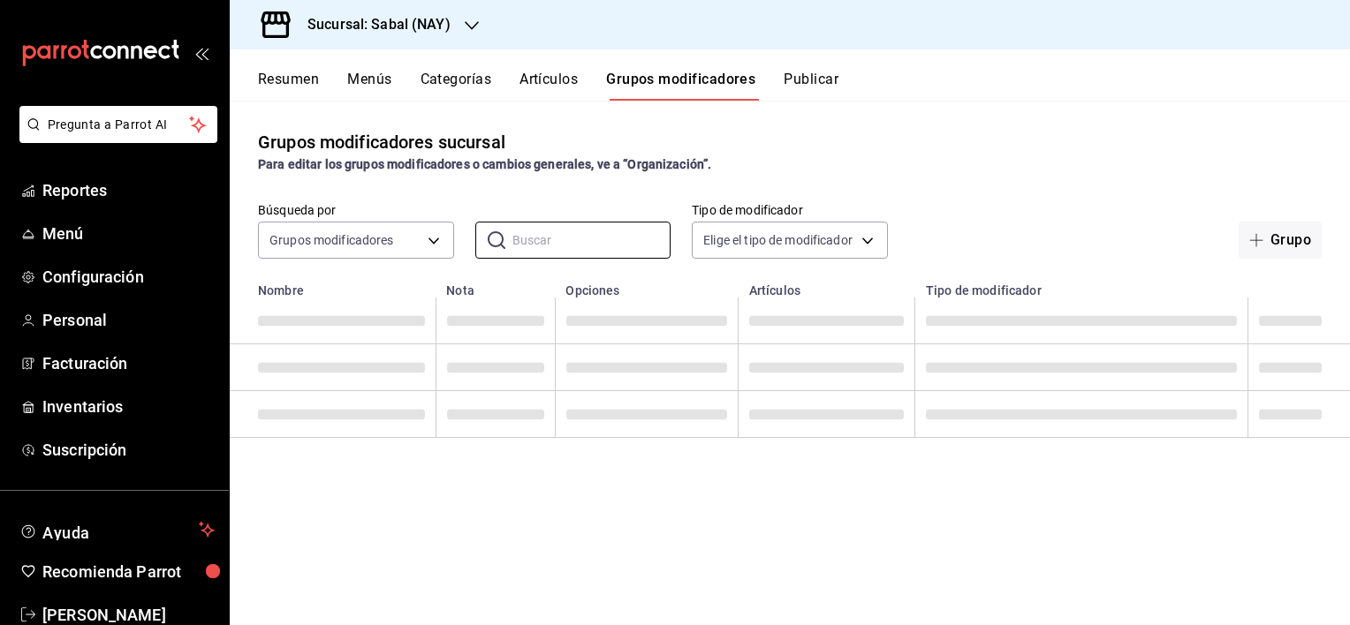
scroll to position [0, 0]
type input "g"
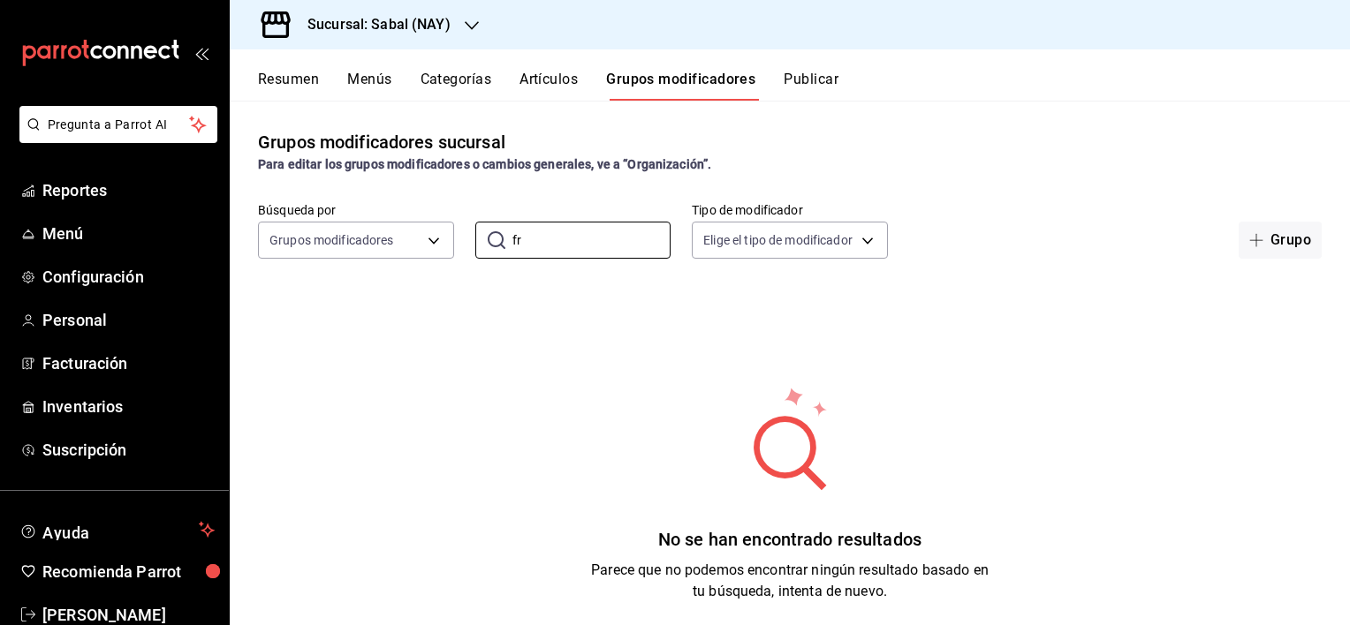
type input "f"
type input "b"
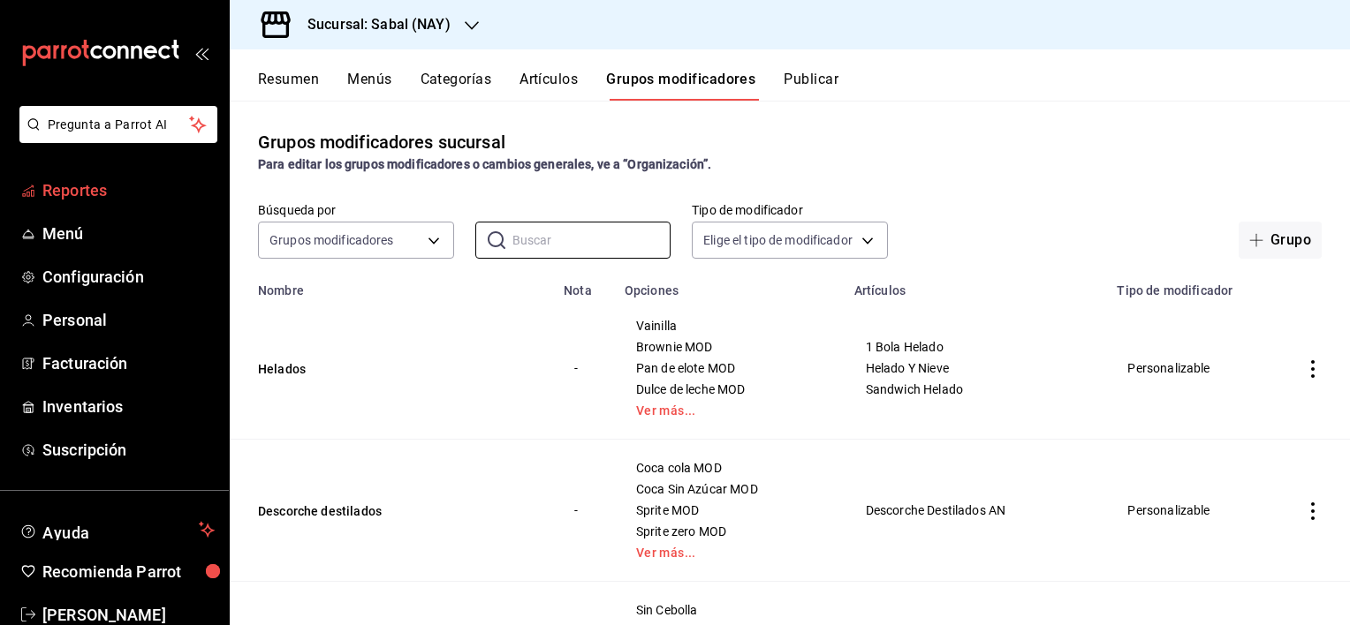
click at [98, 184] on span "Reportes" at bounding box center [128, 190] width 172 height 24
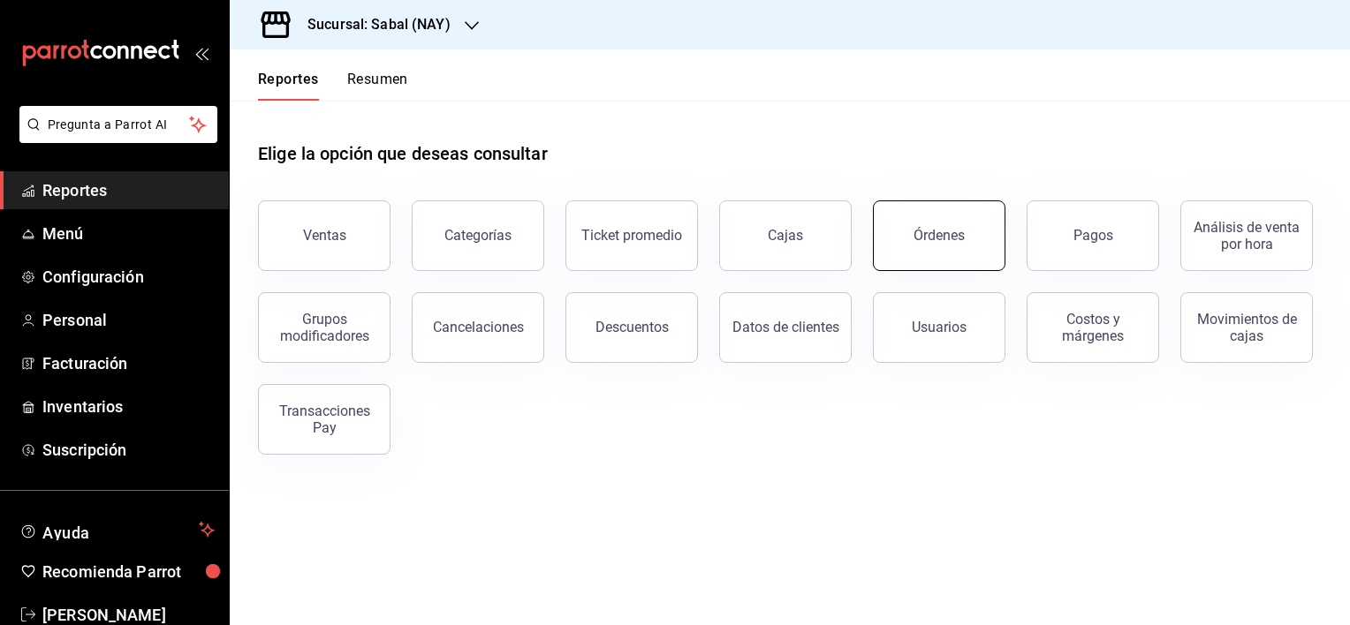
click at [920, 239] on div "Órdenes" at bounding box center [938, 235] width 51 height 17
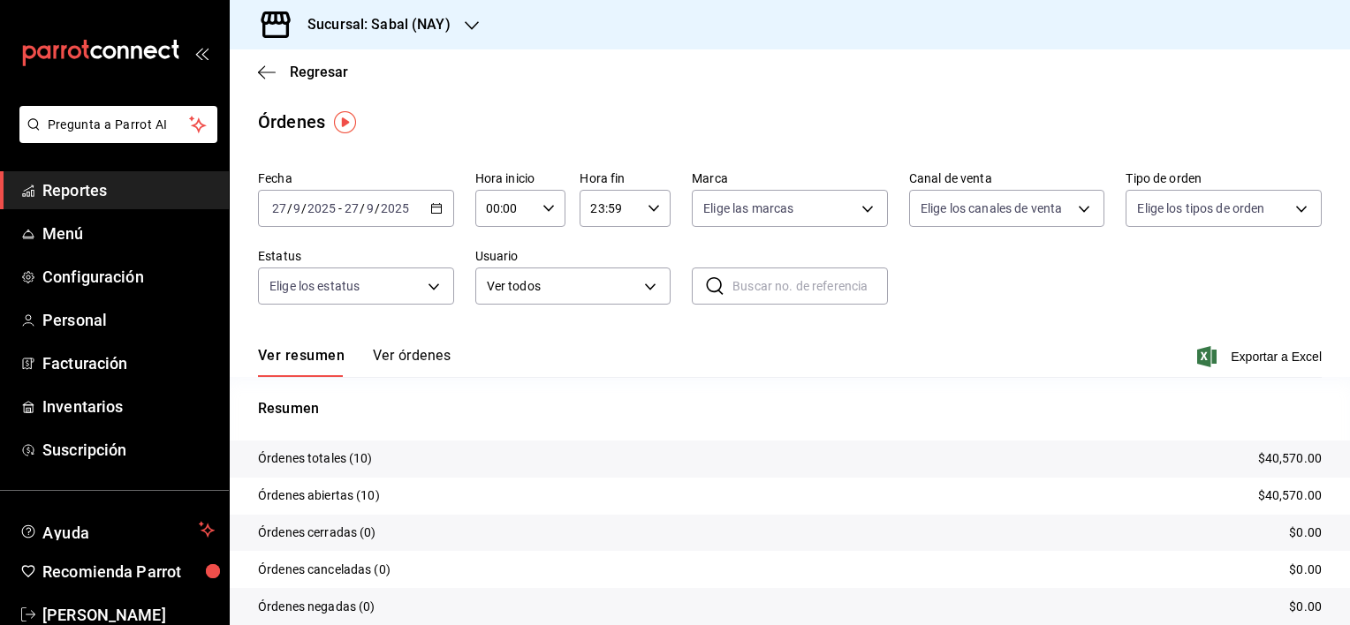
click at [935, 95] on main "Regresar Órdenes Fecha 2025-09-27 27 / 9 / 2025 - 2025-09-27 27 / 9 / 2025 Hora…" at bounding box center [790, 371] width 1120 height 644
